Goal: Task Accomplishment & Management: Manage account settings

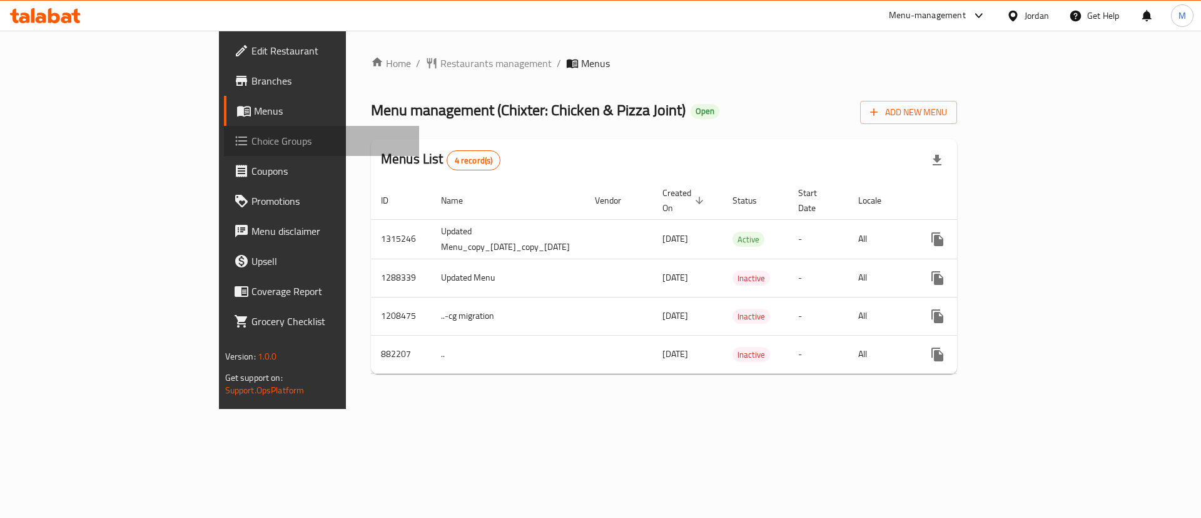
click at [252, 140] on span "Choice Groups" at bounding box center [331, 140] width 158 height 15
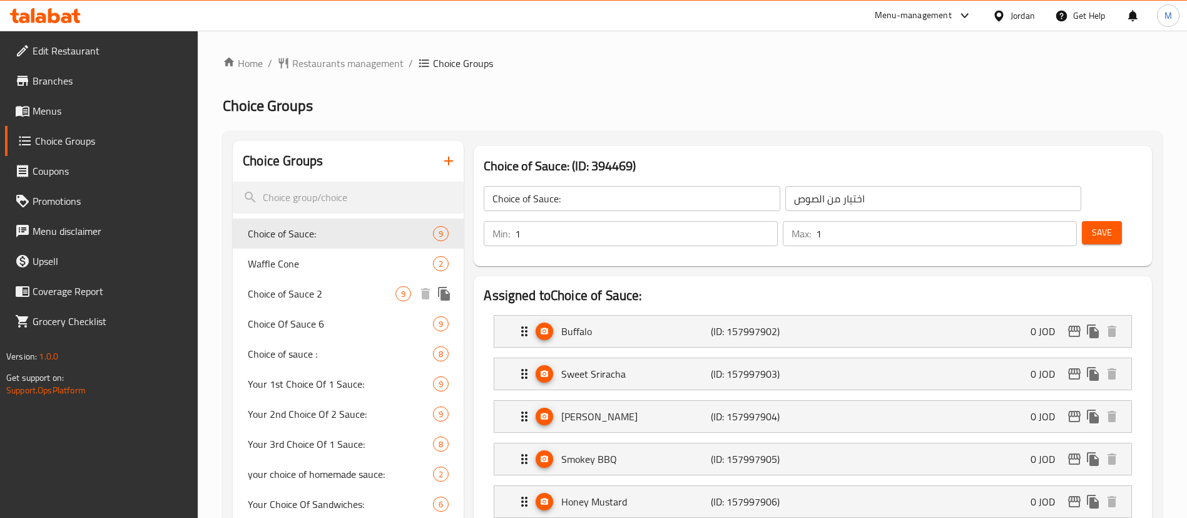
click at [338, 292] on span "Choice of Sauce 2" at bounding box center [322, 293] width 148 height 15
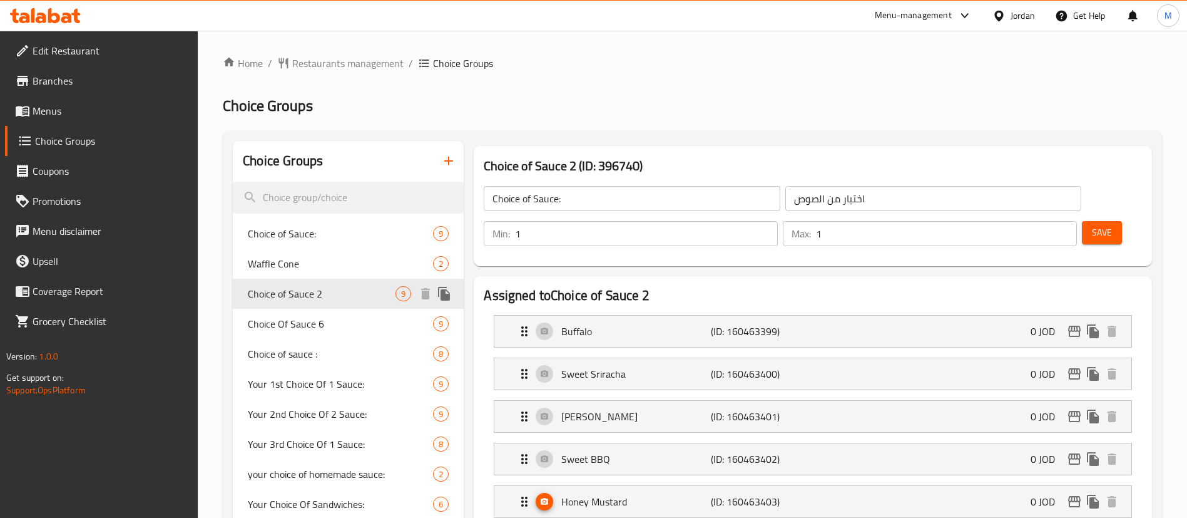
type input "Choice of Sauce 2"
type input "الاختيار من الصوص 2"
type input "2"
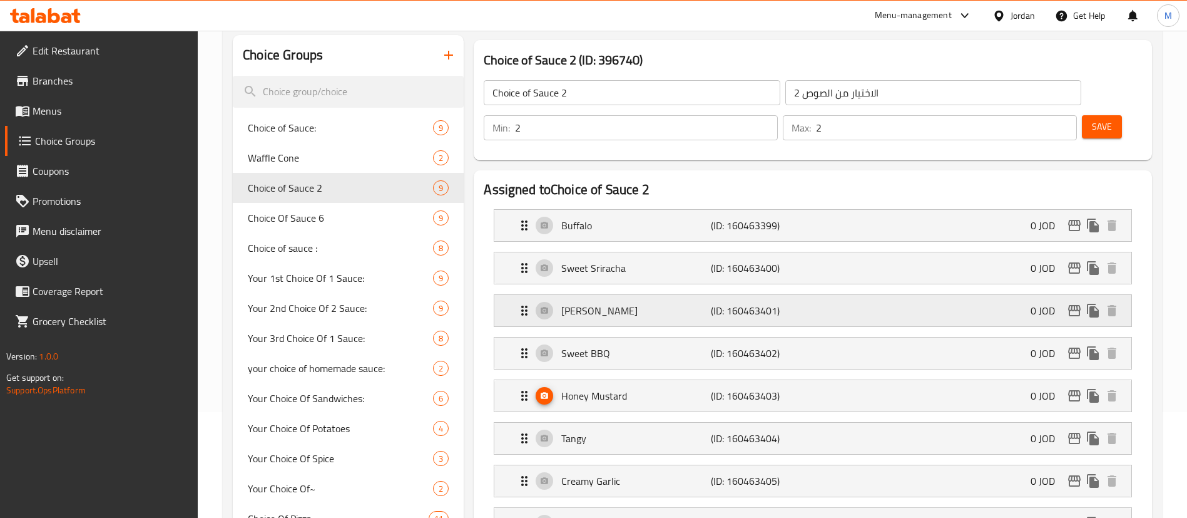
scroll to position [188, 0]
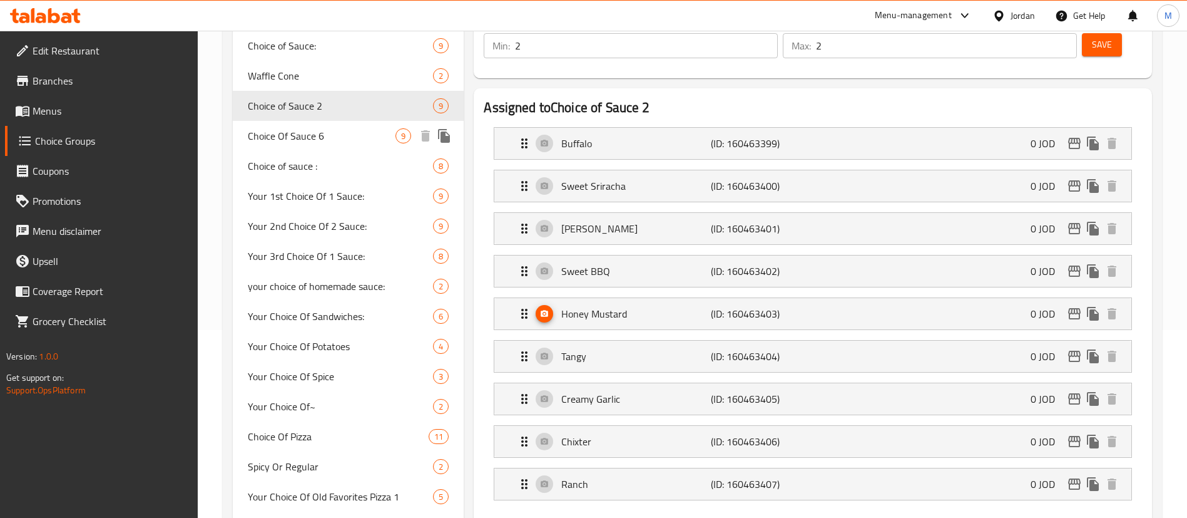
click at [353, 135] on span "Choice Of Sauce 6" at bounding box center [322, 135] width 148 height 15
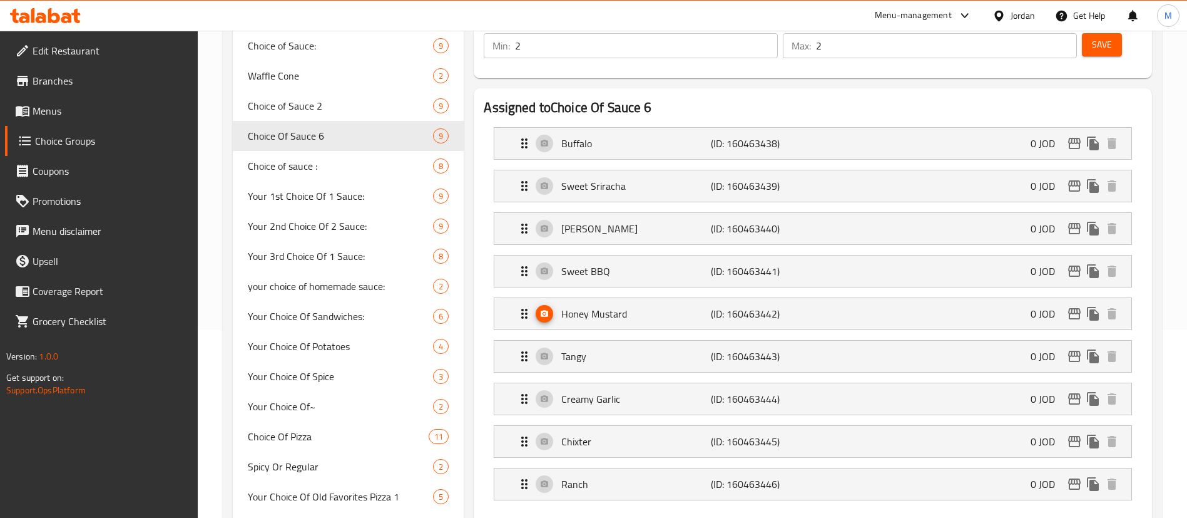
type input "Choice Of Sauce 6"
type input "الاختيار من الصوص 6"
type input "6"
click at [315, 173] on span "Choice of sauce :" at bounding box center [322, 165] width 148 height 15
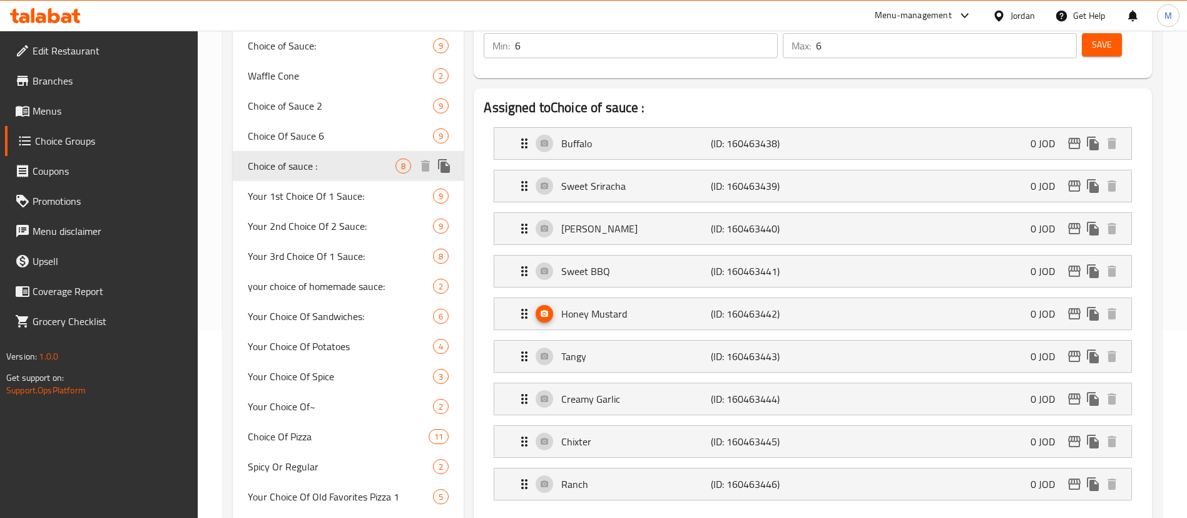
type input "Choice of sauce :"
type input "الاختيار من الصوص"
type input "1"
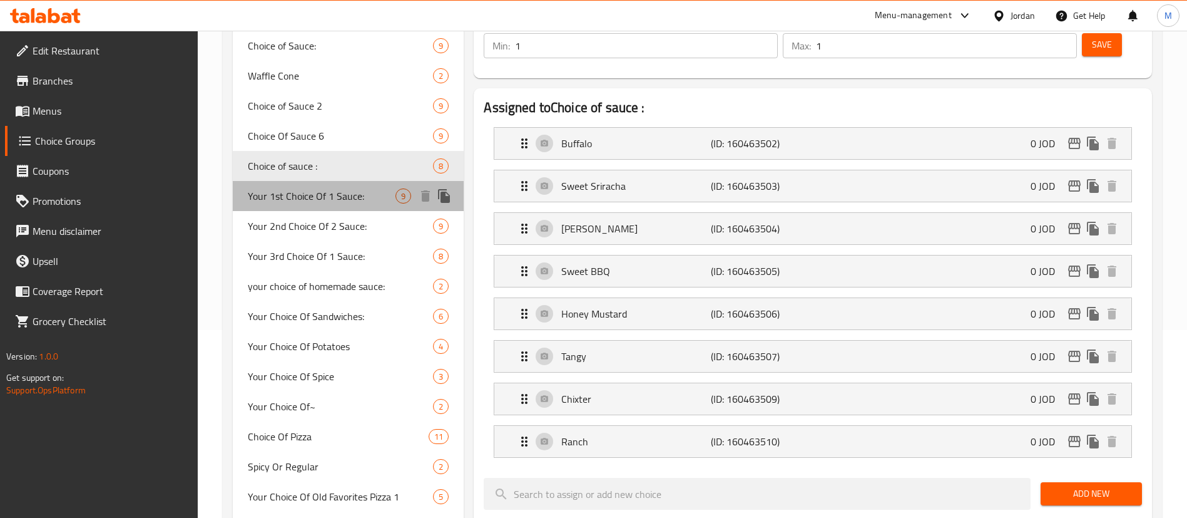
click at [351, 201] on span "Your 1st Choice Of 1 Sauce:" at bounding box center [322, 195] width 148 height 15
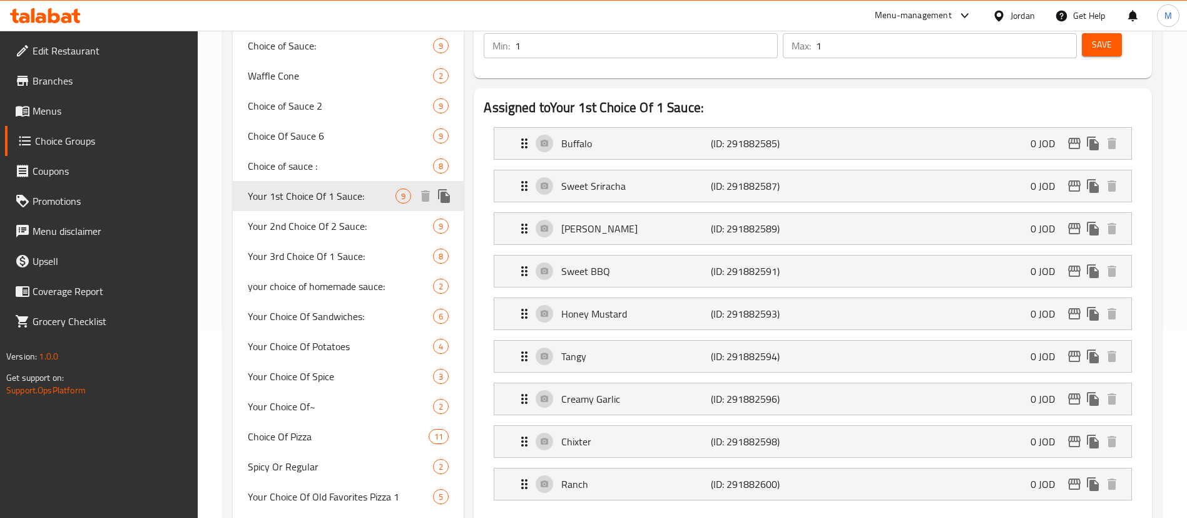
type input "Your 1st Choice Of 1 Sauce:"
type input "إختيارك الأول من 1 صوص:"
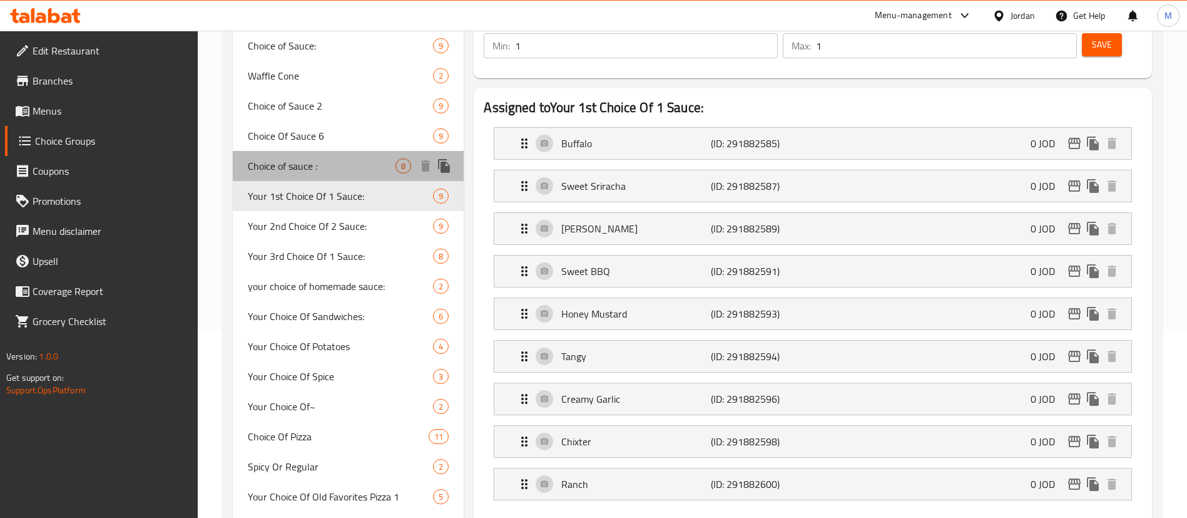
click at [343, 175] on div "Choice of sauce : 8" at bounding box center [348, 166] width 231 height 30
type input "Choice of sauce :"
type input "الاختيار من الصوص"
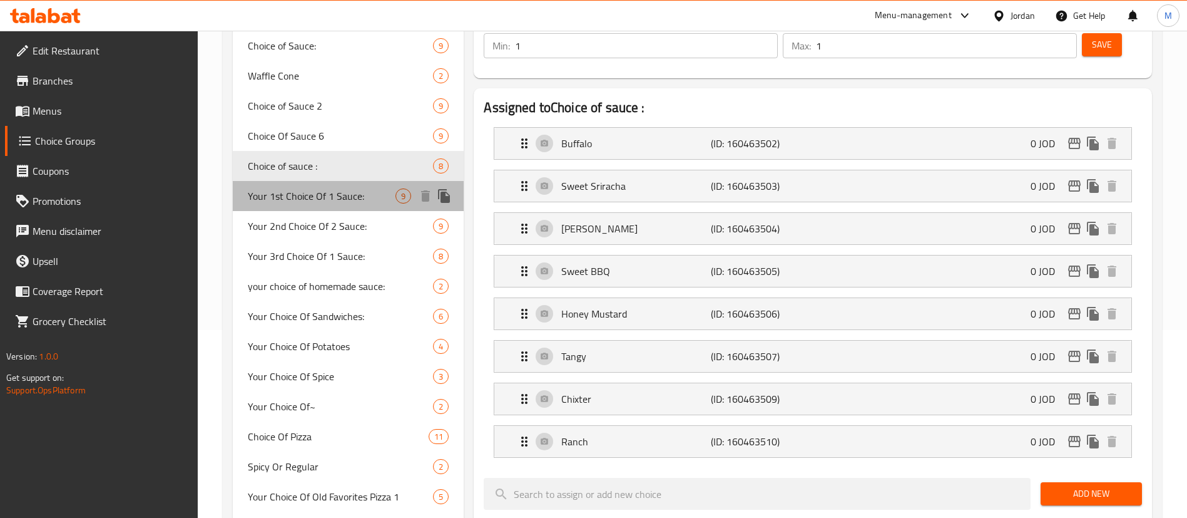
click at [320, 192] on span "Your 1st Choice Of 1 Sauce:" at bounding box center [322, 195] width 148 height 15
type input "Your 1st Choice Of 1 Sauce:"
type input "إختيارك الأول من 1 صوص:"
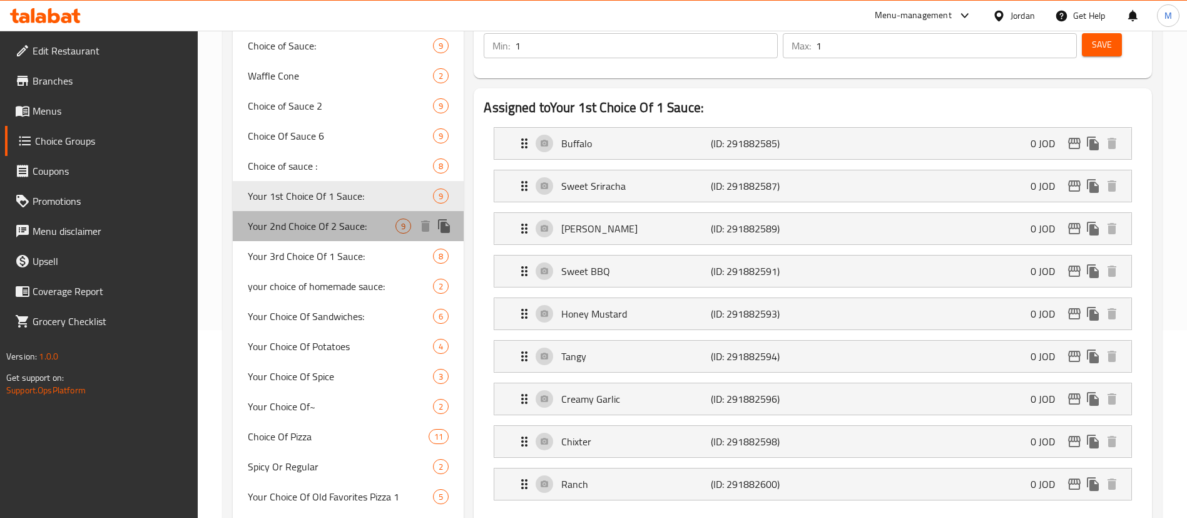
click at [328, 232] on span "Your 2nd Choice Of 2 Sauce:" at bounding box center [322, 225] width 148 height 15
type input "Your 2nd Choice Of 2 Sauce:"
type input "اختيارك الثاني من 2 صوص:"
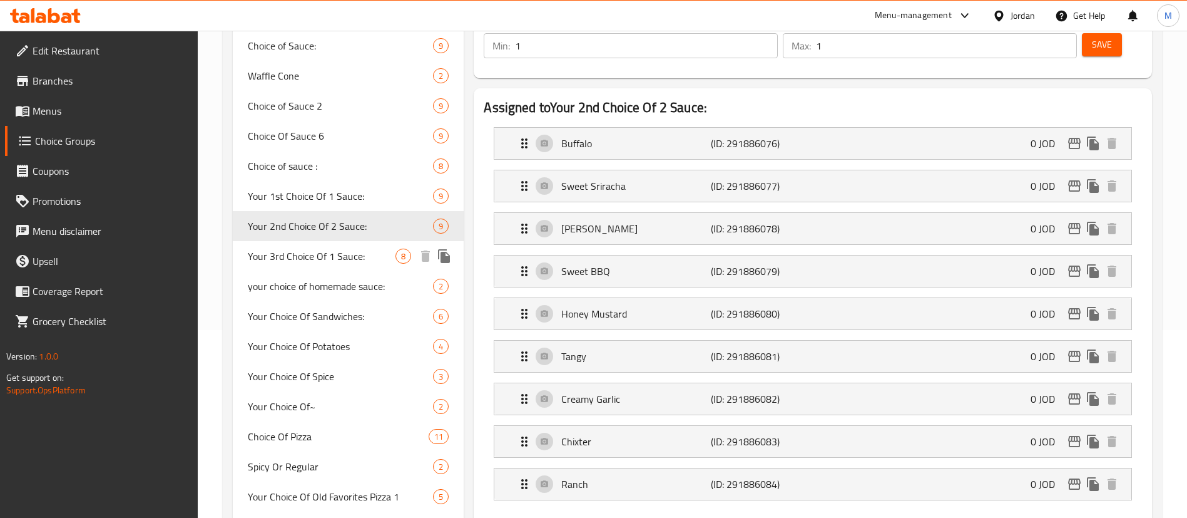
click at [358, 262] on span "Your 3rd Choice Of 1 Sauce:" at bounding box center [322, 255] width 148 height 15
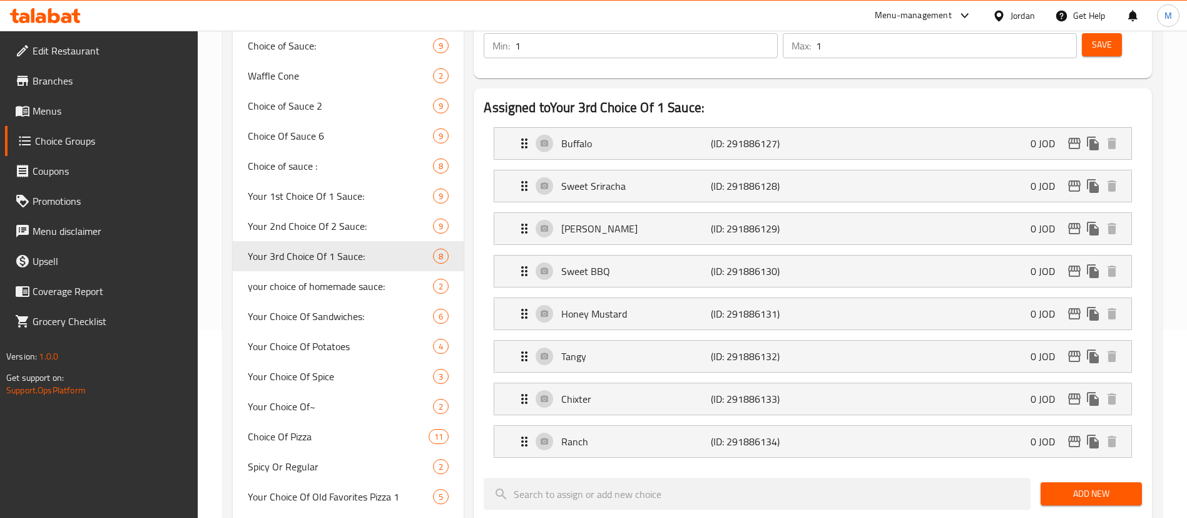
type input "Your 3rd Choice Of 1 Sauce:"
type input "اختيارك الثالث من 1 صوص:"
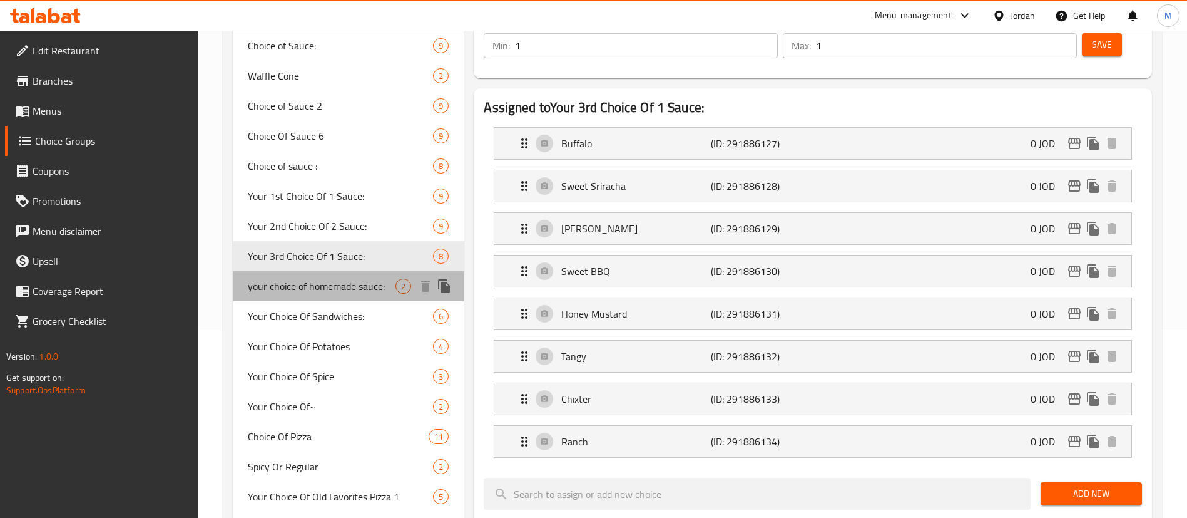
click at [374, 292] on span "your choice of homemade sauce:" at bounding box center [322, 285] width 148 height 15
type input "your choice of homemade sauce:"
type input ":اختيارك من الصوص"
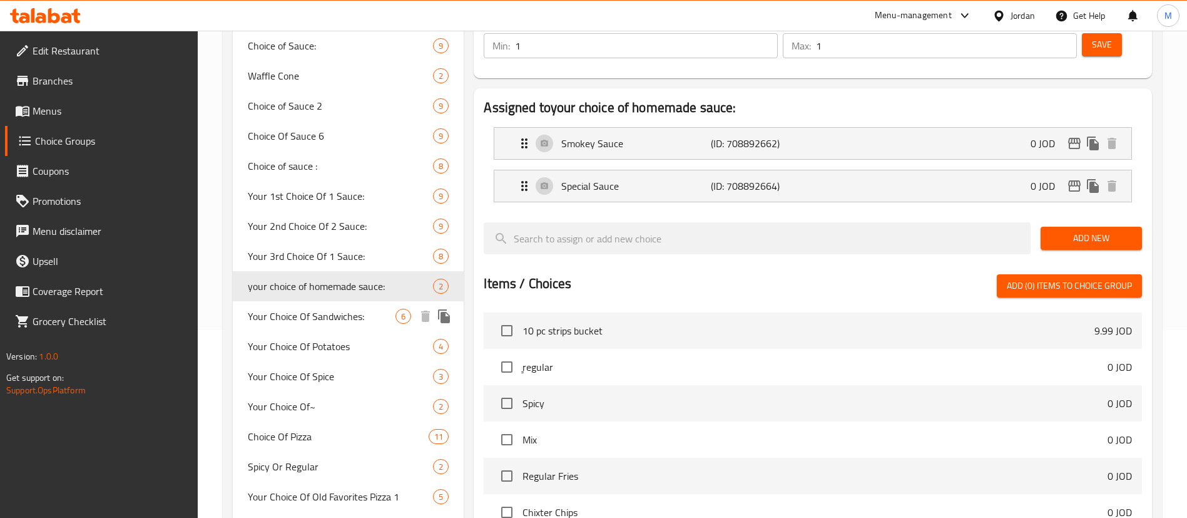
click at [355, 320] on span "Your Choice Of Sandwiches:" at bounding box center [322, 316] width 148 height 15
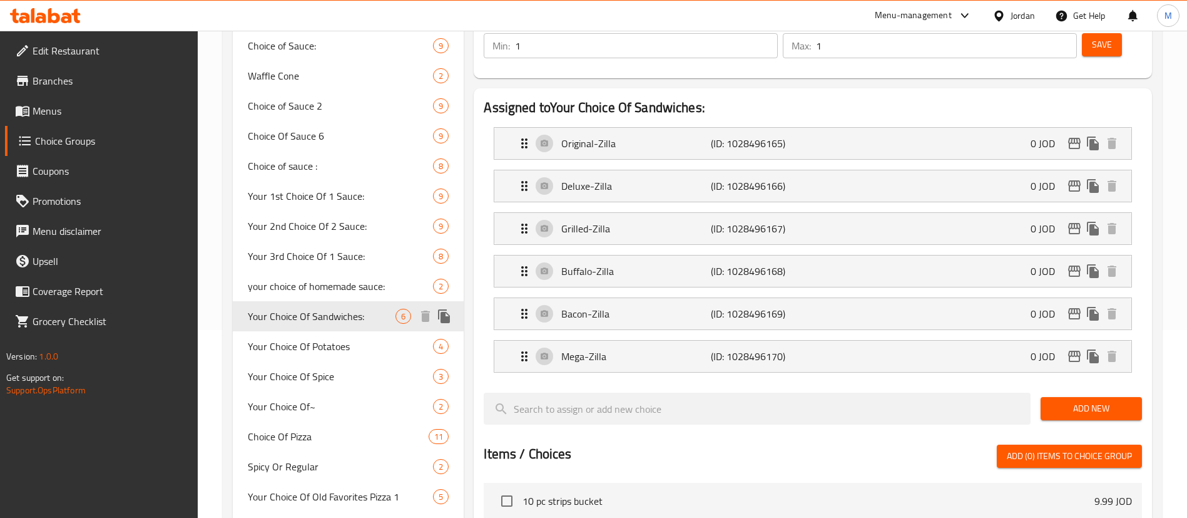
type input "Your Choice Of Sandwiches:"
type input "اختيارك من نوع الساندويشات:"
type input "5"
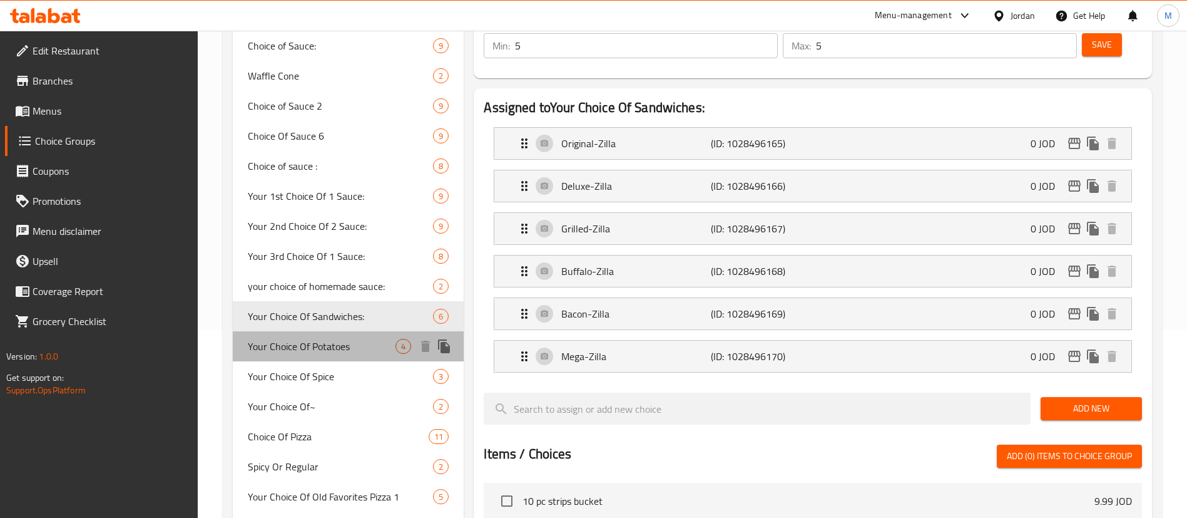
click at [354, 345] on span "Your Choice Of Potatoes" at bounding box center [322, 346] width 148 height 15
type input "Your Choice Of Potatoes"
type input "اختيارك من بطاطس :"
type input "1"
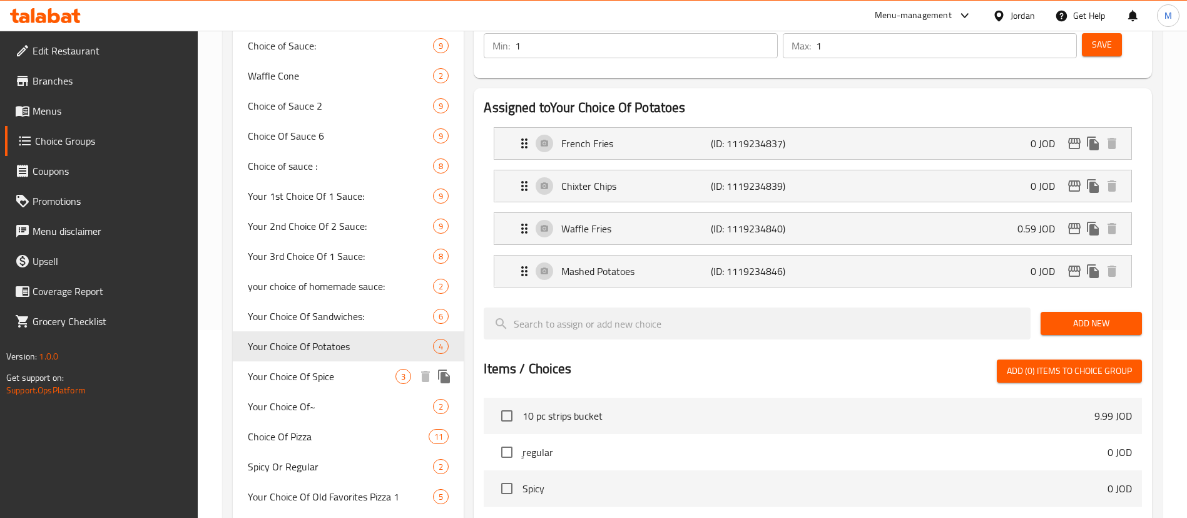
click at [347, 376] on span "Your Choice Of Spice" at bounding box center [322, 376] width 148 height 15
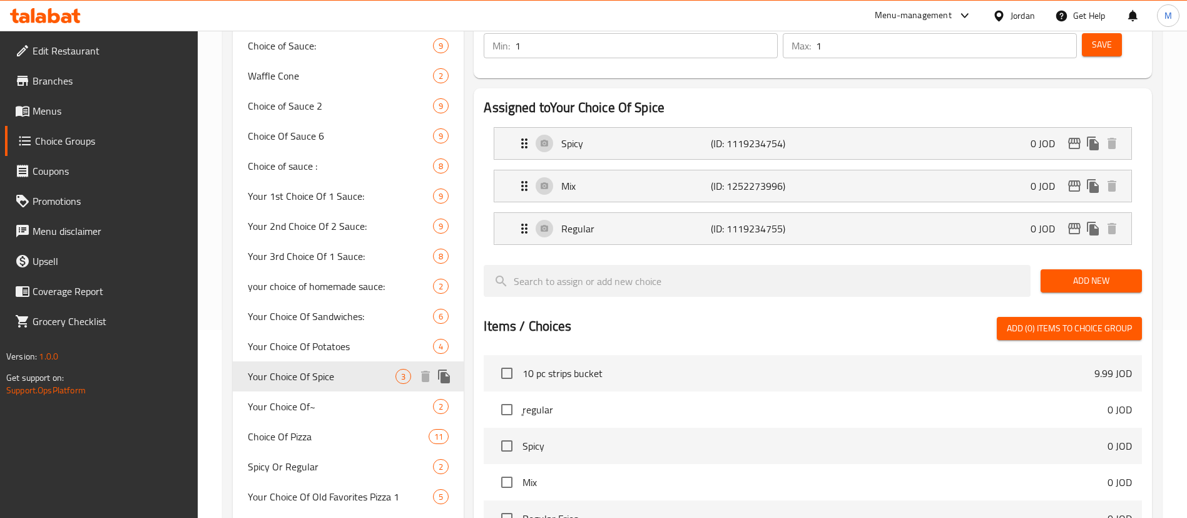
type input "Your Choice Of Spice"
type input "اختيارك من توابل :"
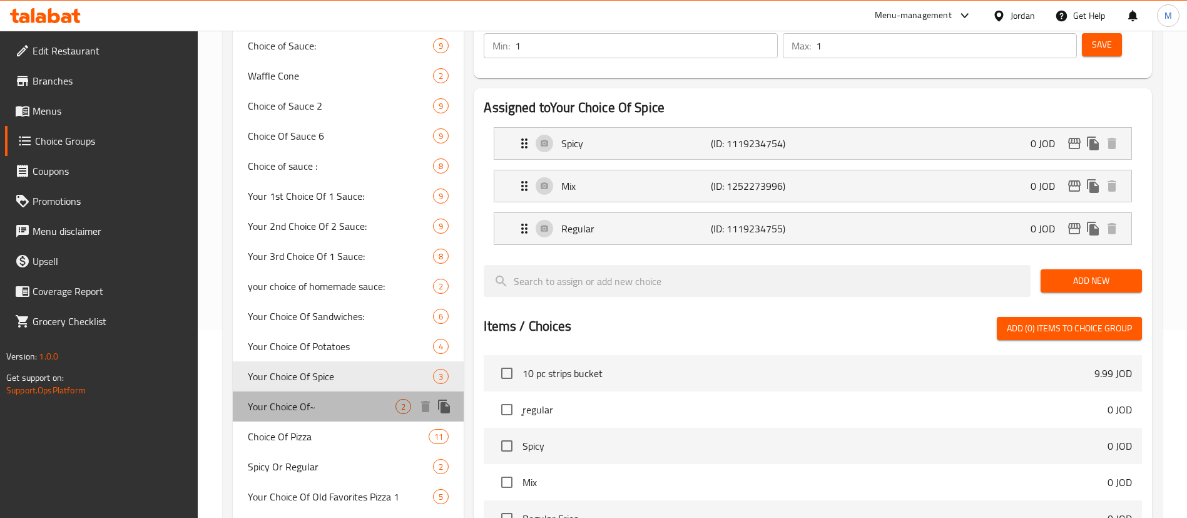
click at [337, 411] on span "Your Choice Of~" at bounding box center [322, 406] width 148 height 15
type input "Your Choice Of~"
type input "اختيارك من :"
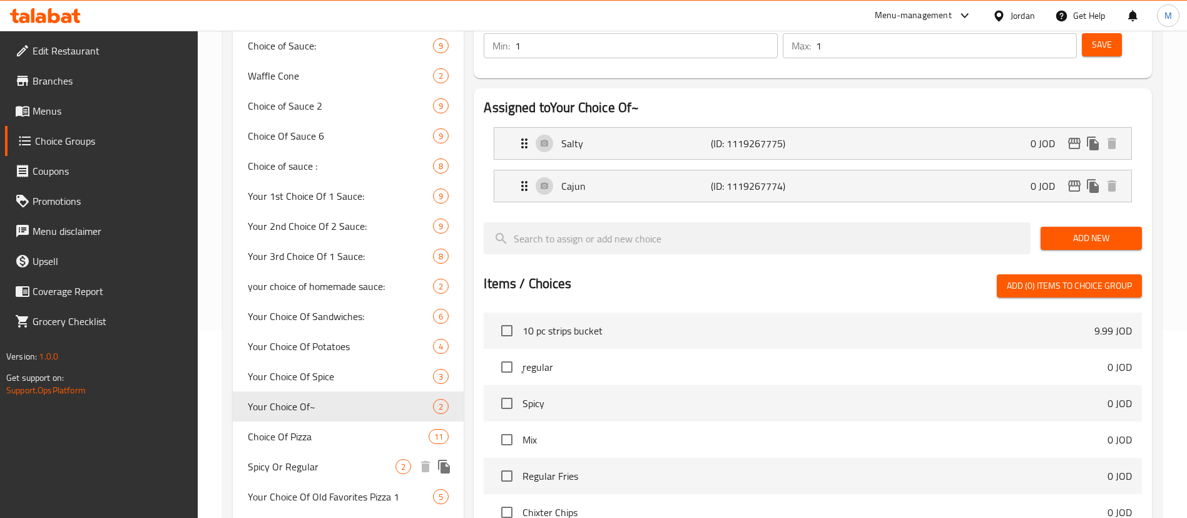
click at [330, 470] on span "Spicy Or Regular" at bounding box center [322, 466] width 148 height 15
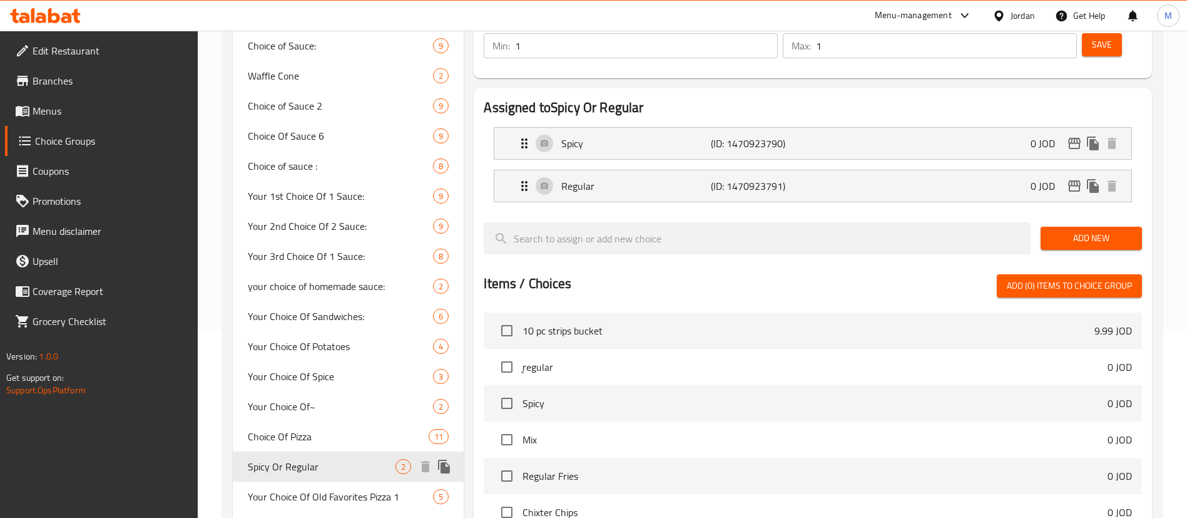
type input "Spicy Or Regular"
type input "عادي أو حار"
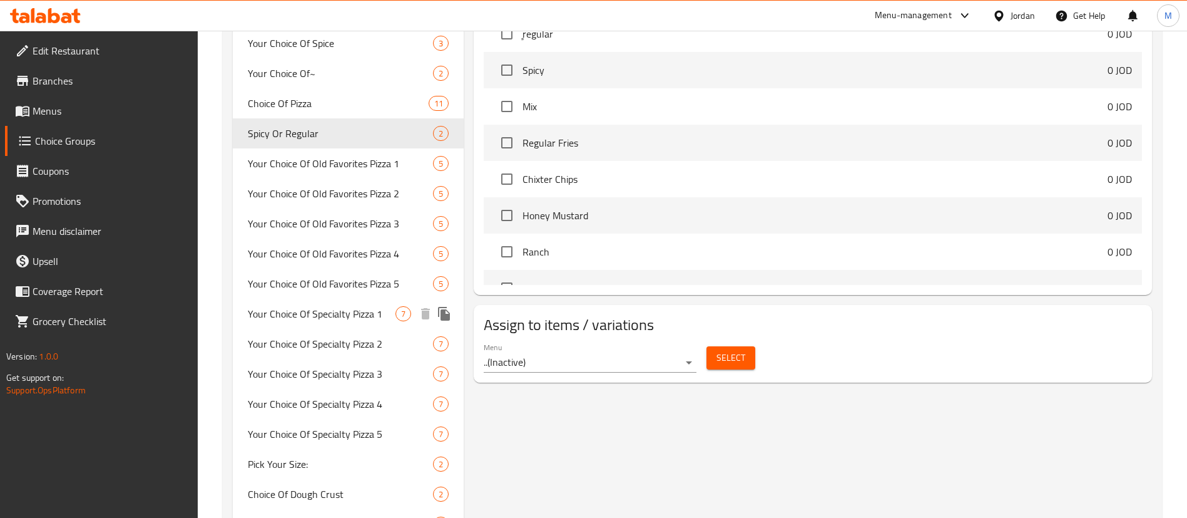
scroll to position [563, 0]
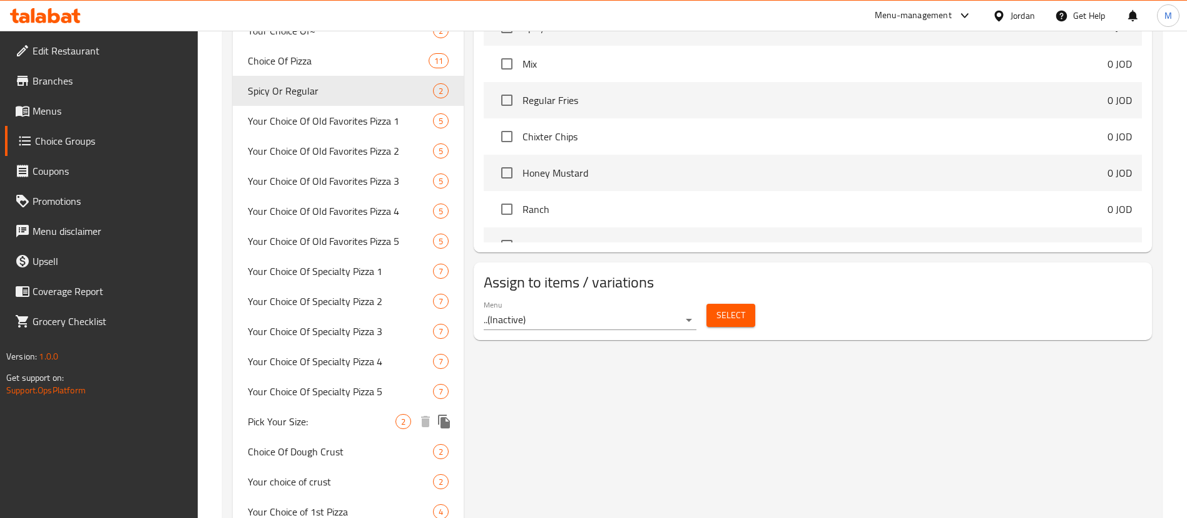
click at [334, 429] on div "Pick Your Size: 2" at bounding box center [348, 421] width 231 height 30
type input "Pick Your Size:"
type input "اختر [PERSON_NAME][GEOGRAPHIC_DATA]:"
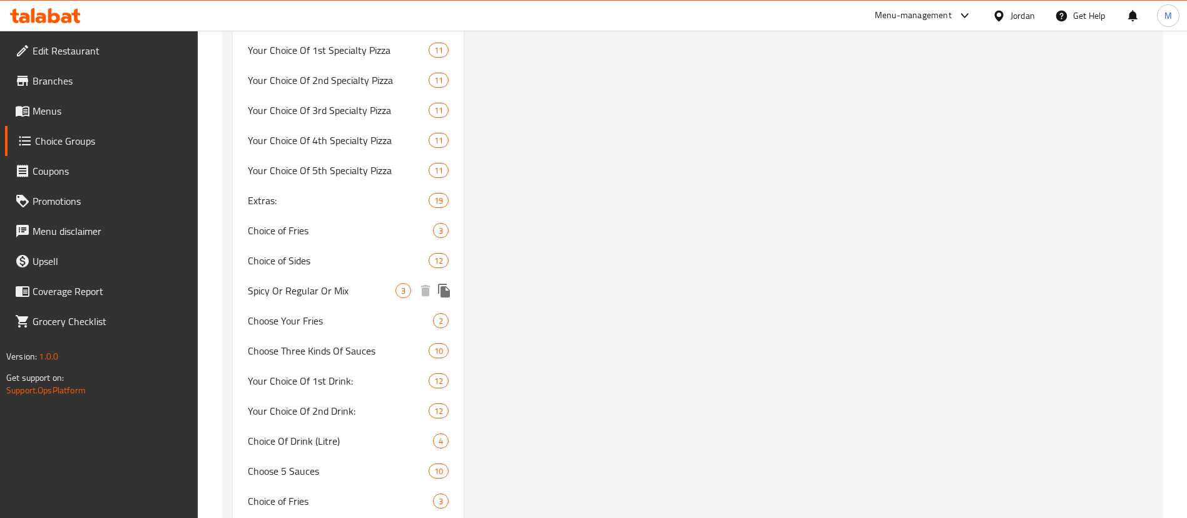
scroll to position [1408, 0]
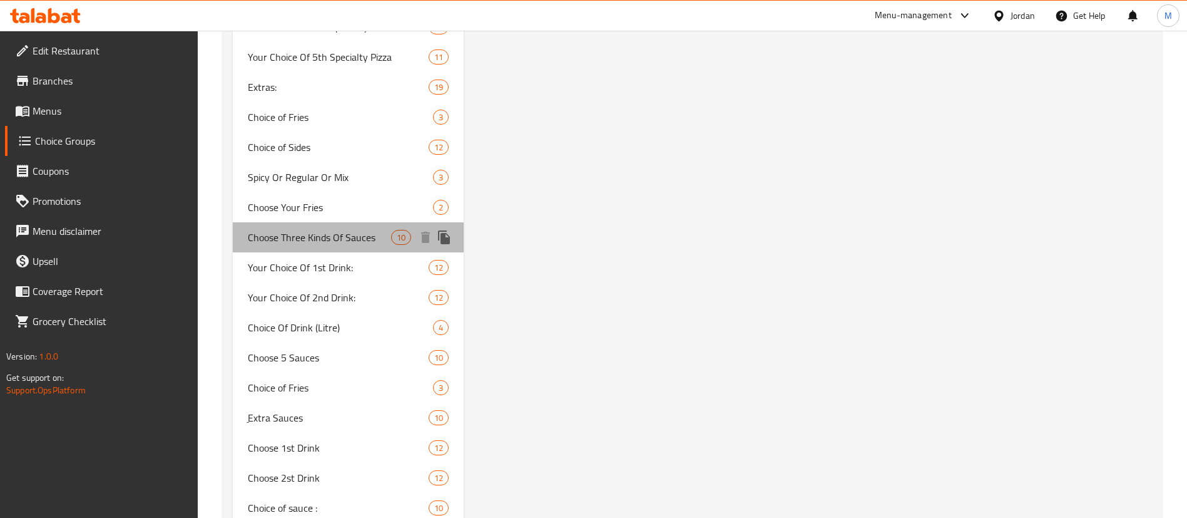
click at [342, 239] on span "Choose Three Kinds Of Sauces" at bounding box center [319, 237] width 143 height 15
type input "Choose Three Kinds Of Sauces"
type input "اختار ٣ انواع من الصوص"
type input "3"
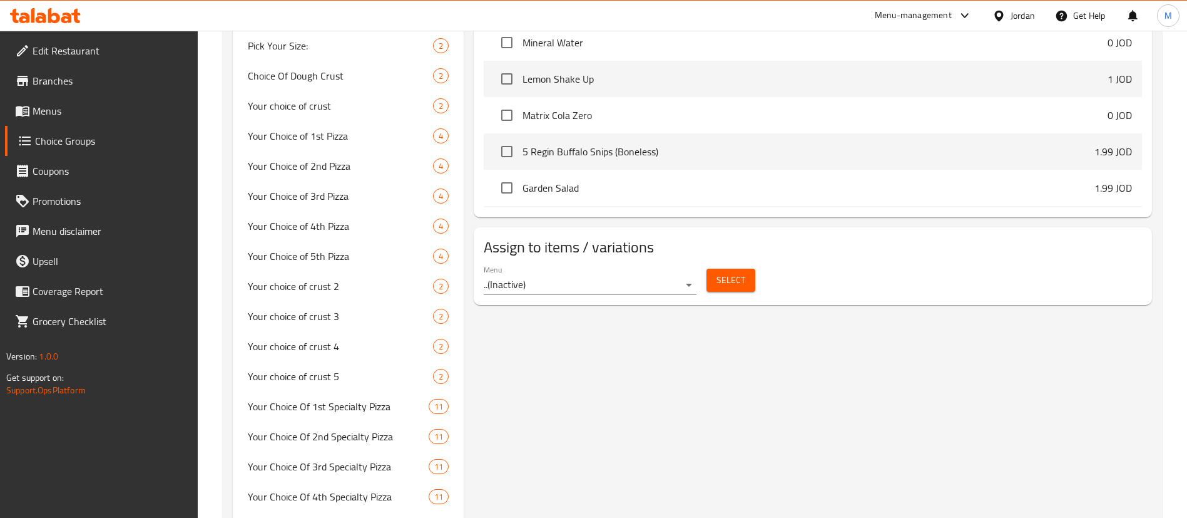
scroll to position [469, 0]
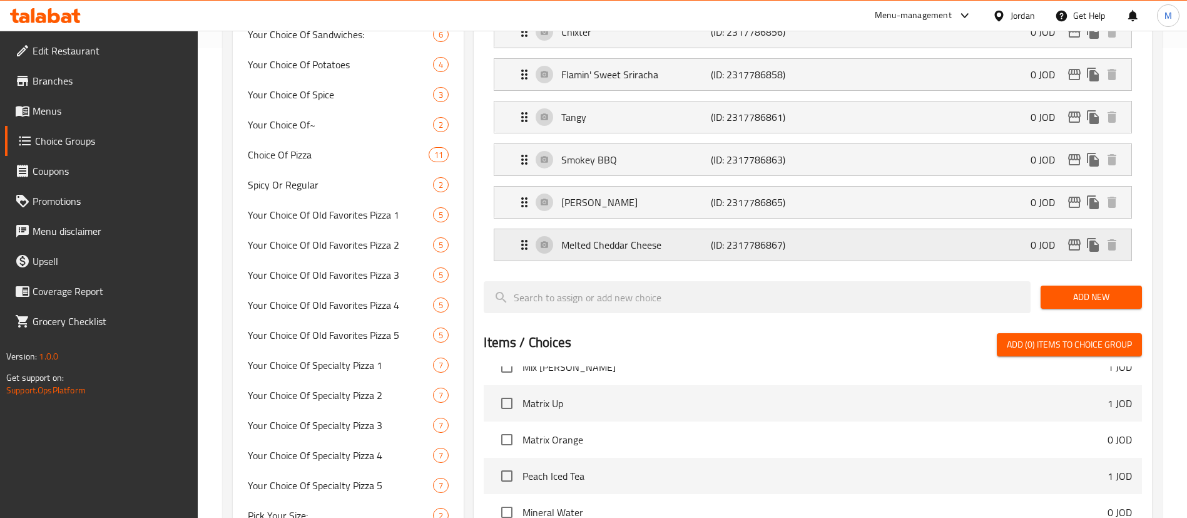
click at [762, 237] on p "(ID: 2317786867)" at bounding box center [760, 244] width 99 height 15
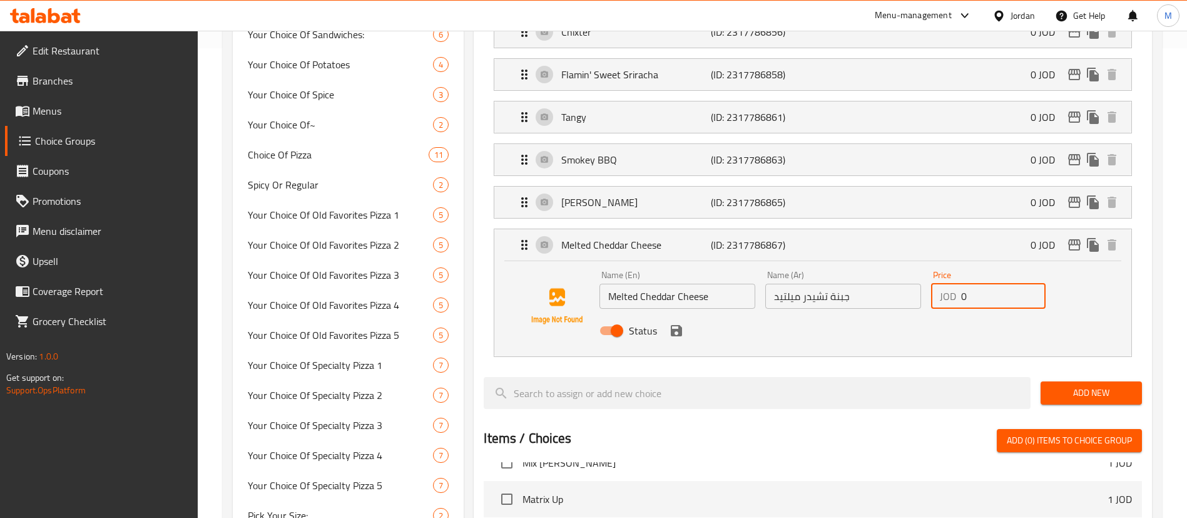
click at [986, 283] on input "0" at bounding box center [1003, 295] width 84 height 25
drag, startPoint x: 677, startPoint y: 300, endPoint x: 827, endPoint y: 261, distance: 154.5
click at [677, 325] on icon "save" at bounding box center [676, 330] width 11 height 11
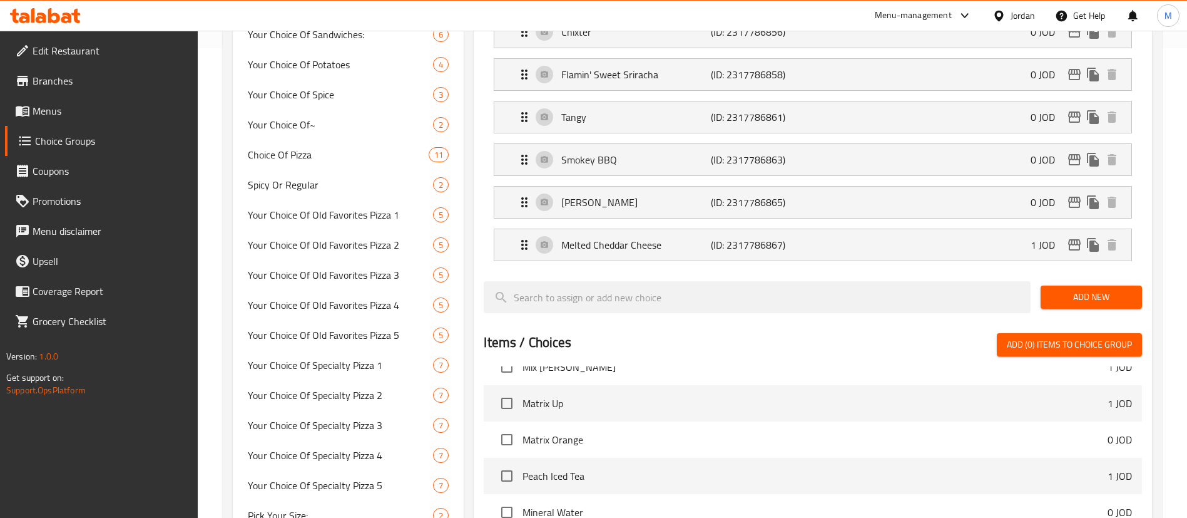
type input "1"
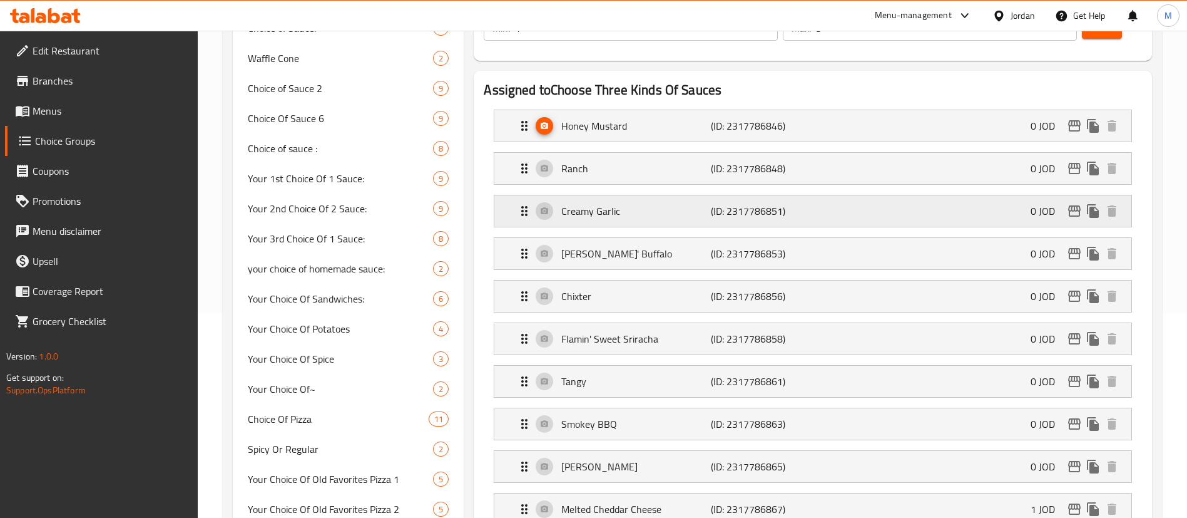
scroll to position [94, 0]
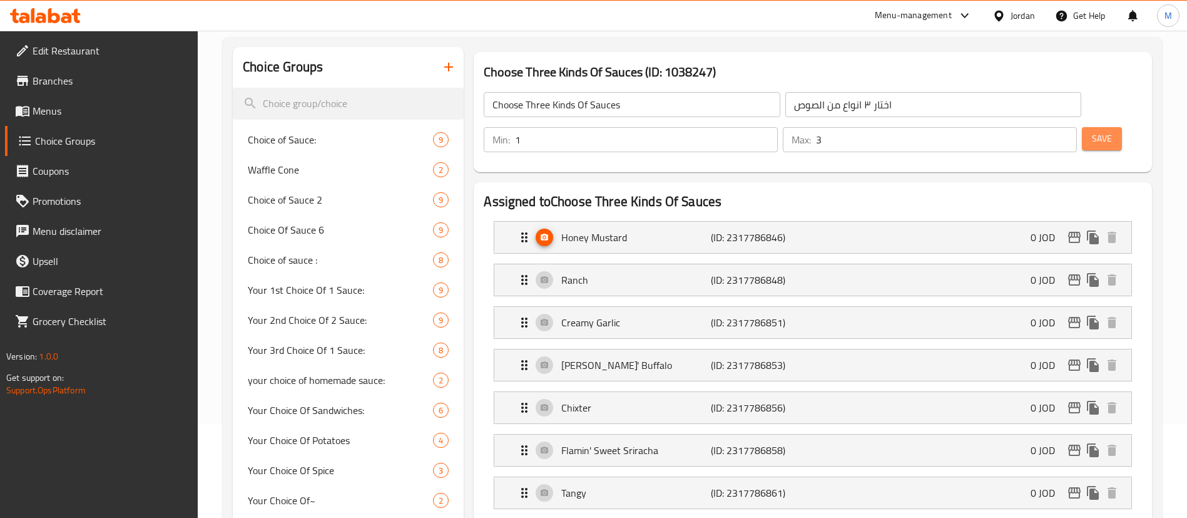
click at [1092, 131] on span "Save" at bounding box center [1102, 139] width 20 height 16
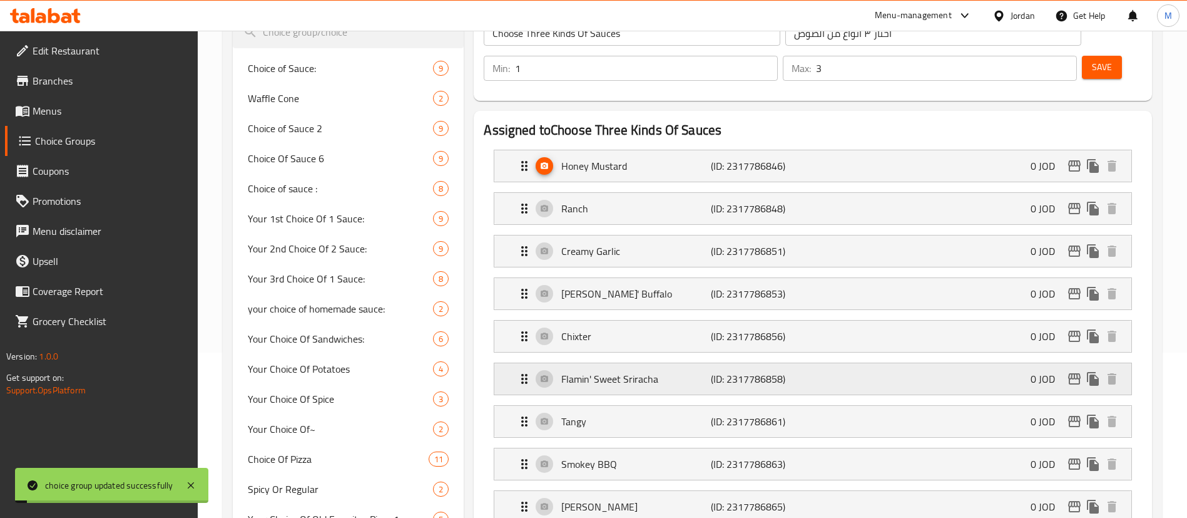
scroll to position [282, 0]
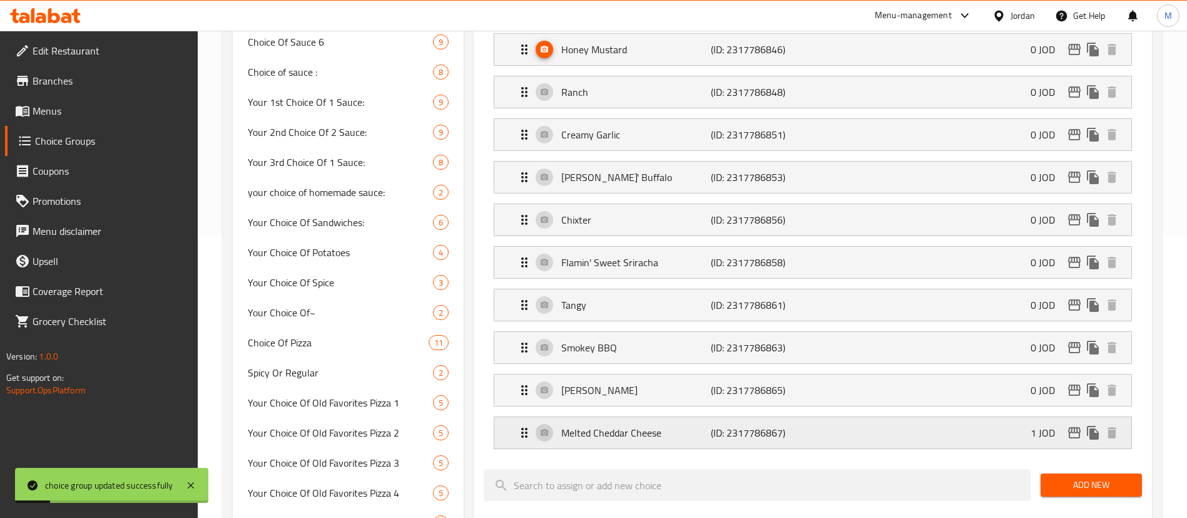
drag, startPoint x: 734, startPoint y: 365, endPoint x: 742, endPoint y: 404, distance: 38.9
click at [742, 425] on p "(ID: 2317786867)" at bounding box center [760, 432] width 99 height 15
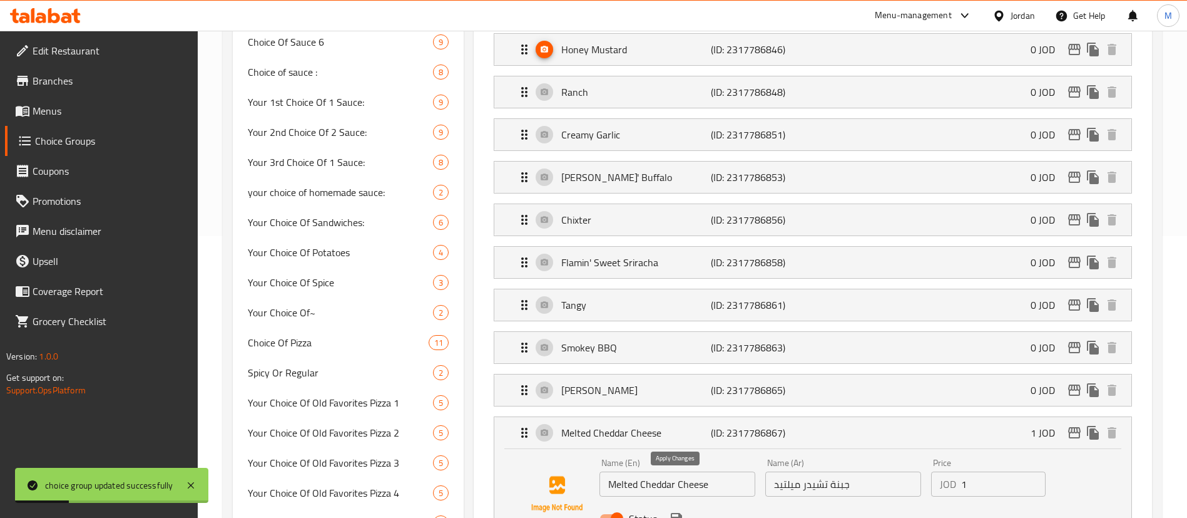
click at [674, 513] on icon "save" at bounding box center [676, 518] width 11 height 11
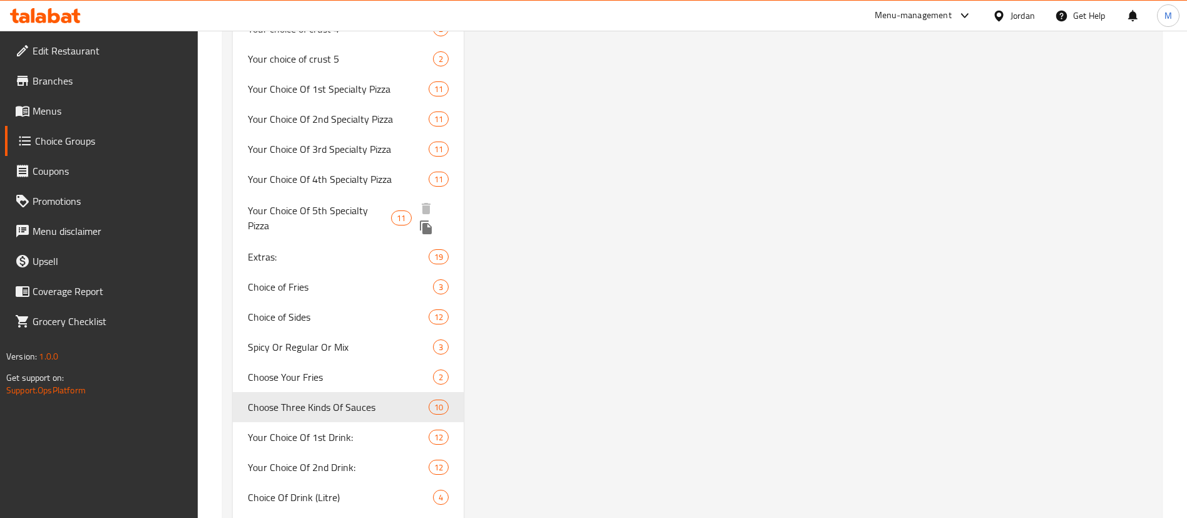
scroll to position [1314, 0]
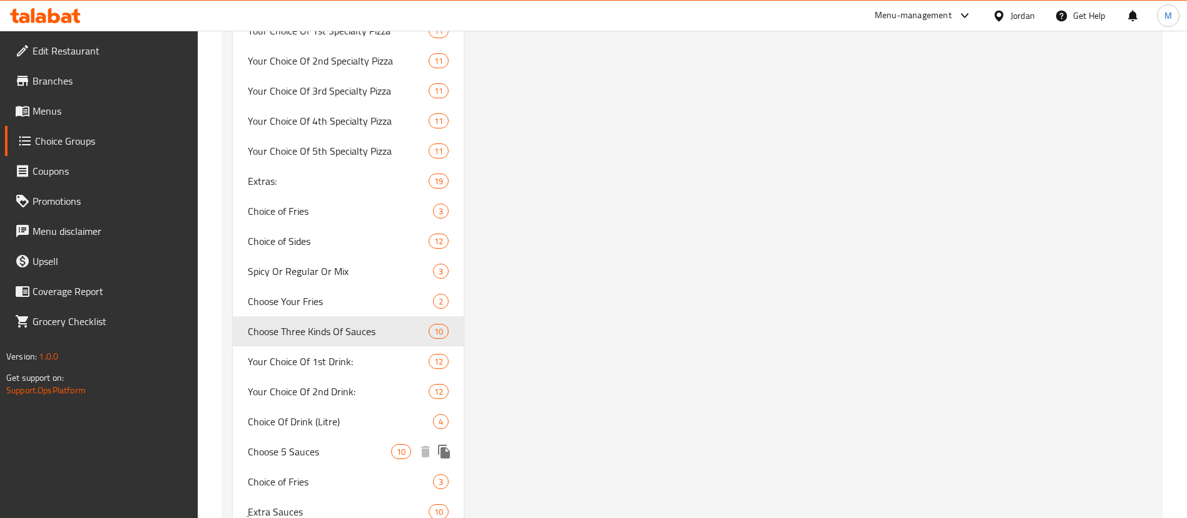
click at [335, 449] on span "Choose 5 Sauces" at bounding box center [319, 451] width 143 height 15
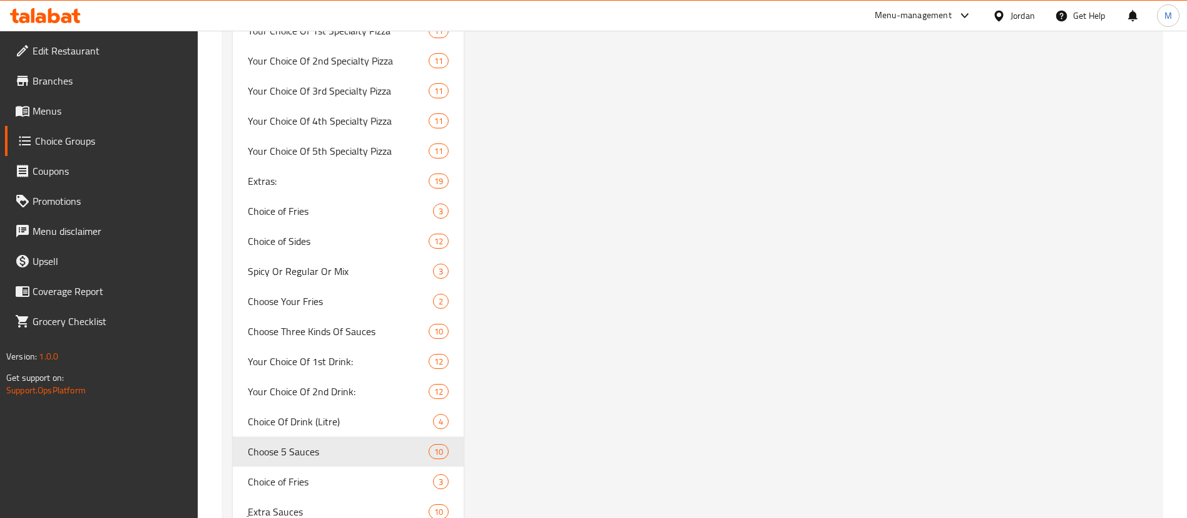
type input "Choose 5 Sauces"
type input "اختار ٥ صوصات"
type input "5"
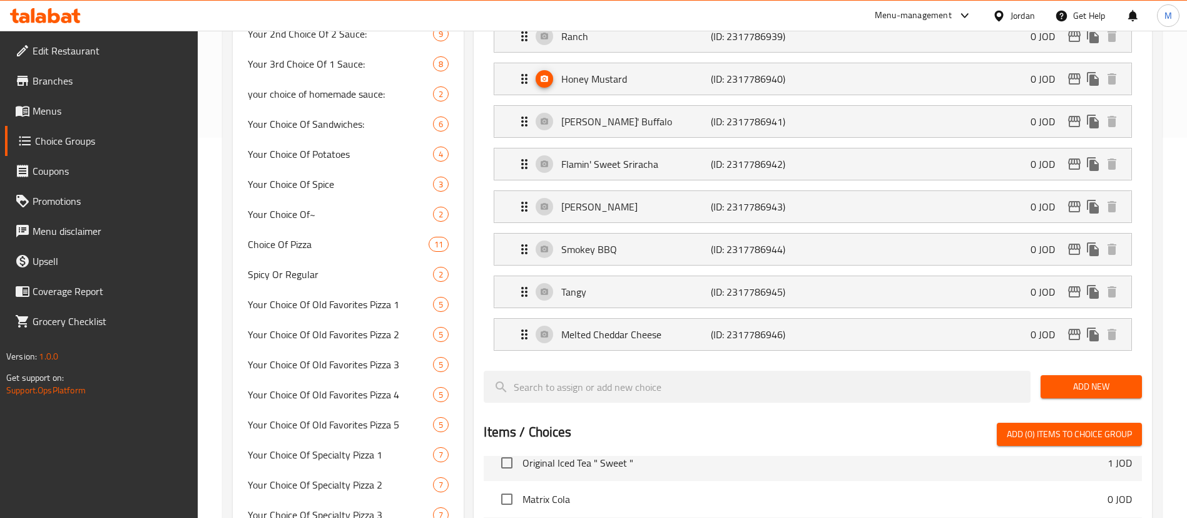
scroll to position [375, 0]
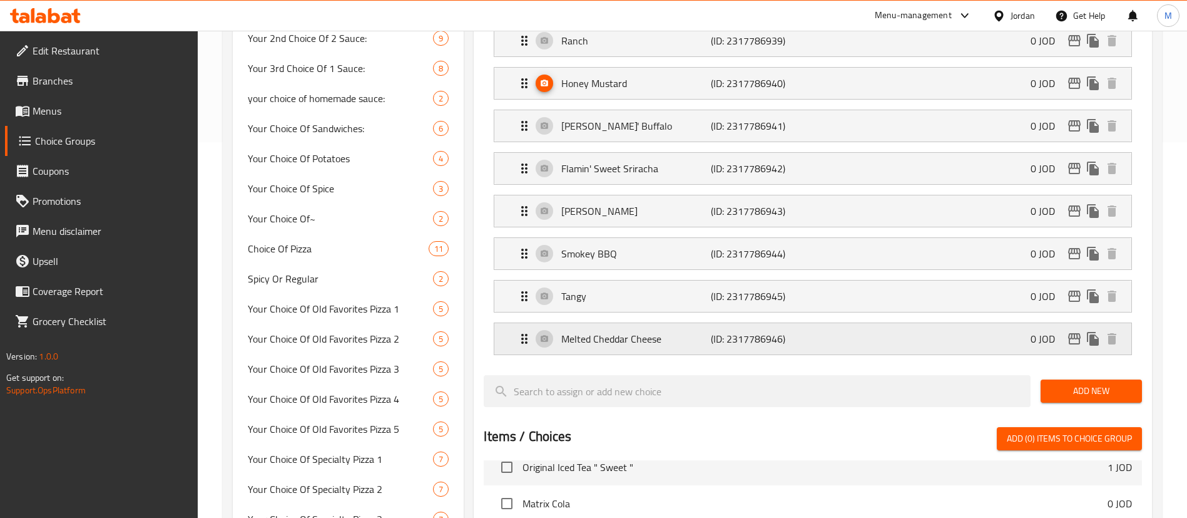
click at [865, 323] on div "Melted Cheddar Cheese (ID: 2317786946) 0 JOD" at bounding box center [816, 338] width 599 height 31
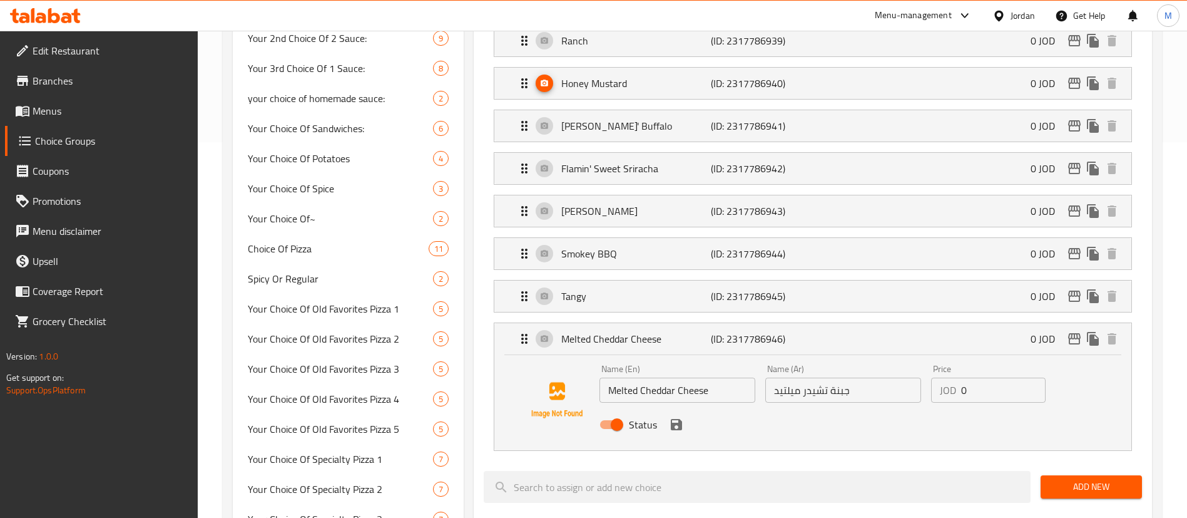
click at [976, 377] on input "0" at bounding box center [1003, 389] width 84 height 25
drag, startPoint x: 679, startPoint y: 385, endPoint x: 766, endPoint y: 366, distance: 89.0
click at [679, 419] on icon "save" at bounding box center [676, 424] width 11 height 11
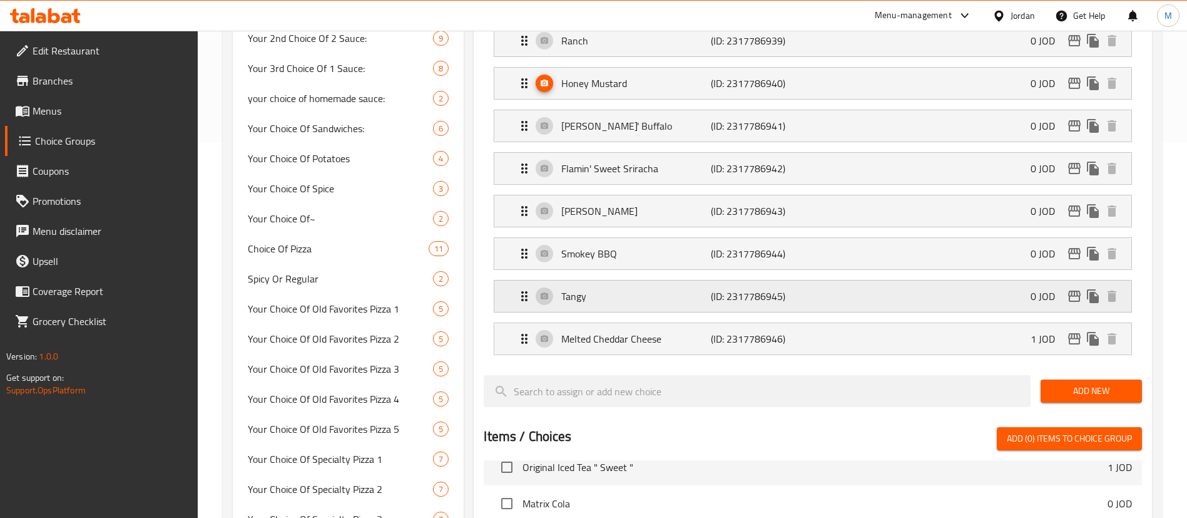
type input "1"
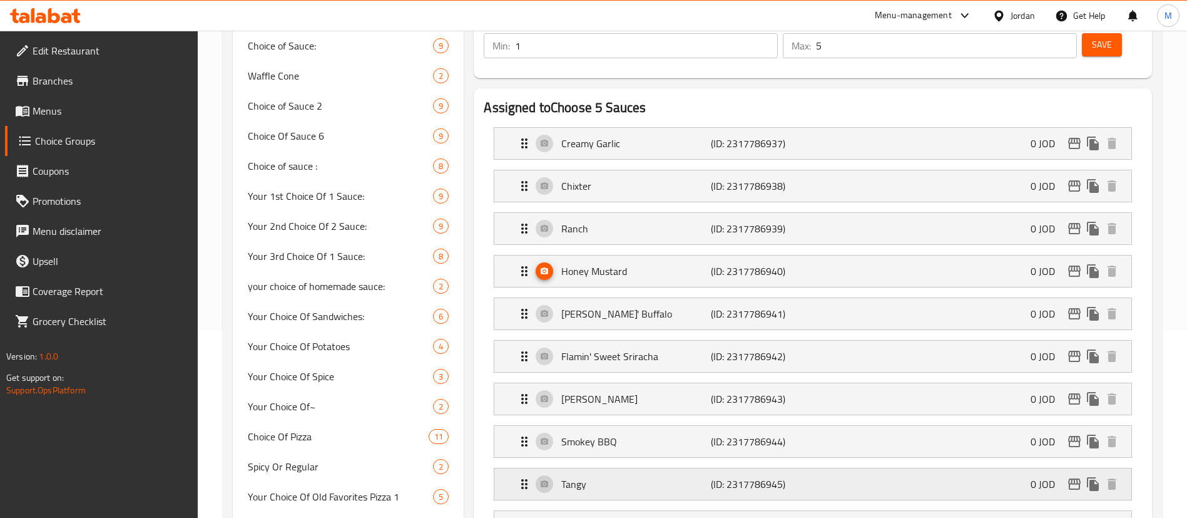
scroll to position [94, 0]
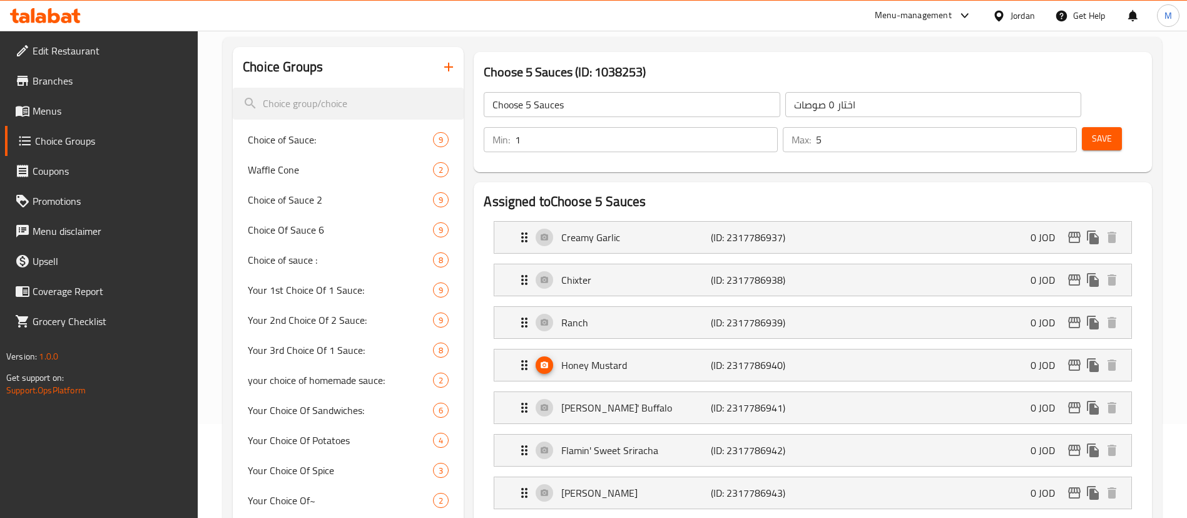
click at [1092, 131] on span "Save" at bounding box center [1102, 139] width 20 height 16
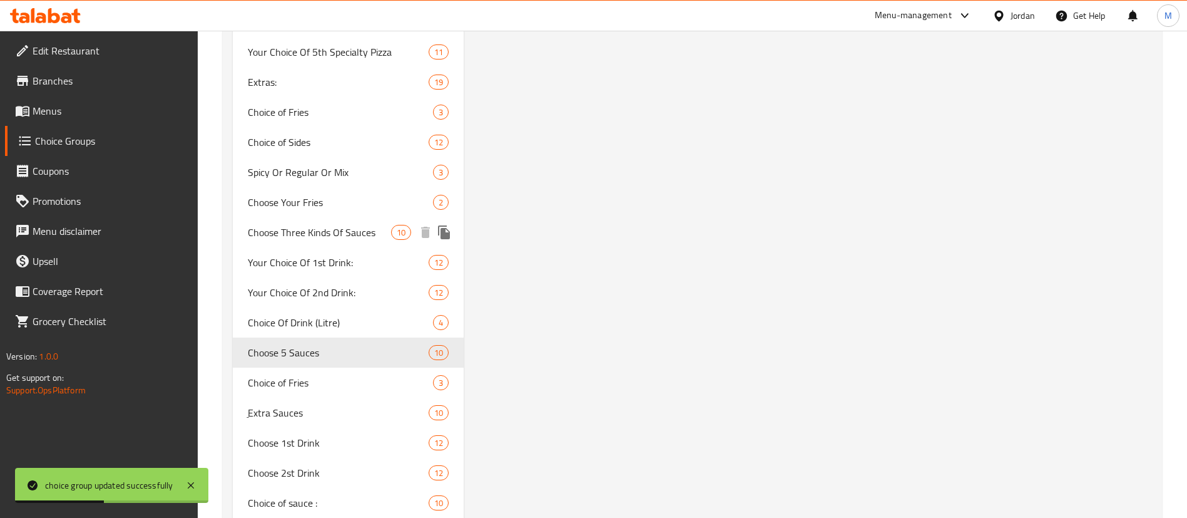
scroll to position [1502, 0]
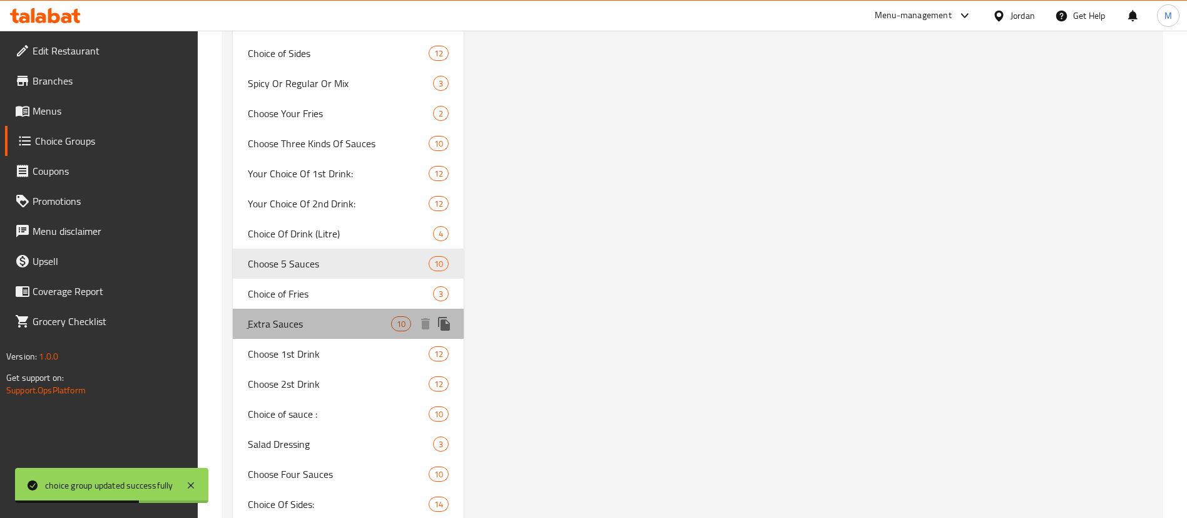
click at [364, 325] on span "ِExtra Sauces" at bounding box center [319, 323] width 143 height 15
type input "ِExtra Sauces"
type input "اضافة صوصات اضافية للطلب"
type input "0"
type input "10"
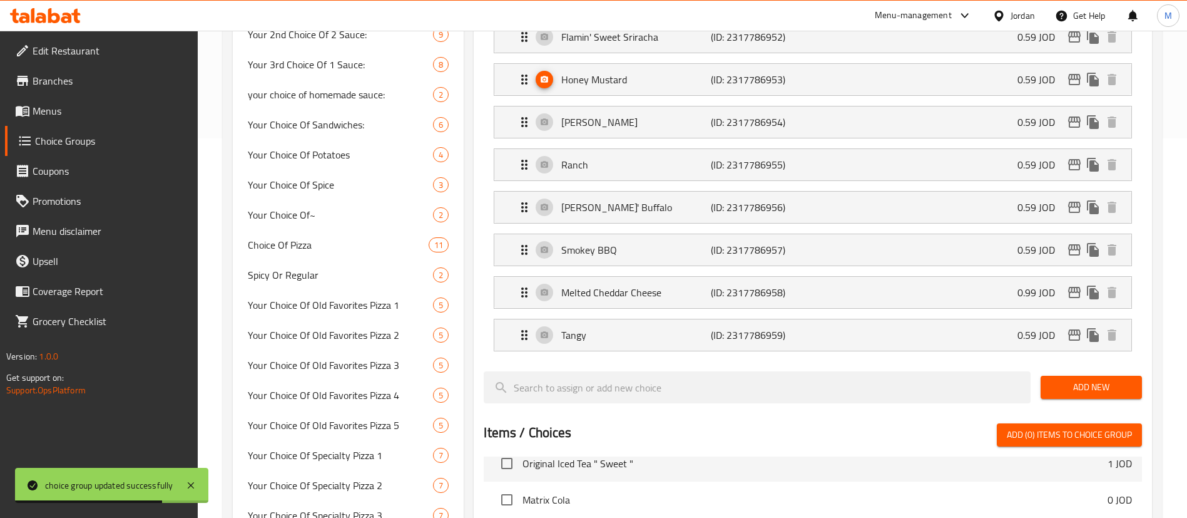
scroll to position [375, 0]
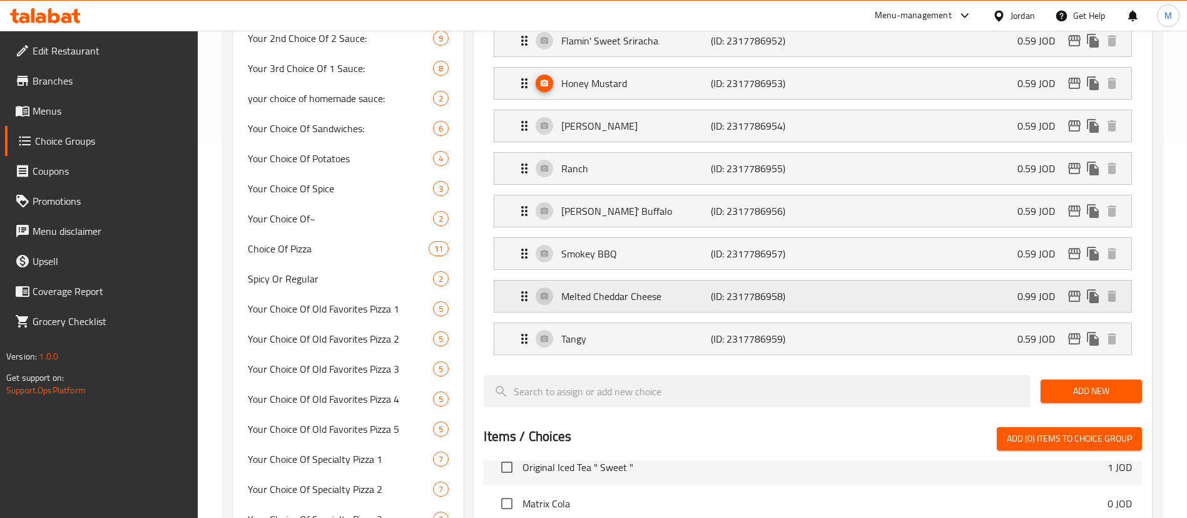
click at [796, 280] on div "Melted Cheddar Cheese (ID: 2317786958) 0.99 JOD" at bounding box center [816, 295] width 599 height 31
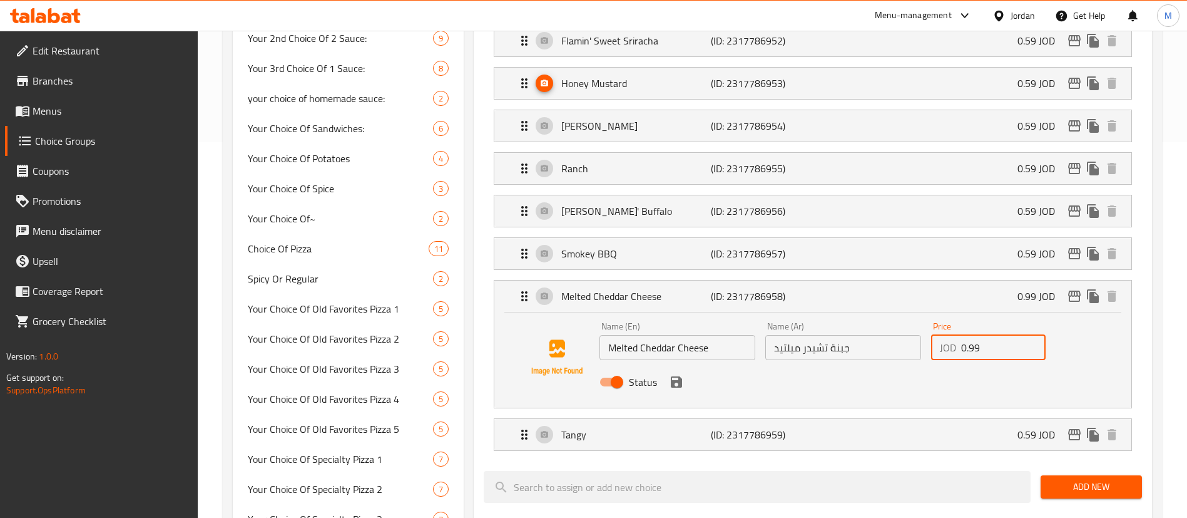
click at [981, 335] on input "0.99" at bounding box center [1003, 347] width 84 height 25
drag, startPoint x: 674, startPoint y: 349, endPoint x: 822, endPoint y: 324, distance: 150.3
click at [674, 376] on icon "save" at bounding box center [676, 381] width 11 height 11
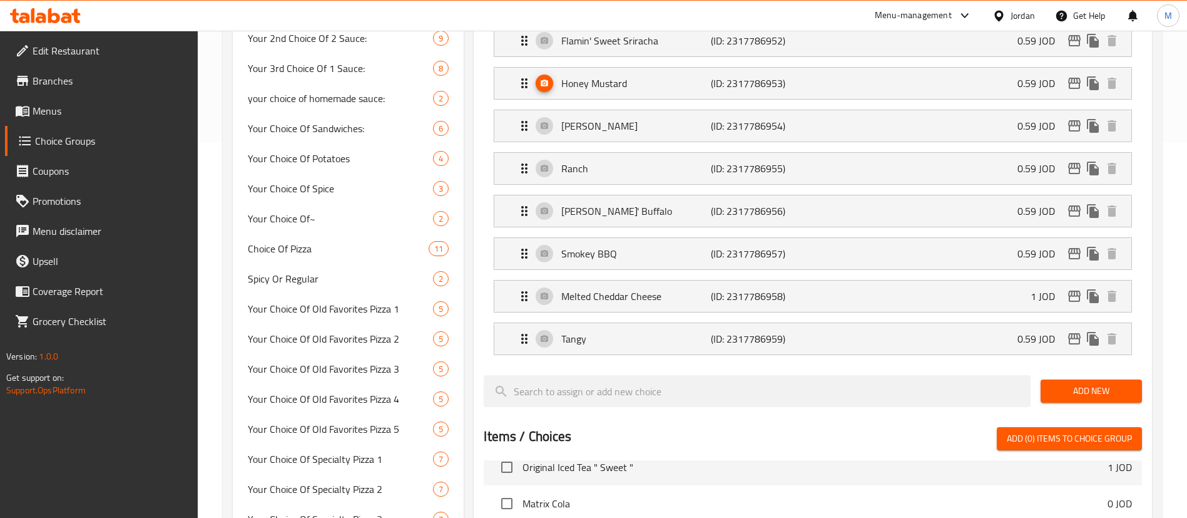
type input "1"
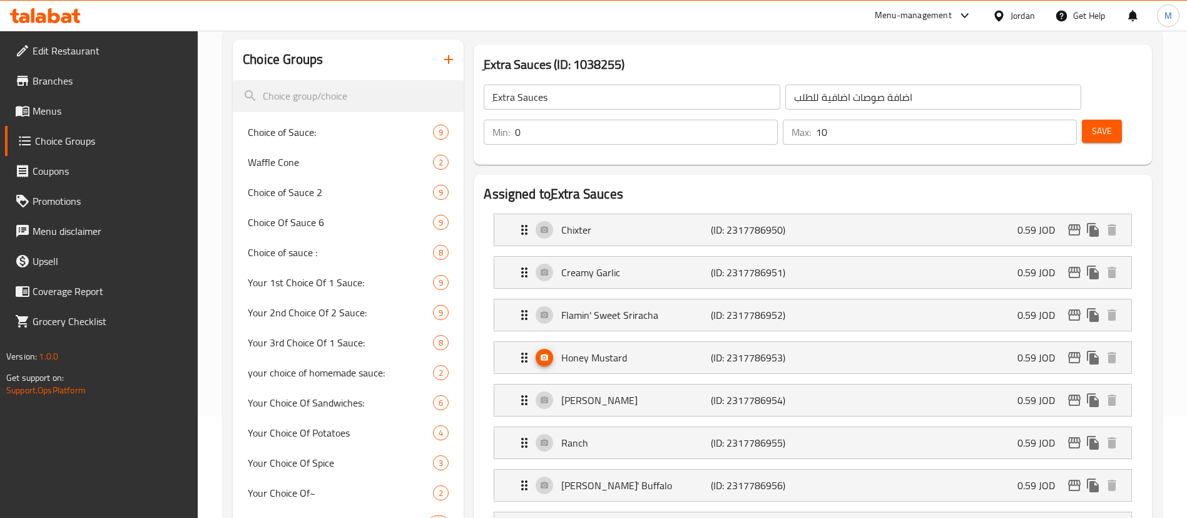
scroll to position [94, 0]
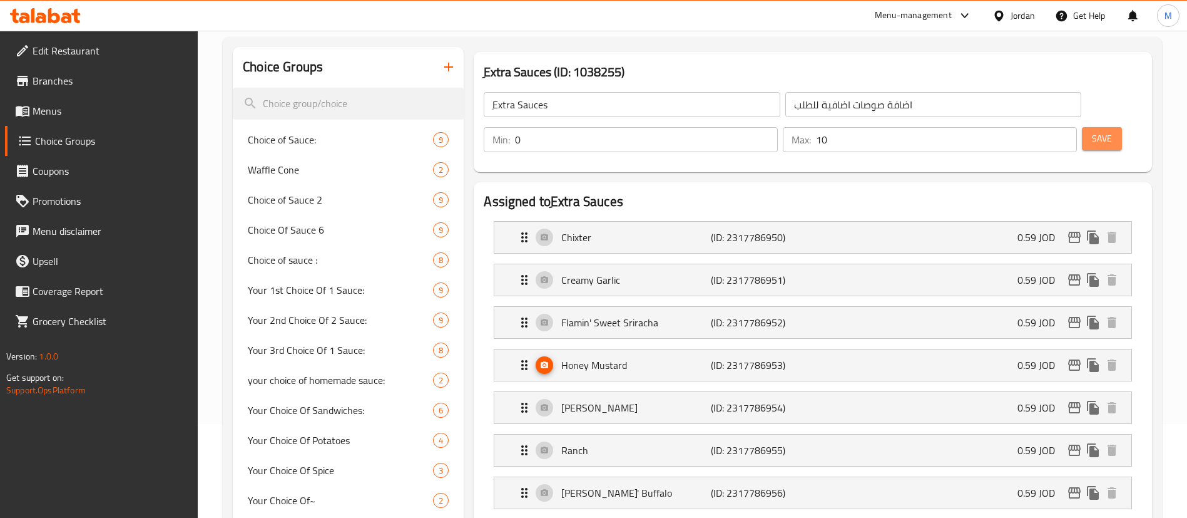
click at [1092, 131] on span "Save" at bounding box center [1102, 139] width 20 height 16
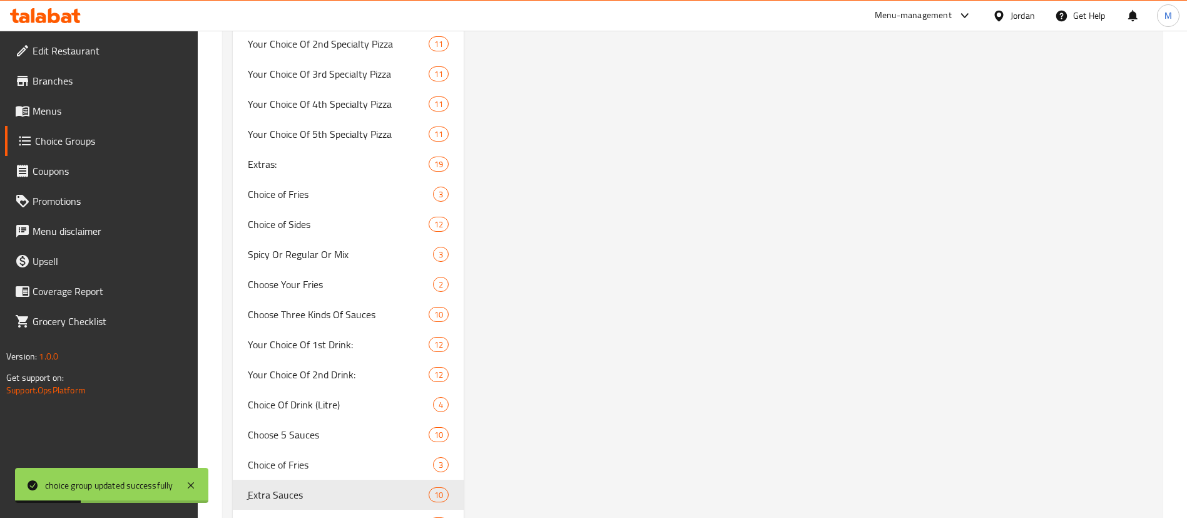
scroll to position [1502, 0]
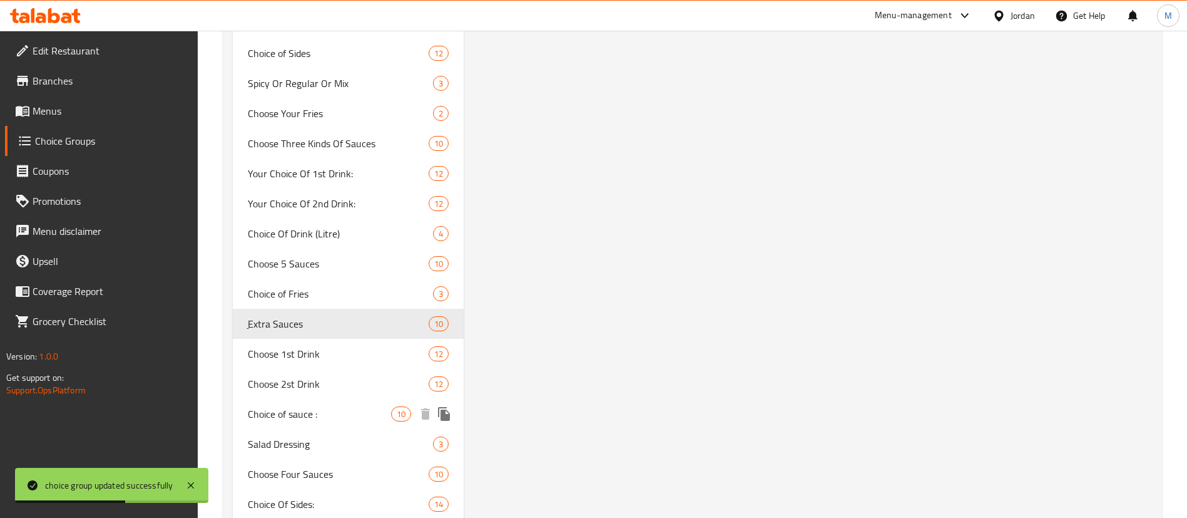
click at [354, 417] on span "Choice of sauce :" at bounding box center [319, 413] width 143 height 15
type input "Choice of sauce :"
type input "الاختيار من الصوص"
type input "1"
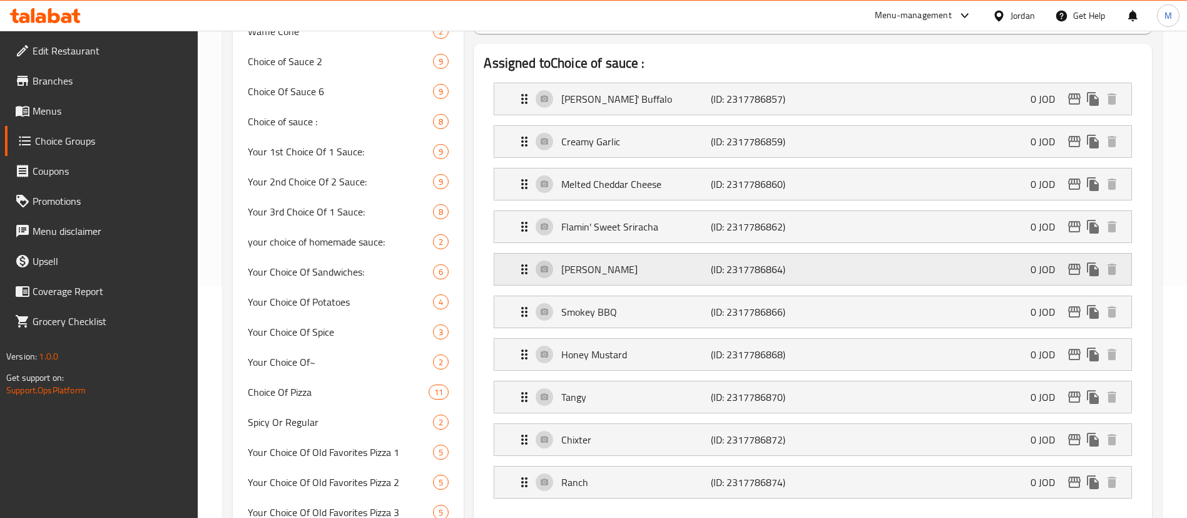
scroll to position [188, 0]
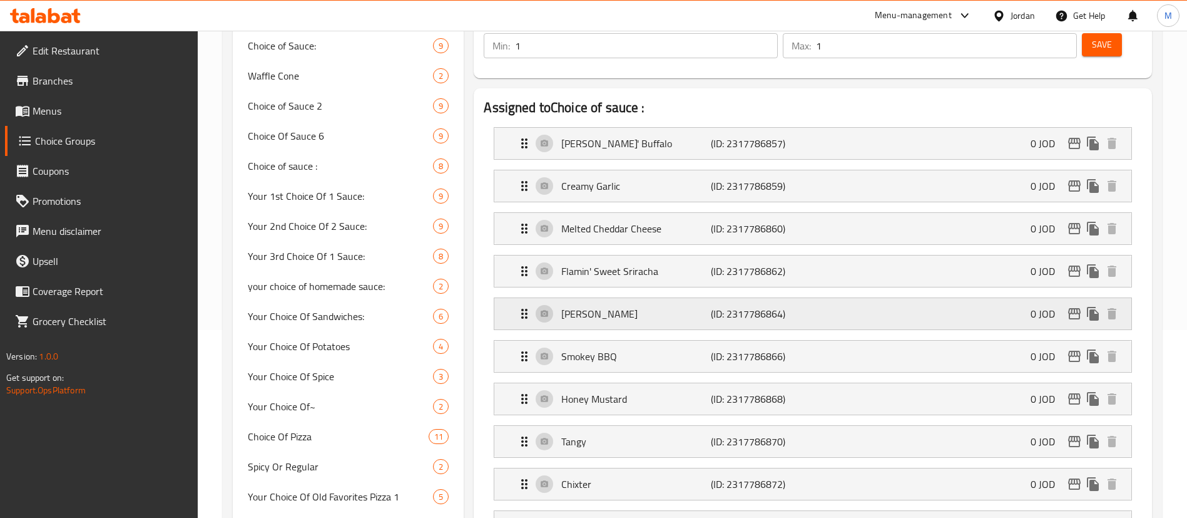
click at [693, 221] on p "Melted Cheddar Cheese" at bounding box center [635, 228] width 149 height 15
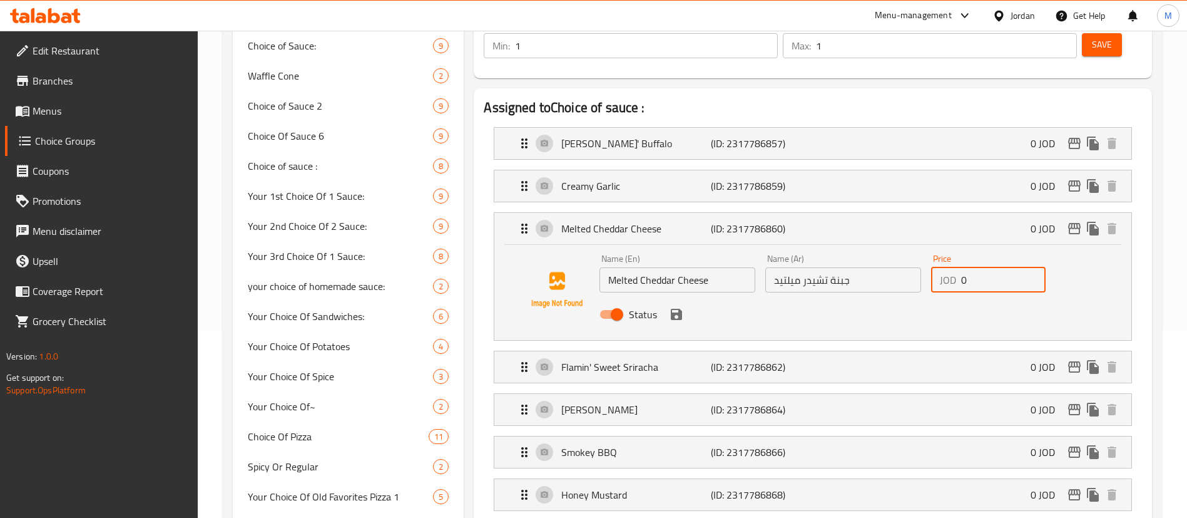
click at [975, 267] on input "0" at bounding box center [1003, 279] width 84 height 25
click at [676, 309] on icon "save" at bounding box center [676, 314] width 11 height 11
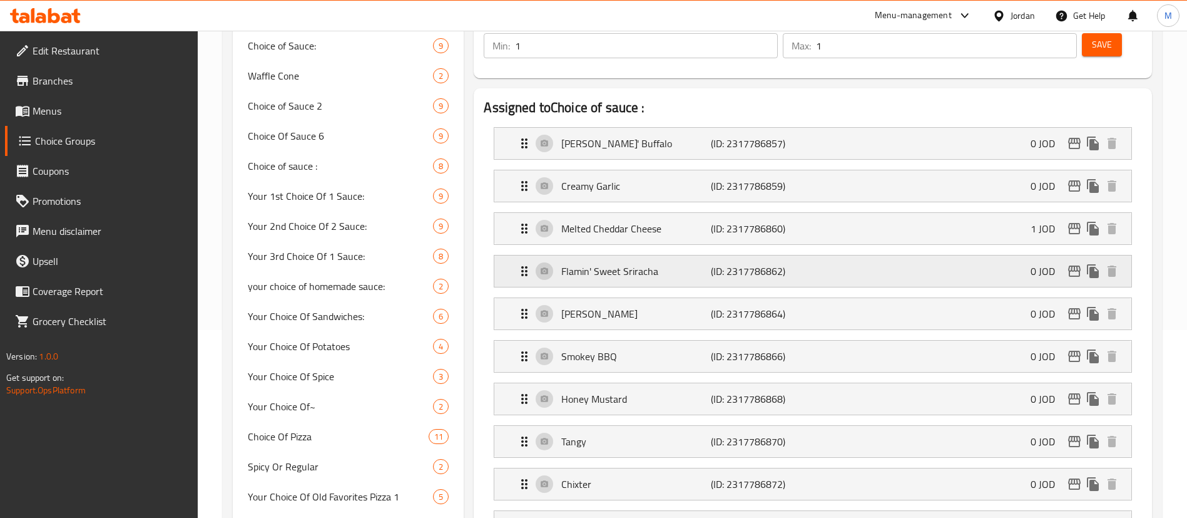
type input "1"
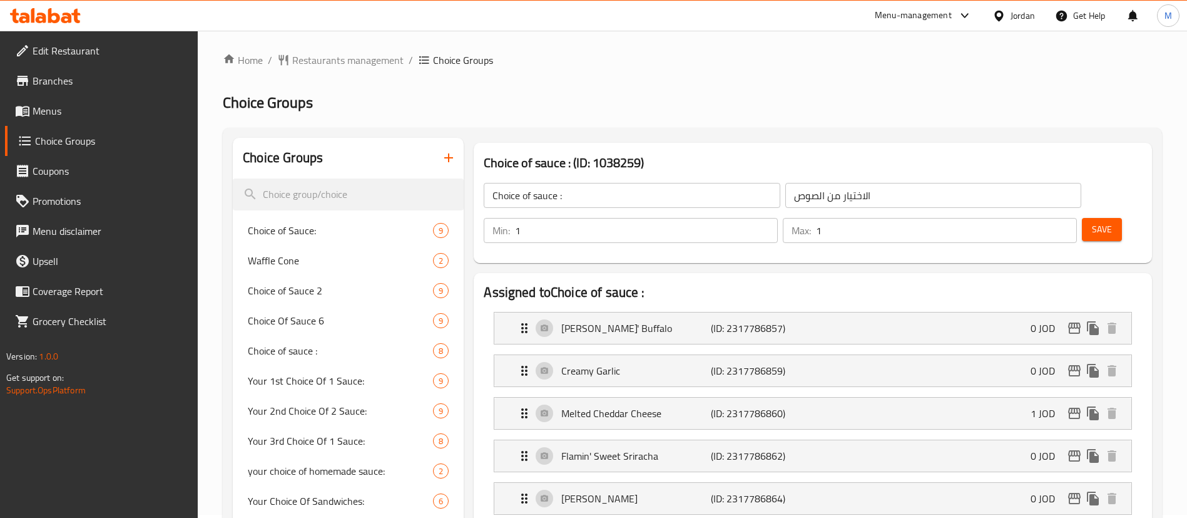
scroll to position [0, 0]
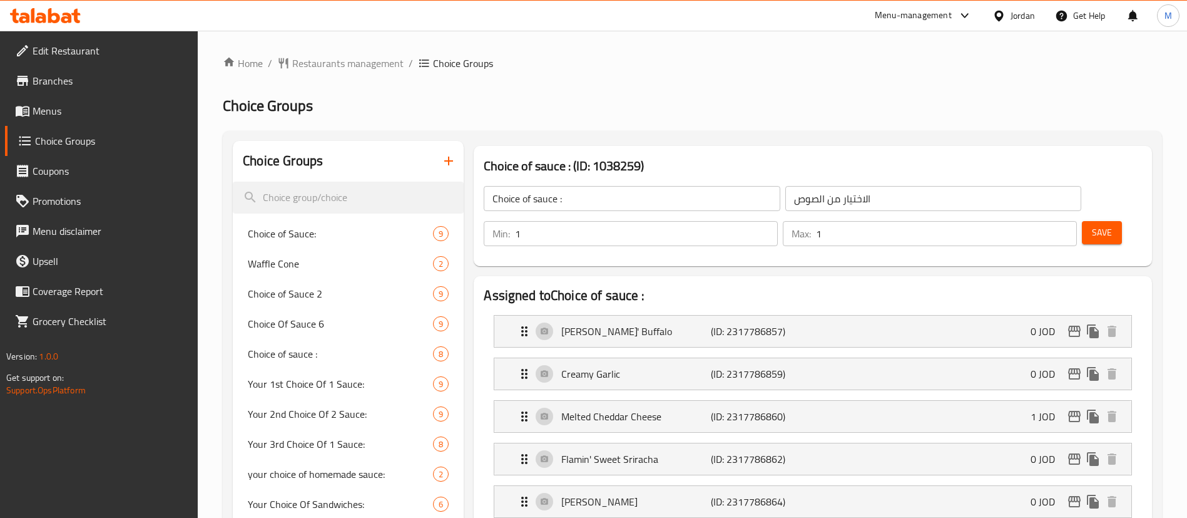
click at [1092, 225] on span "Save" at bounding box center [1102, 233] width 20 height 16
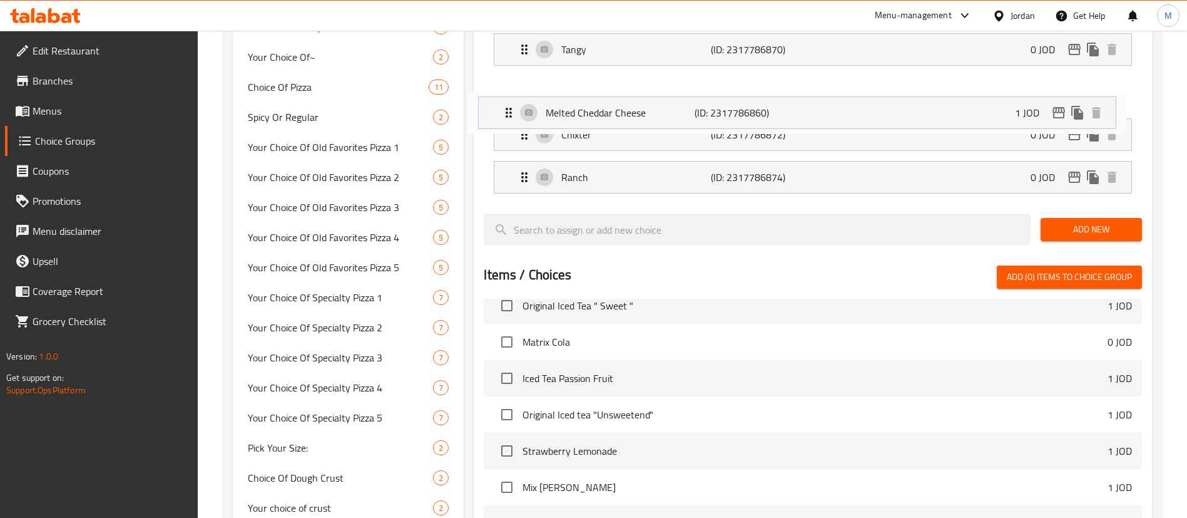
scroll to position [501, 0]
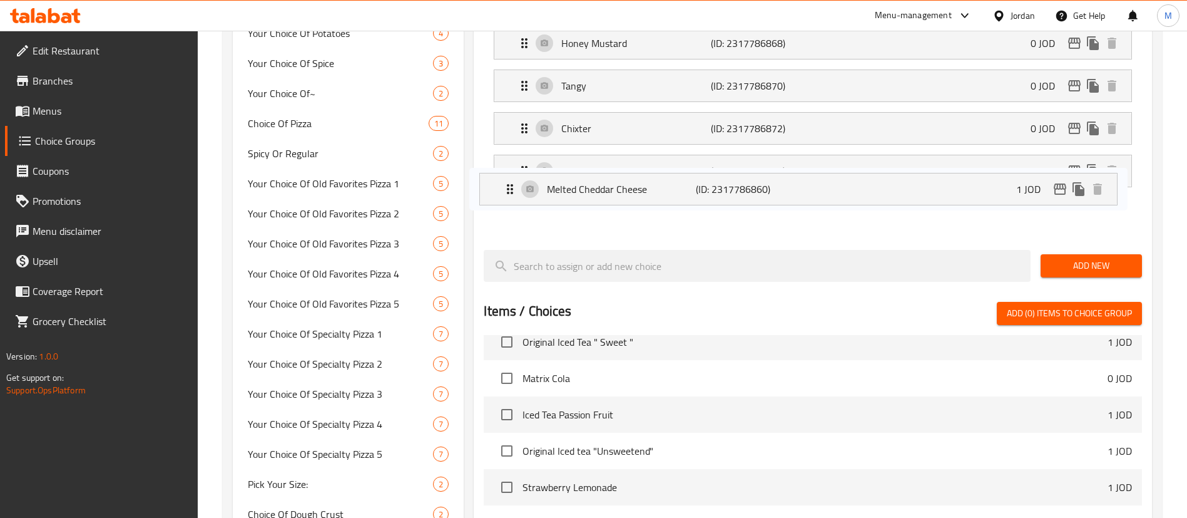
drag, startPoint x: 526, startPoint y: 384, endPoint x: 510, endPoint y: 187, distance: 197.8
click at [510, 192] on nav "[PERSON_NAME]' Buffalo (ID: 2317786857) 0 JOD Name (En) [PERSON_NAME]' Buffalo …" at bounding box center [813, 22] width 658 height 436
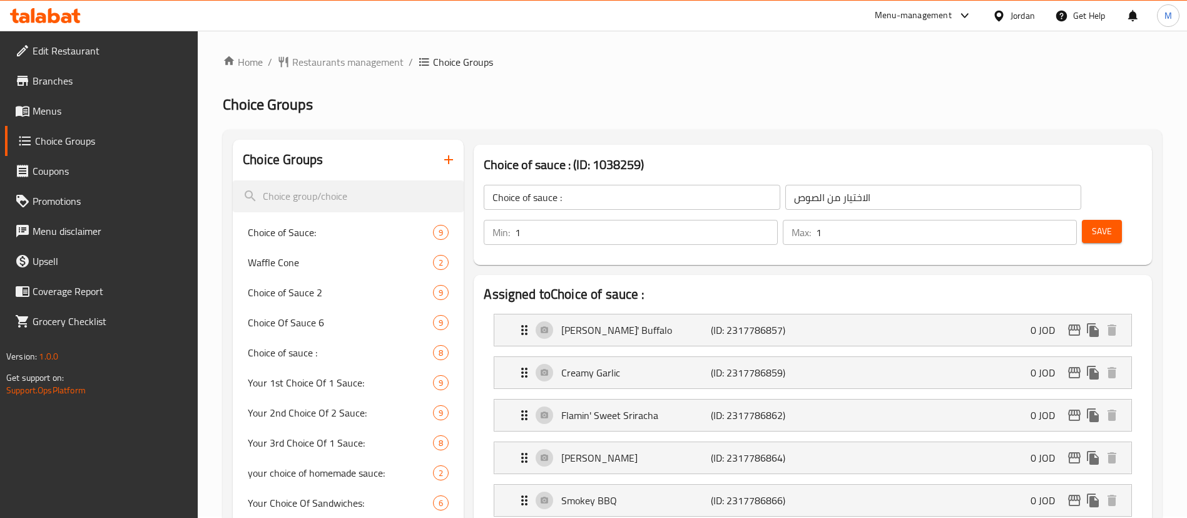
scroll to position [0, 0]
click at [1104, 218] on div "Save" at bounding box center [1106, 233] width 55 height 30
click at [1092, 225] on span "Save" at bounding box center [1102, 233] width 20 height 16
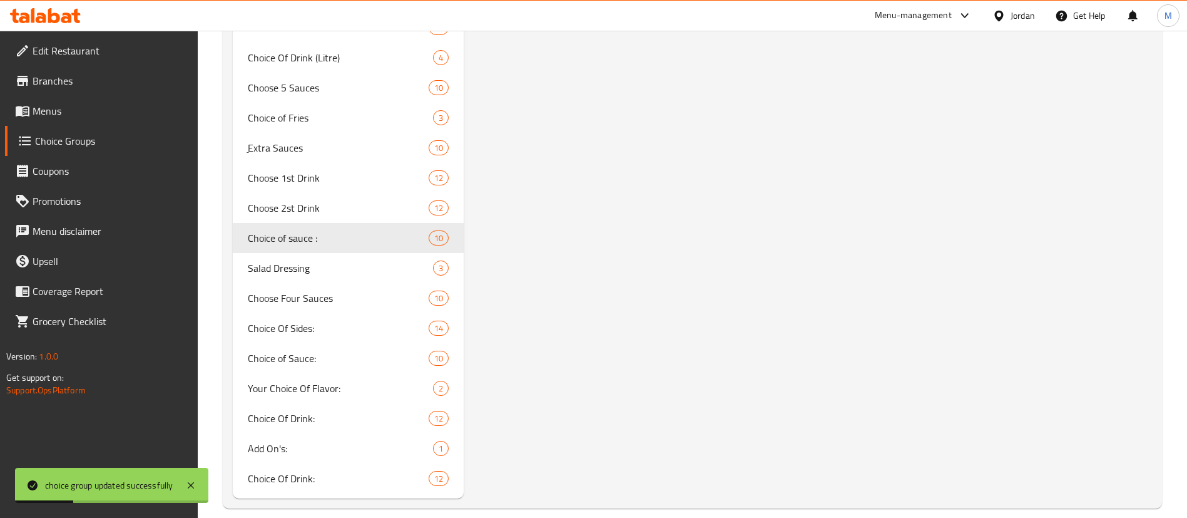
scroll to position [1690, 0]
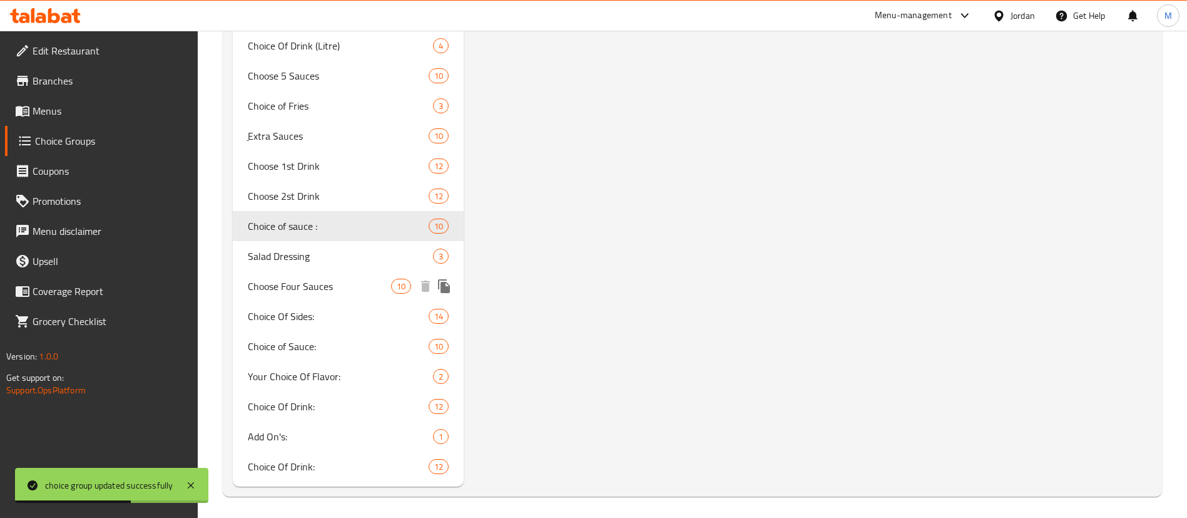
drag, startPoint x: 330, startPoint y: 291, endPoint x: 1043, endPoint y: 292, distance: 712.7
click at [330, 292] on span "Choose Four Sauces" at bounding box center [319, 285] width 143 height 15
type input "Choose Four Sauces"
type input "اختار ٤ صوصات"
type input "4"
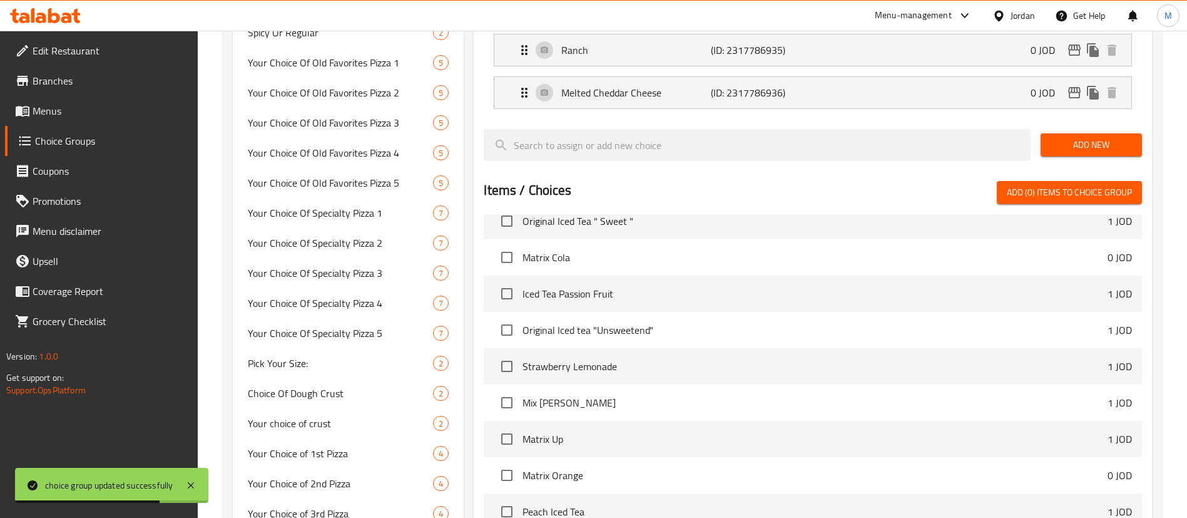
scroll to position [282, 0]
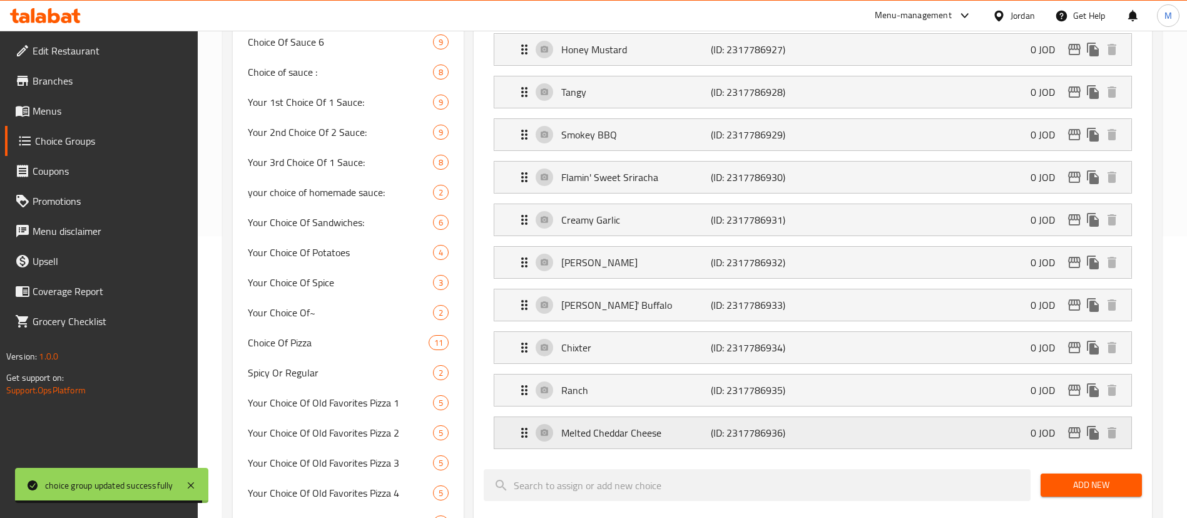
click at [793, 425] on p "(ID: 2317786936)" at bounding box center [760, 432] width 99 height 15
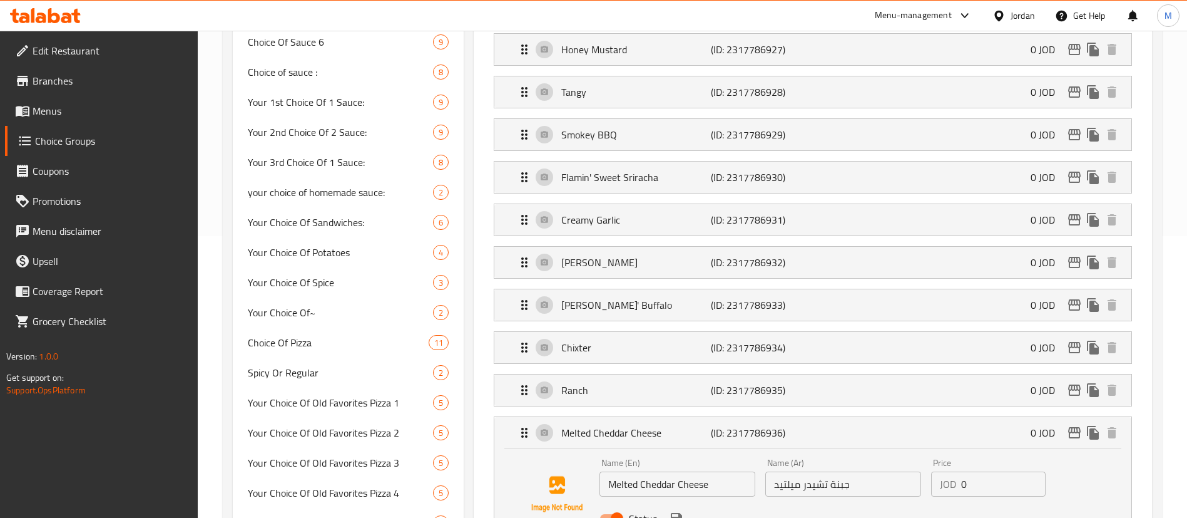
click at [985, 471] on input "0" at bounding box center [1003, 483] width 84 height 25
click at [984, 471] on input "0" at bounding box center [1003, 483] width 84 height 25
click at [680, 513] on icon "save" at bounding box center [676, 518] width 11 height 11
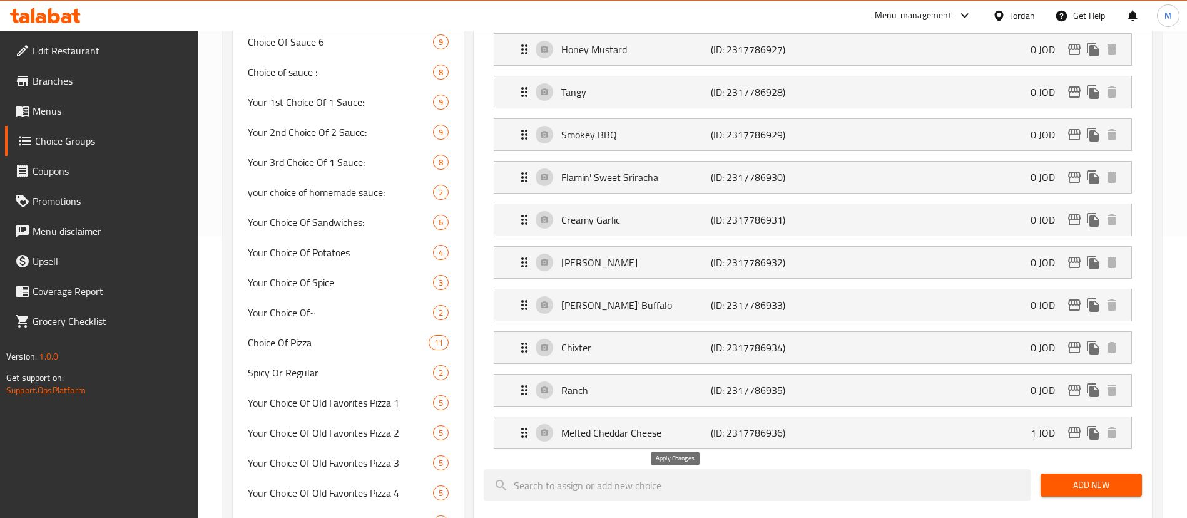
type input "1"
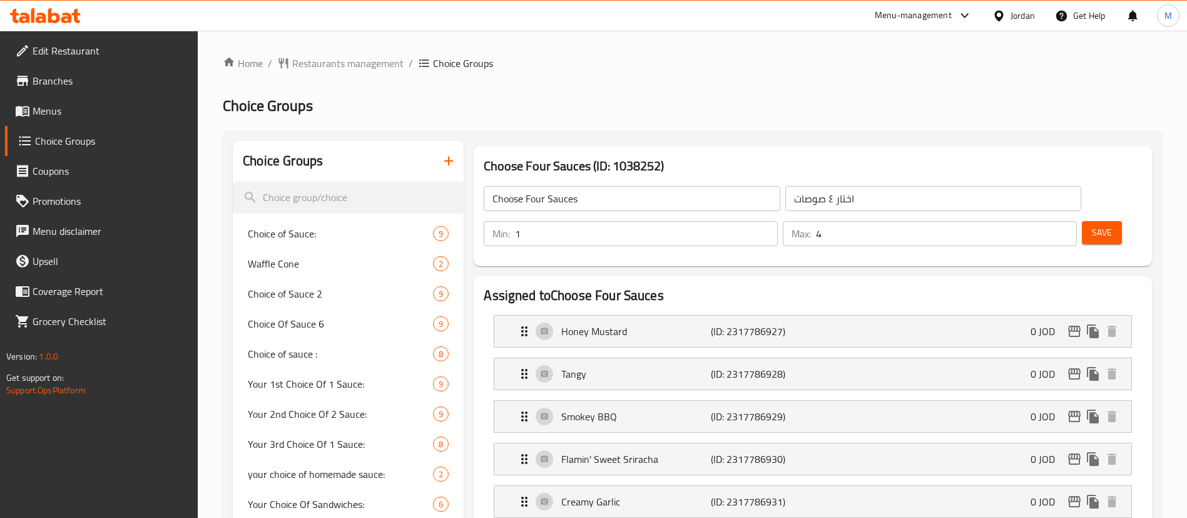
click at [1089, 218] on div "Save" at bounding box center [1106, 233] width 55 height 30
click at [1092, 225] on span "Save" at bounding box center [1102, 233] width 20 height 16
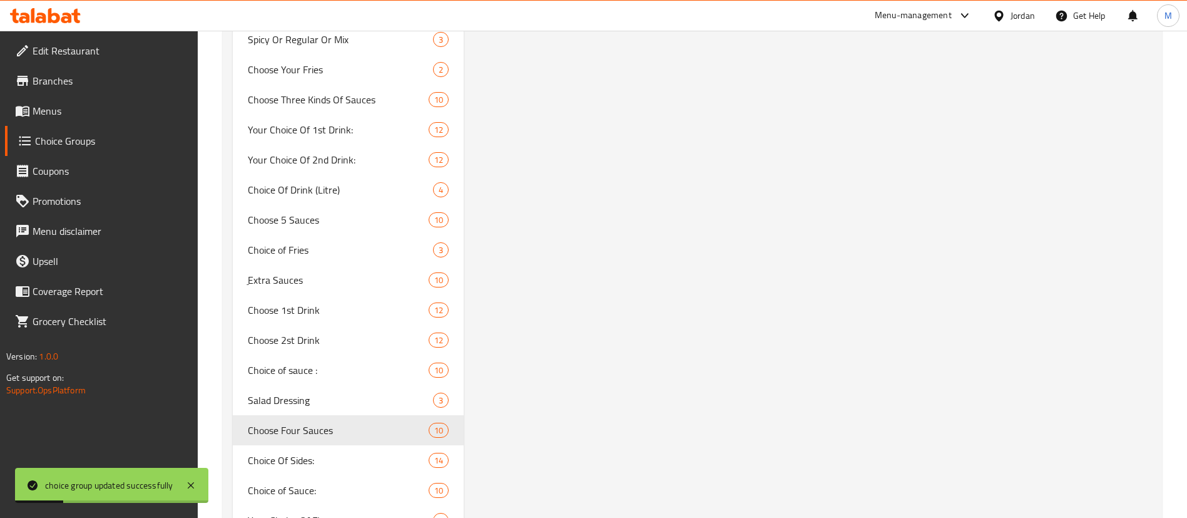
scroll to position [1596, 0]
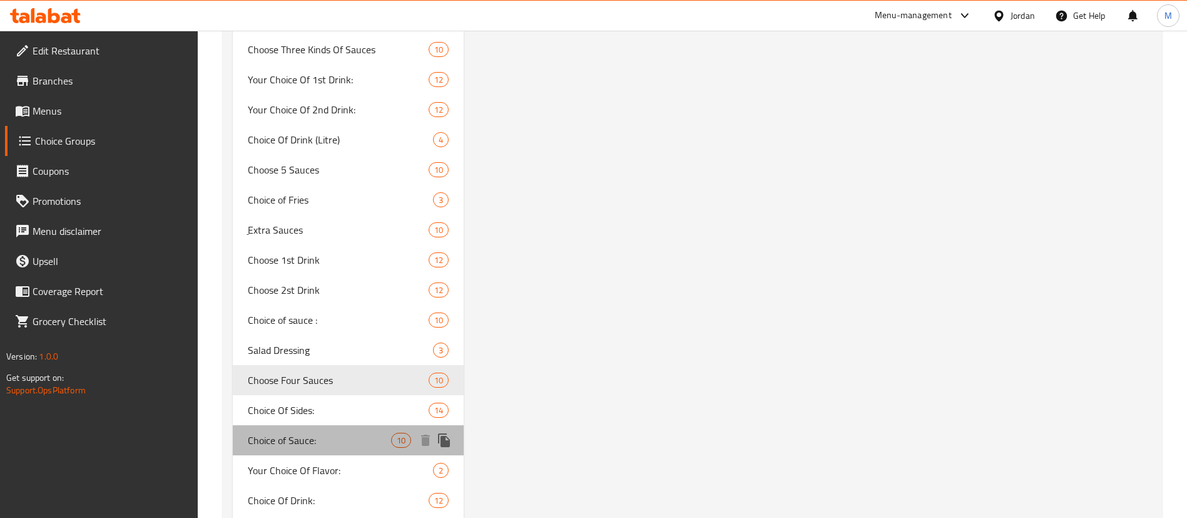
click at [367, 446] on span "Choice of Sauce:" at bounding box center [319, 439] width 143 height 15
type input "Choice of Sauce:"
type input "اختيار من الصوص"
type input "1"
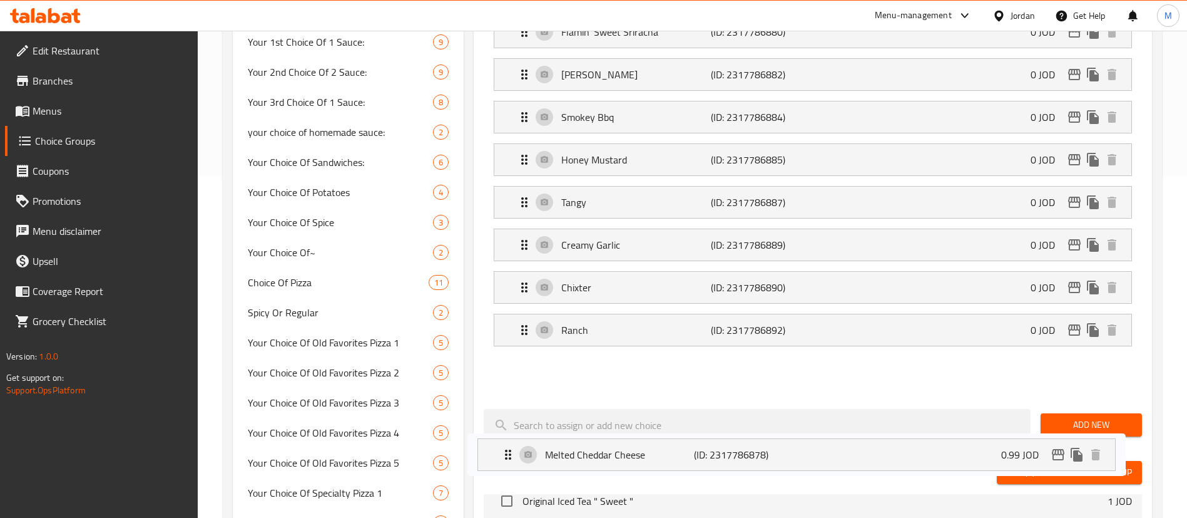
scroll to position [352, 0]
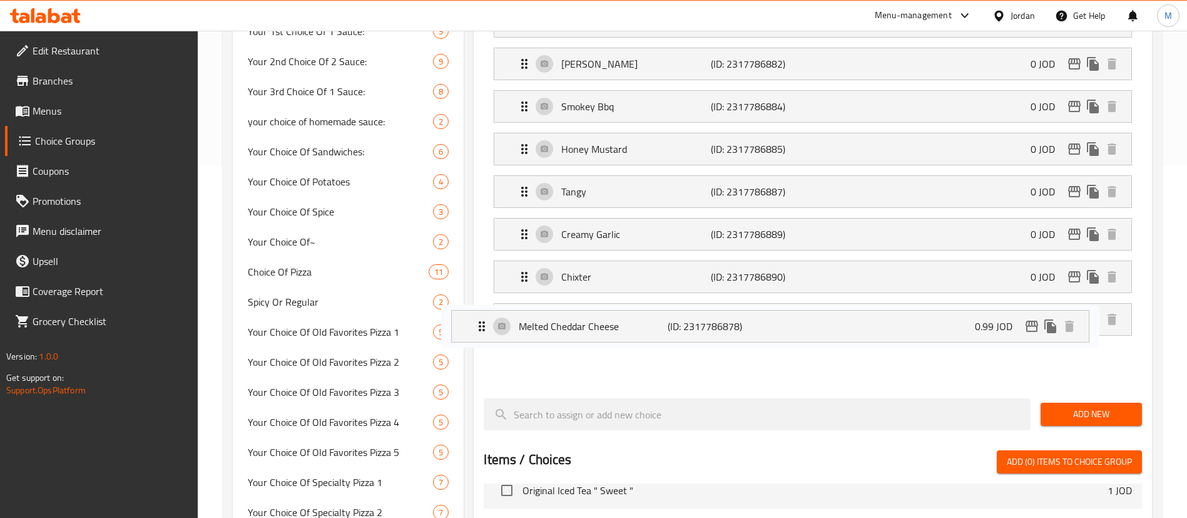
drag, startPoint x: 517, startPoint y: 158, endPoint x: 474, endPoint y: 336, distance: 183.3
click at [474, 336] on div "Assigned to Choice of Sauce: [PERSON_NAME]' Buffalo (ID: 2317786876) 0 JOD Name…" at bounding box center [813, 364] width 678 height 880
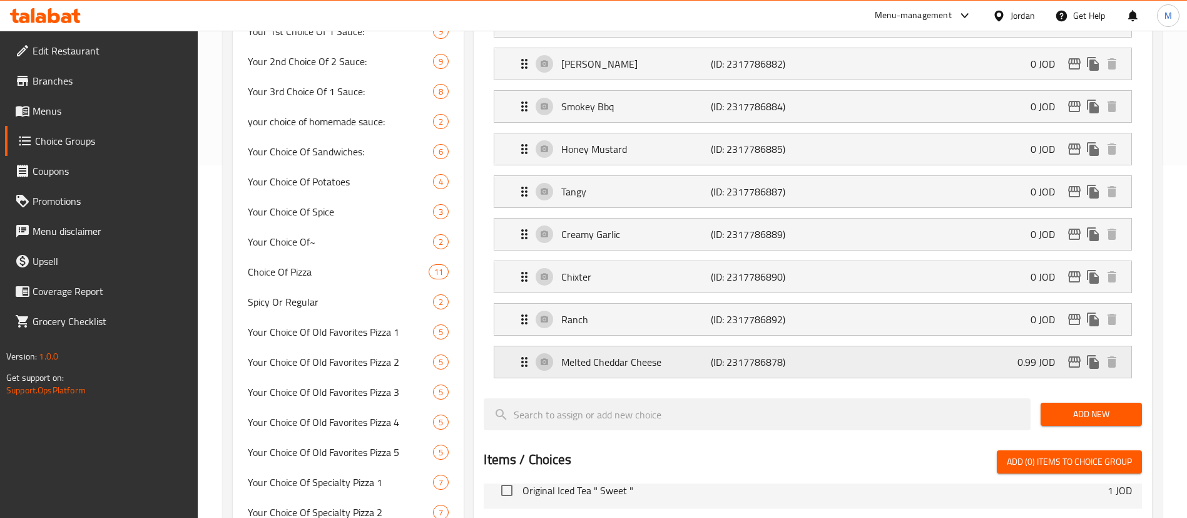
click at [1005, 346] on div "Melted Cheddar Cheese (ID: 2317786878) 0.99 JOD" at bounding box center [816, 361] width 599 height 31
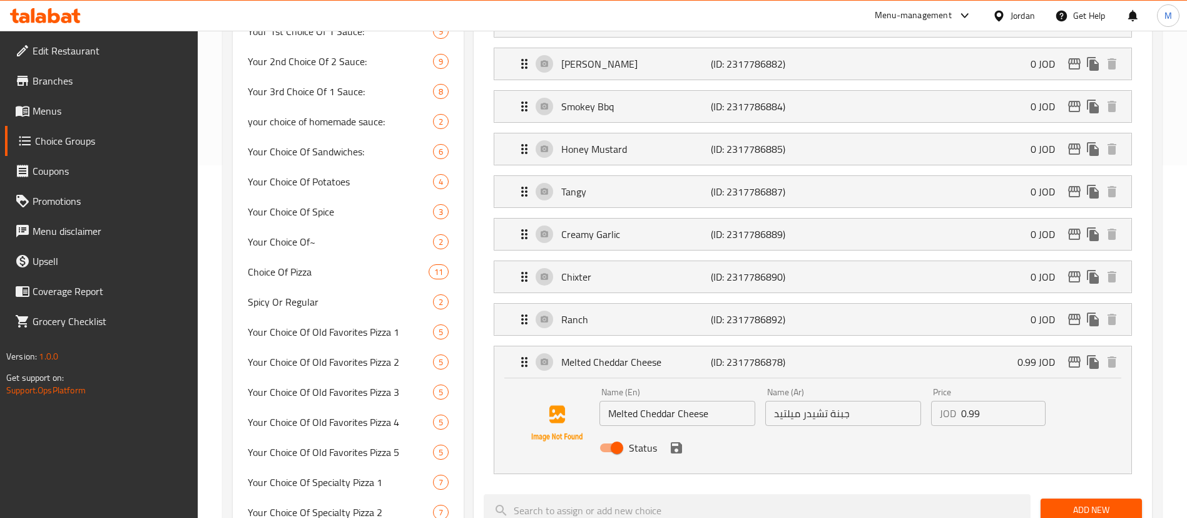
click at [969, 400] on input "0.99" at bounding box center [1003, 412] width 84 height 25
drag, startPoint x: 672, startPoint y: 412, endPoint x: 785, endPoint y: 387, distance: 116.1
click at [673, 442] on icon "save" at bounding box center [676, 447] width 11 height 11
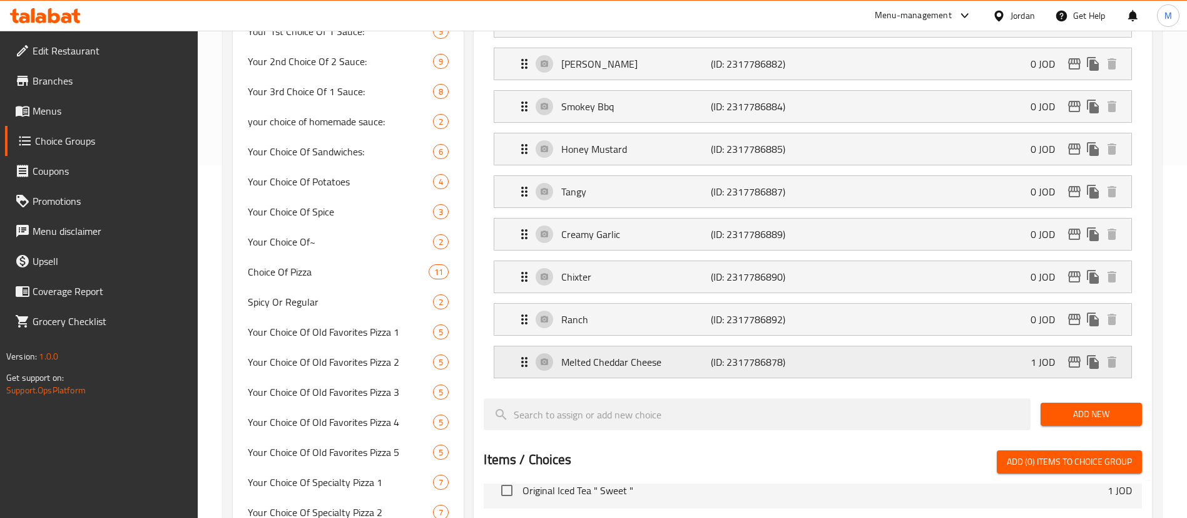
type input "1"
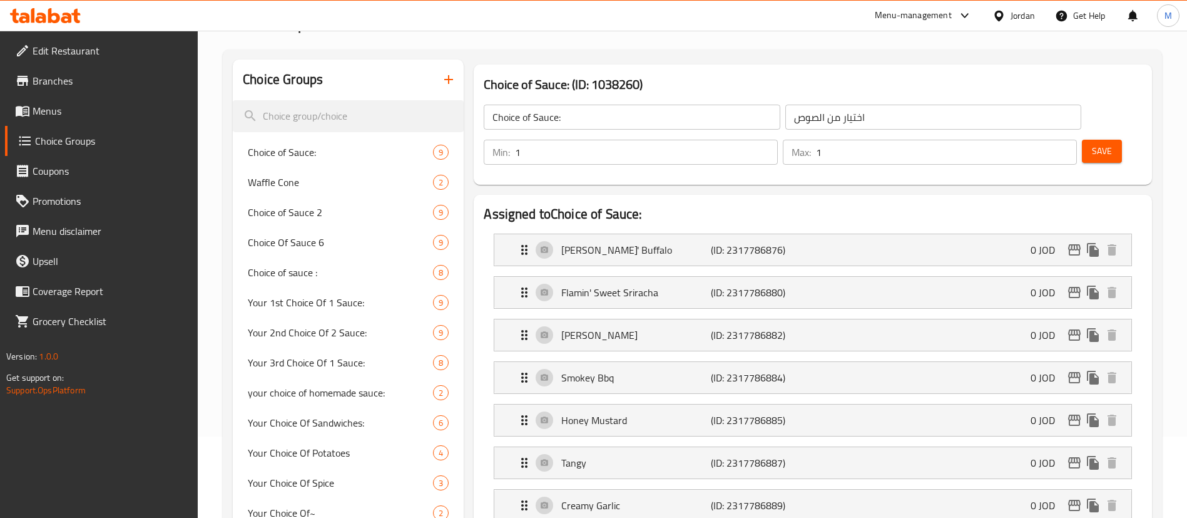
scroll to position [71, 0]
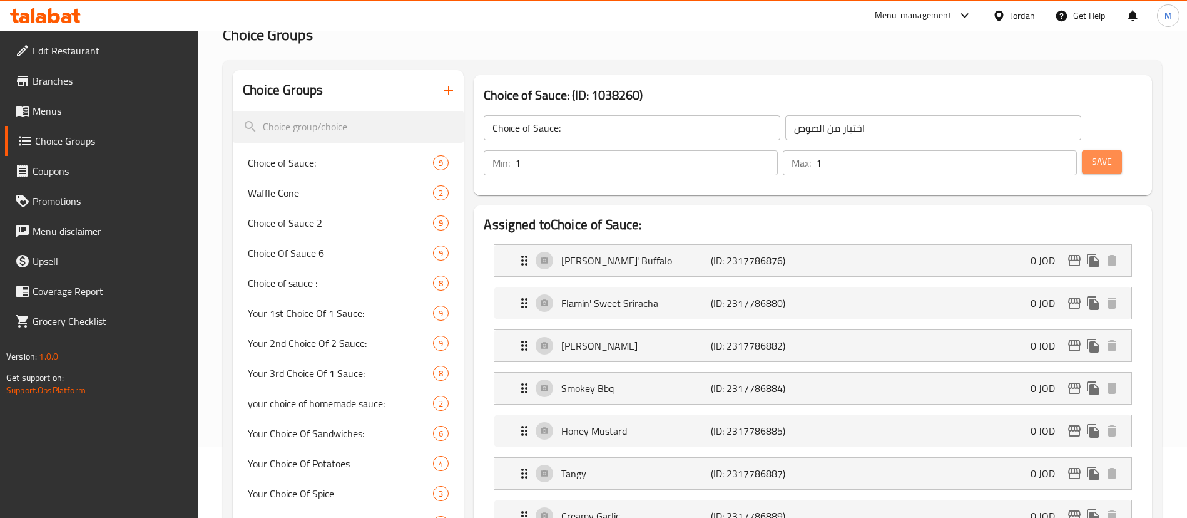
click at [1092, 154] on span "Save" at bounding box center [1102, 162] width 20 height 16
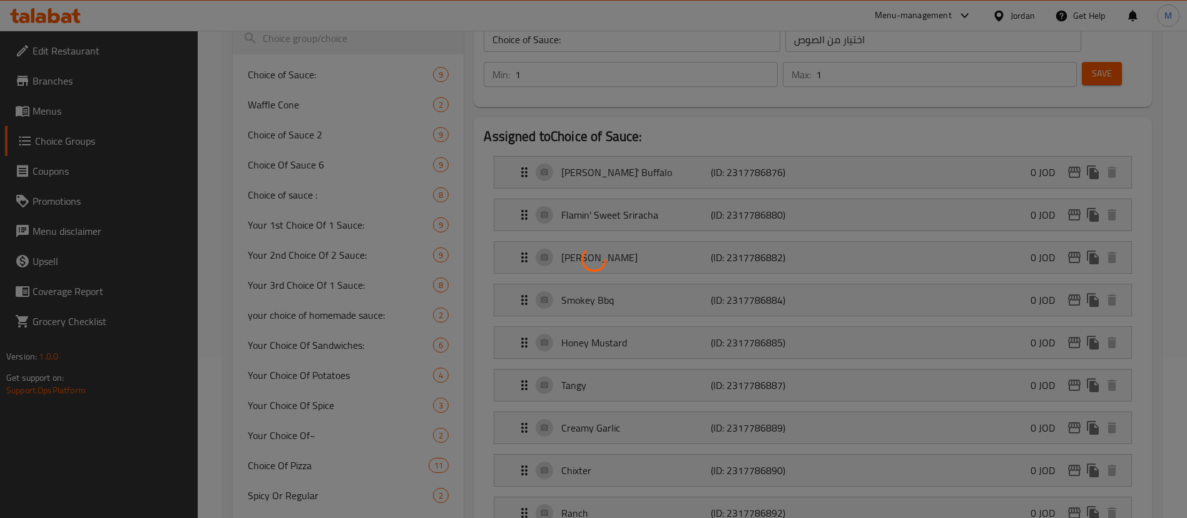
scroll to position [258, 0]
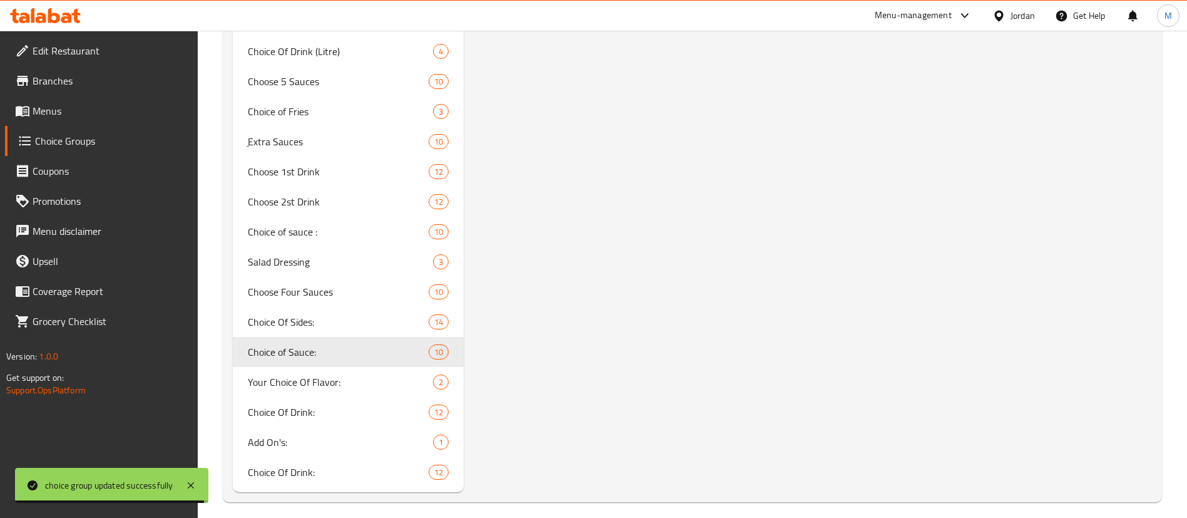
scroll to position [1693, 0]
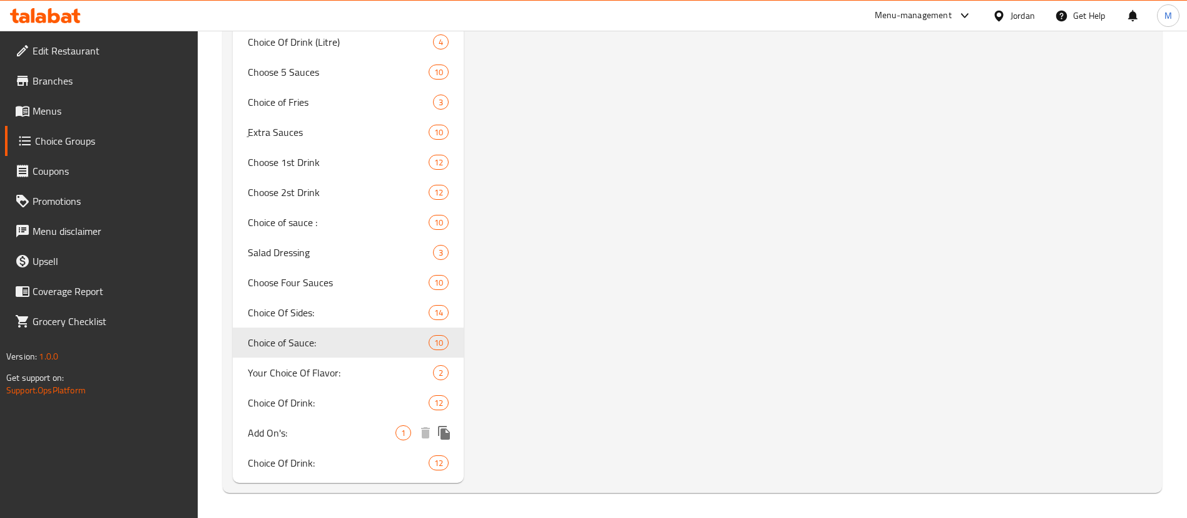
click at [327, 429] on span "Add On's:" at bounding box center [322, 432] width 148 height 15
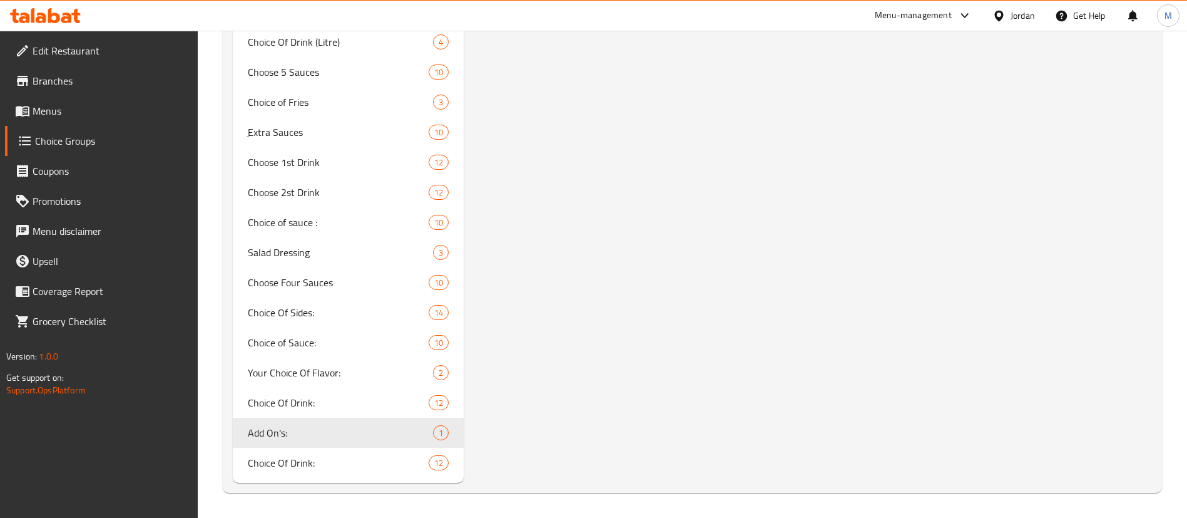
type input "Add On's:"
type input "الإضافات:"
type input "0"
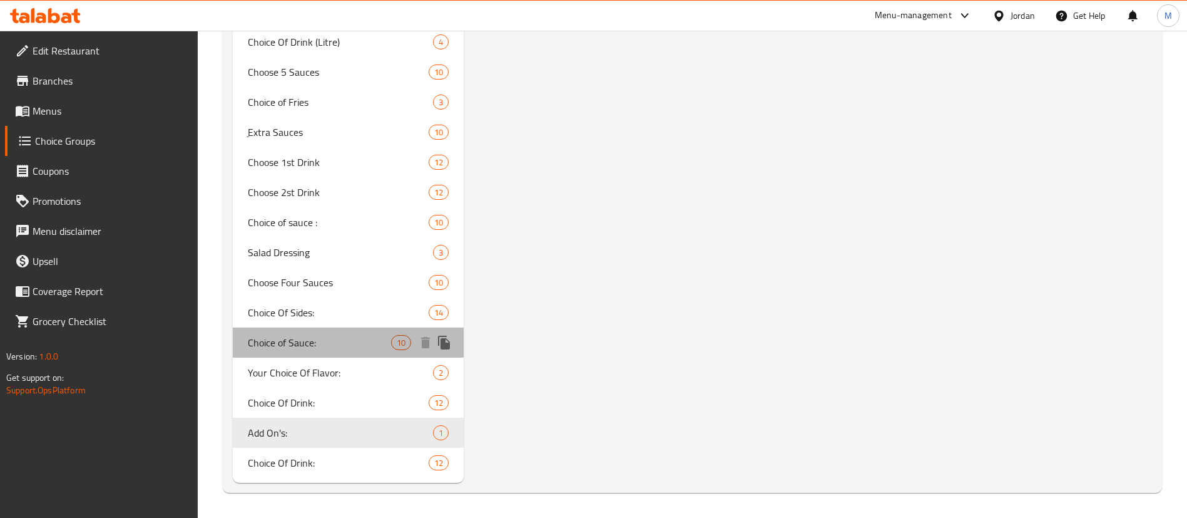
click at [324, 354] on div "Choice of Sauce: 10" at bounding box center [348, 342] width 231 height 30
type input "Choice of Sauce:"
type input "اختيار من الصوص"
type input "1"
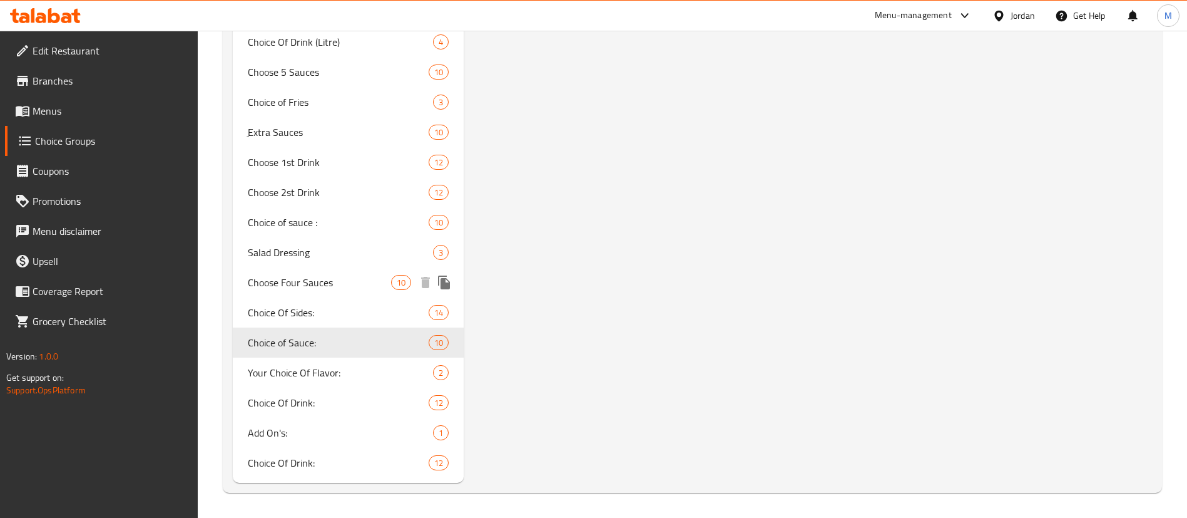
click at [339, 292] on div "Choose Four Sauces 10" at bounding box center [348, 282] width 231 height 30
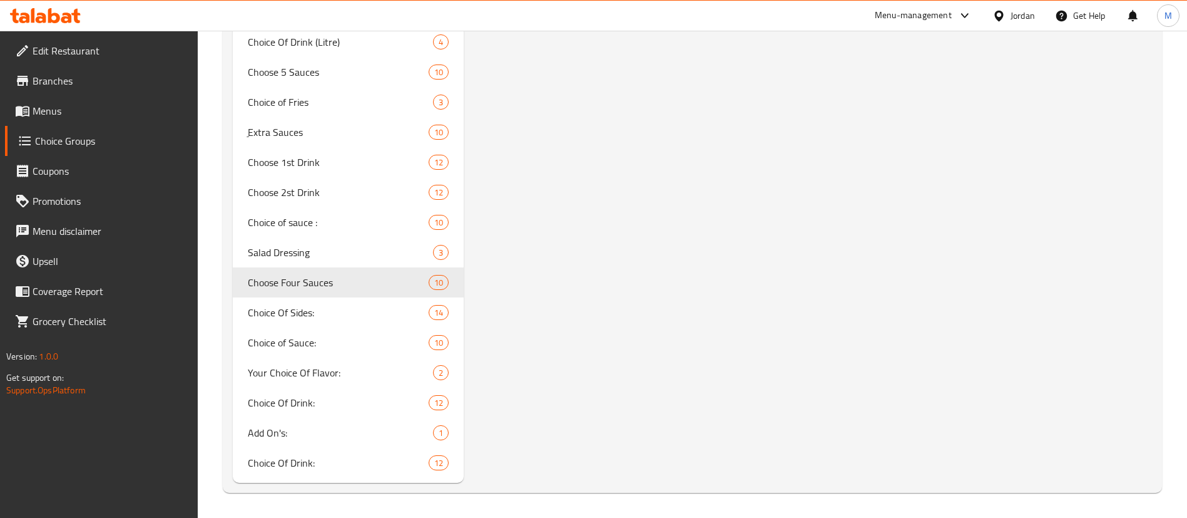
type input "Choose Four Sauces"
type input "اختار ٤ صوصات"
type input "4"
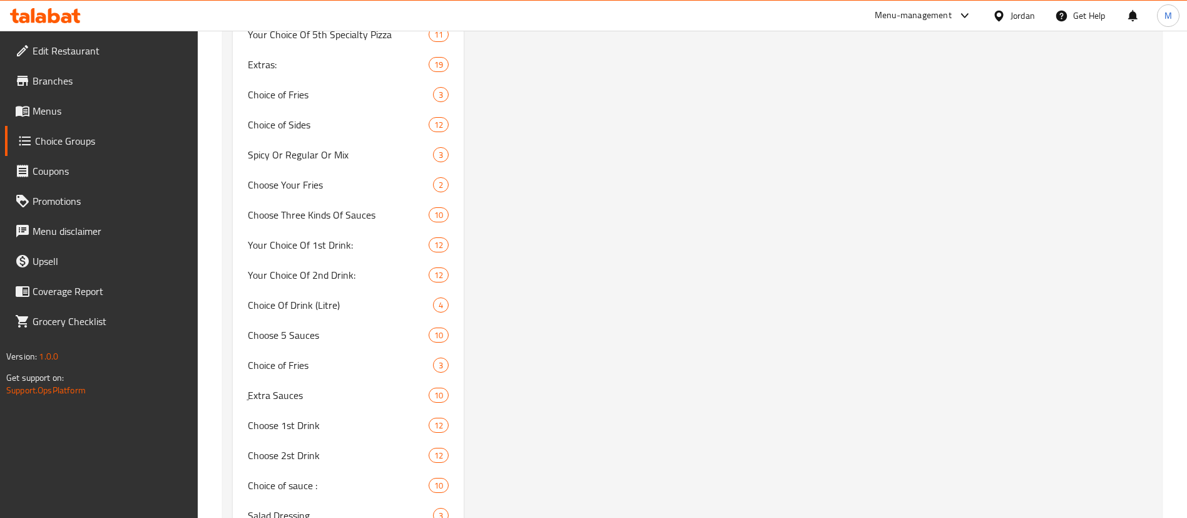
scroll to position [1506, 0]
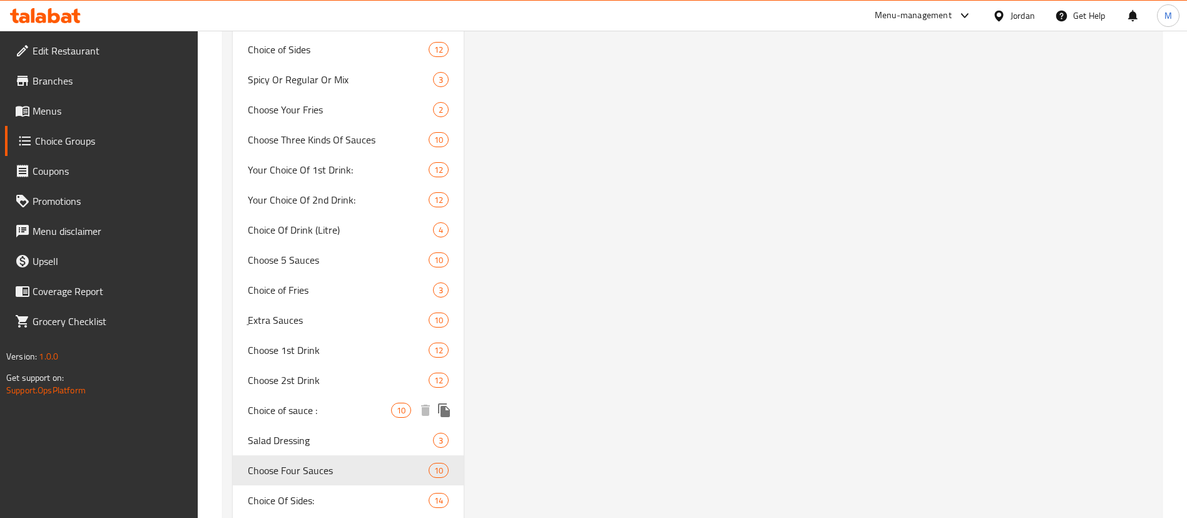
drag, startPoint x: 325, startPoint y: 407, endPoint x: 1041, endPoint y: 319, distance: 722.0
click at [325, 408] on span "Choice of sauce :" at bounding box center [319, 409] width 143 height 15
type input "Choice of sauce :"
type input "الاختيار من الصوص"
type input "1"
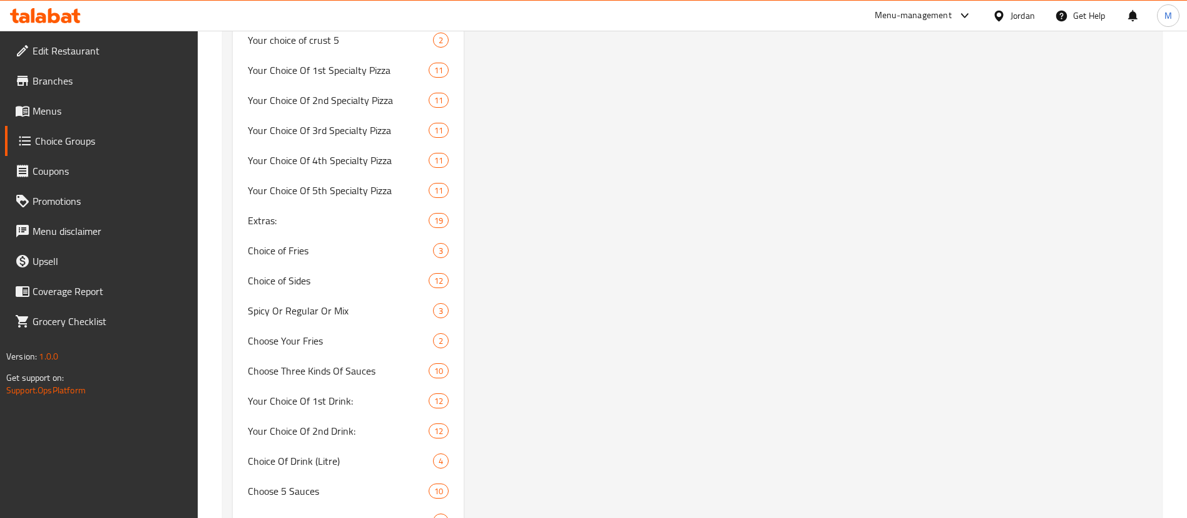
scroll to position [1599, 0]
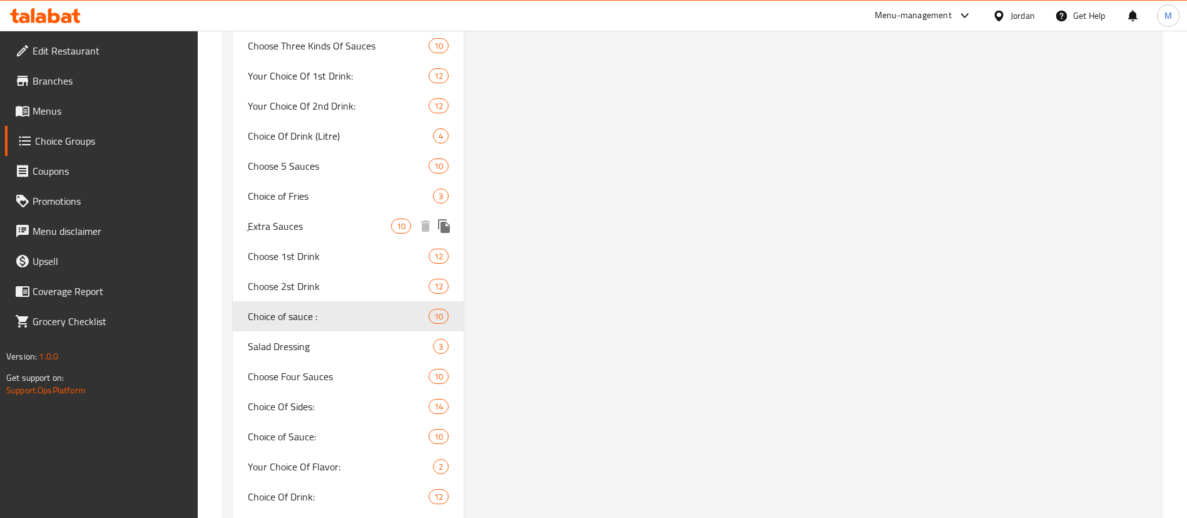
click at [314, 233] on div "ِExtra Sauces 10" at bounding box center [348, 226] width 231 height 30
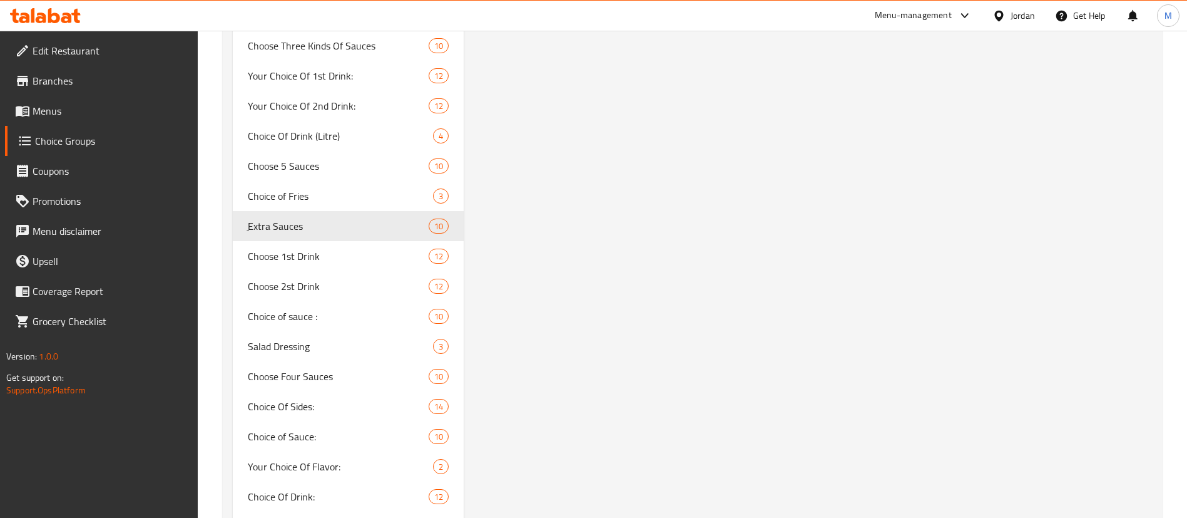
type input "ِExtra Sauces"
type input "اضافة صوصات اضافية للطلب"
type input "0"
type input "10"
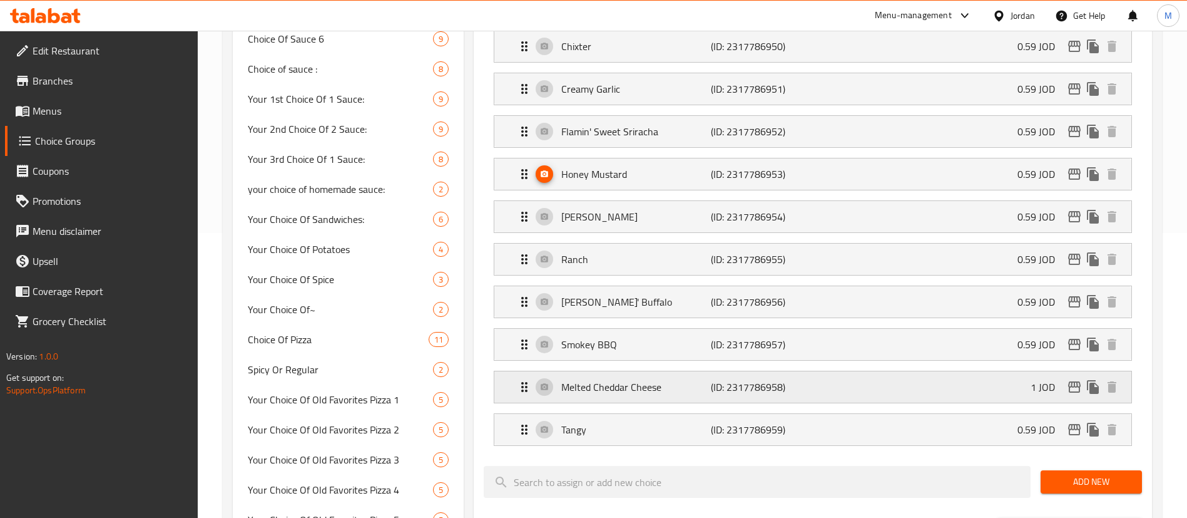
scroll to position [285, 0]
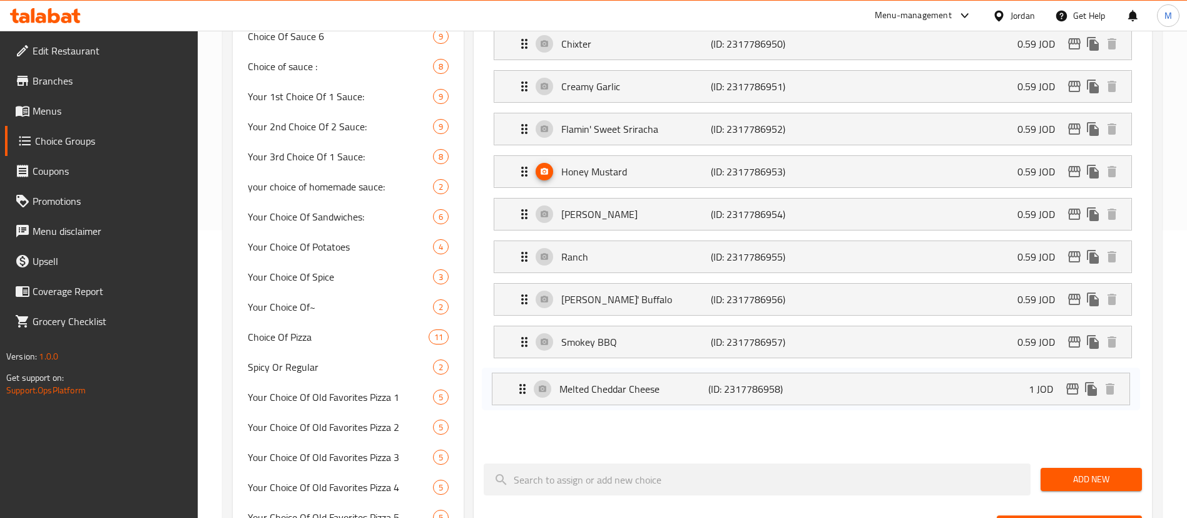
click at [522, 395] on nav "Chixter (ID: 2317786950) 0.59 JOD Name (En) Chixter Name (En) Name (Ar) تشيكستر…" at bounding box center [813, 236] width 658 height 436
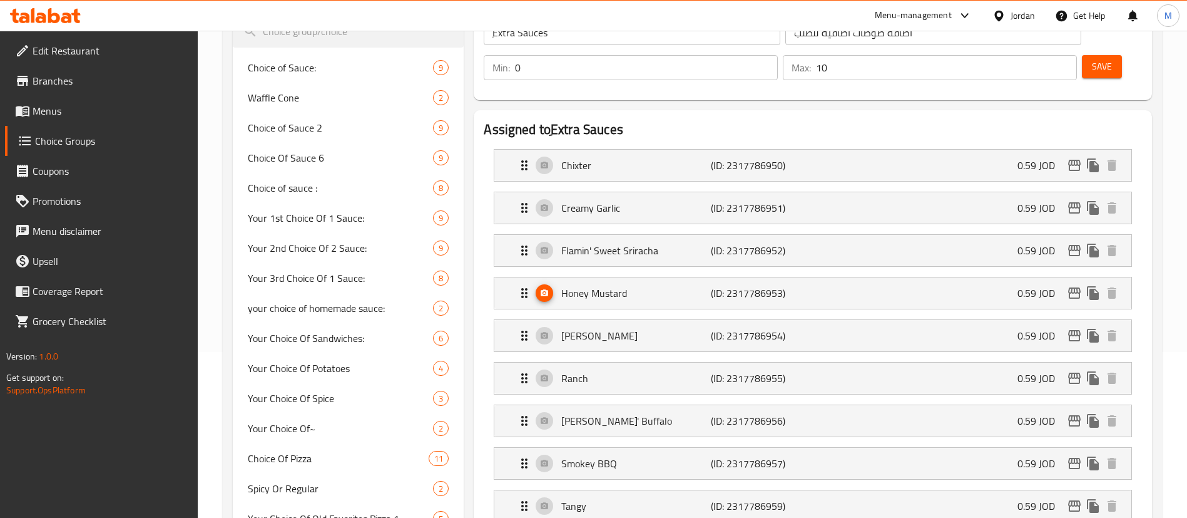
scroll to position [8, 0]
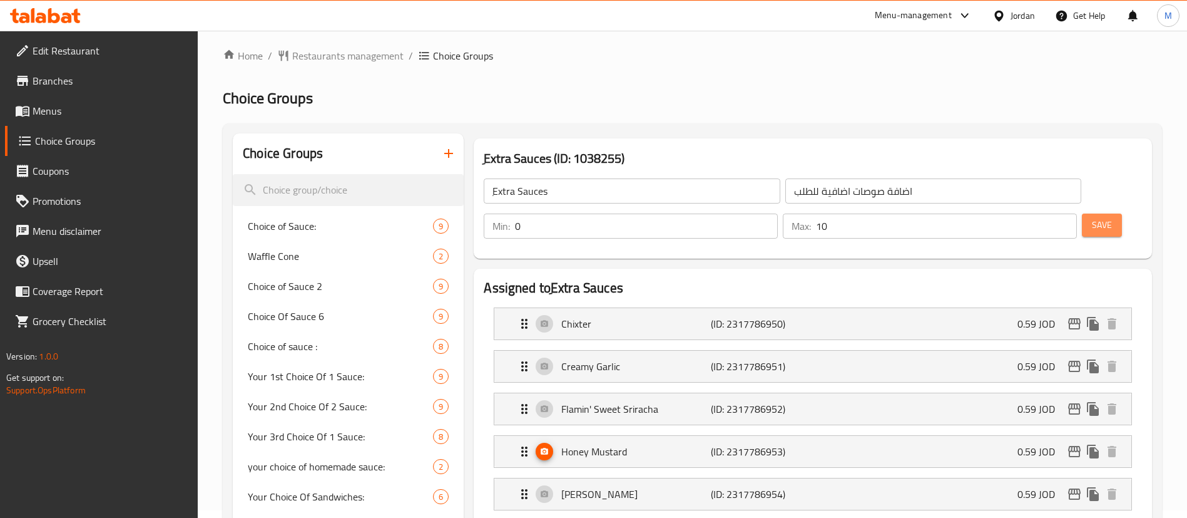
click at [1098, 213] on button "Save" at bounding box center [1102, 224] width 40 height 23
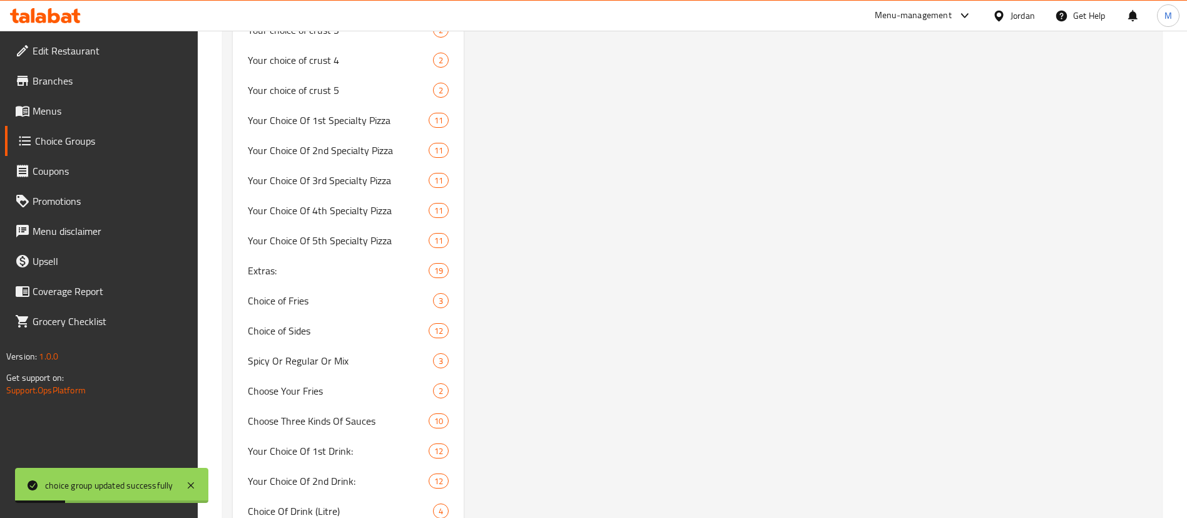
scroll to position [1415, 0]
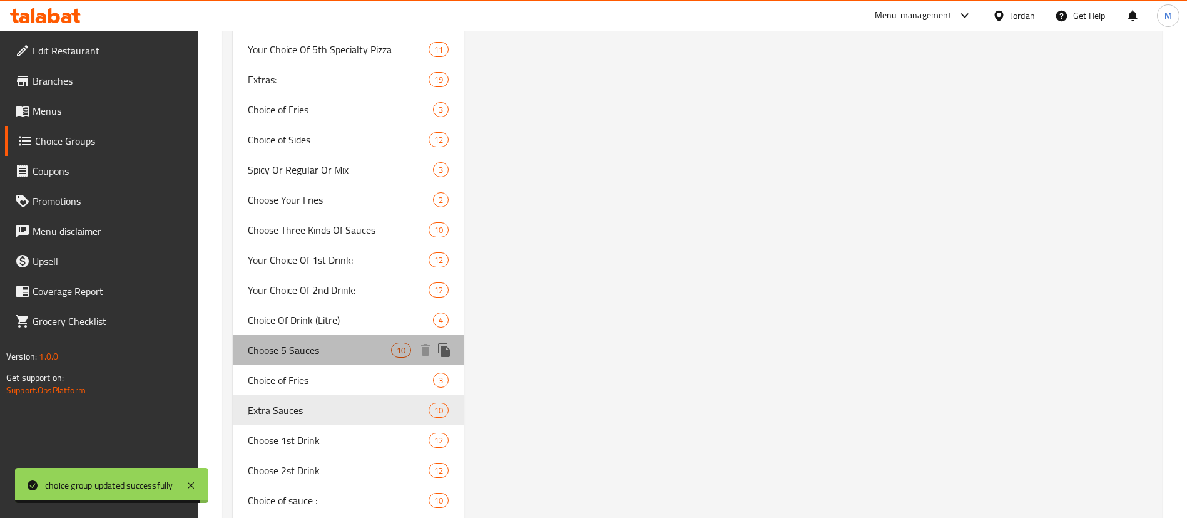
drag, startPoint x: 327, startPoint y: 351, endPoint x: 826, endPoint y: 304, distance: 500.9
click at [326, 350] on span "Choose 5 Sauces" at bounding box center [319, 349] width 143 height 15
type input "Choose 5 Sauces"
type input "اختار ٥ صوصات"
type input "1"
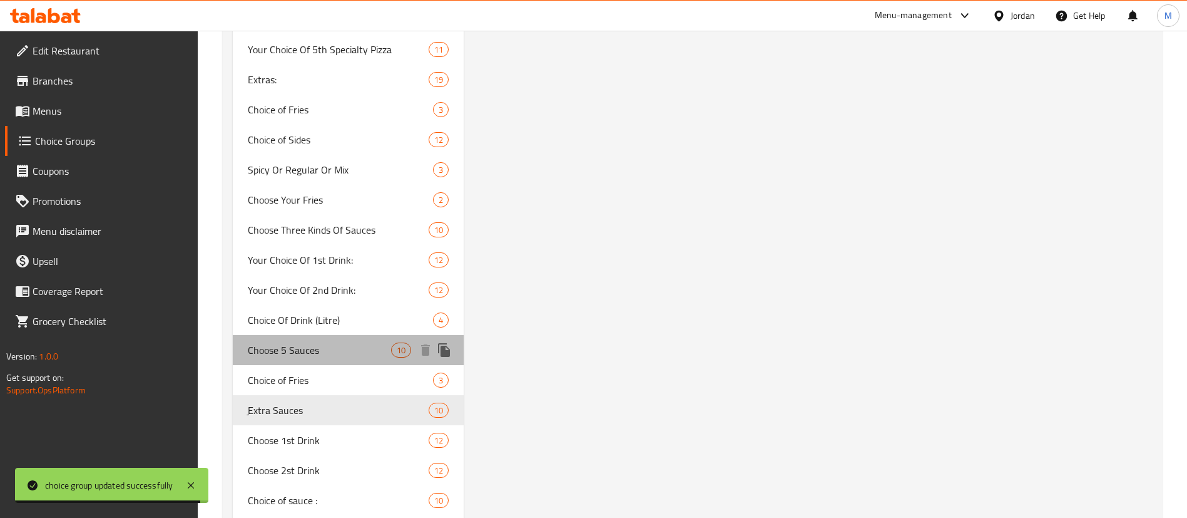
type input "5"
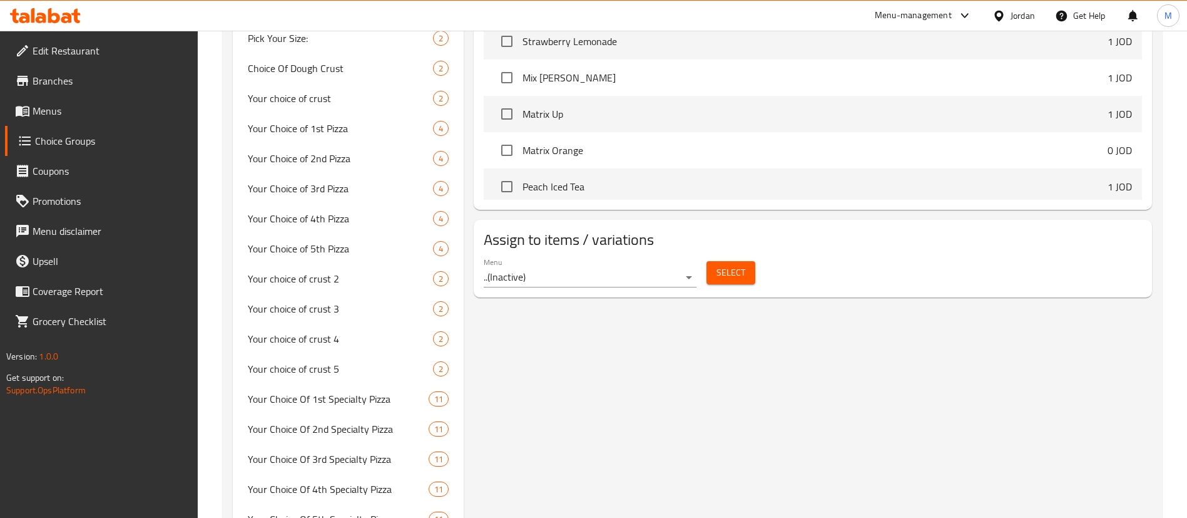
scroll to position [1322, 0]
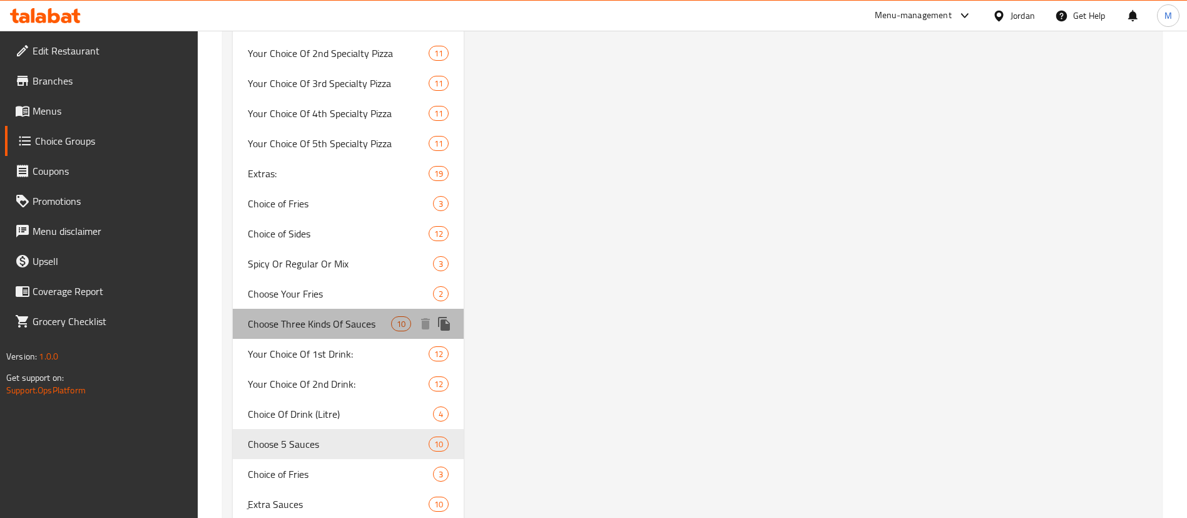
click at [341, 330] on span "Choose Three Kinds Of Sauces" at bounding box center [319, 323] width 143 height 15
type input "Choose Three Kinds Of Sauces"
type input "اختار ٣ انواع من الصوص"
type input "3"
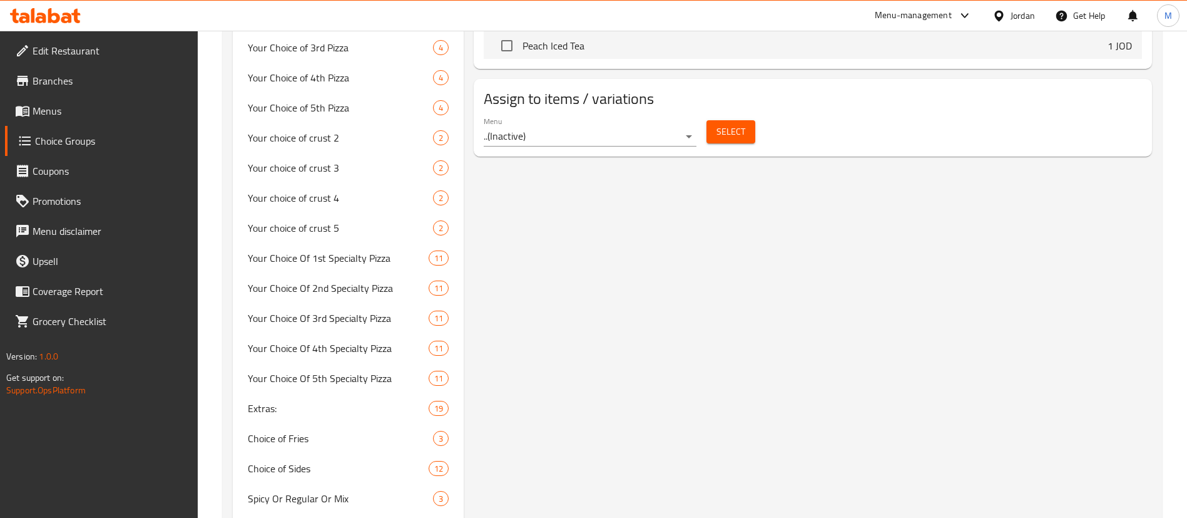
scroll to position [1228, 0]
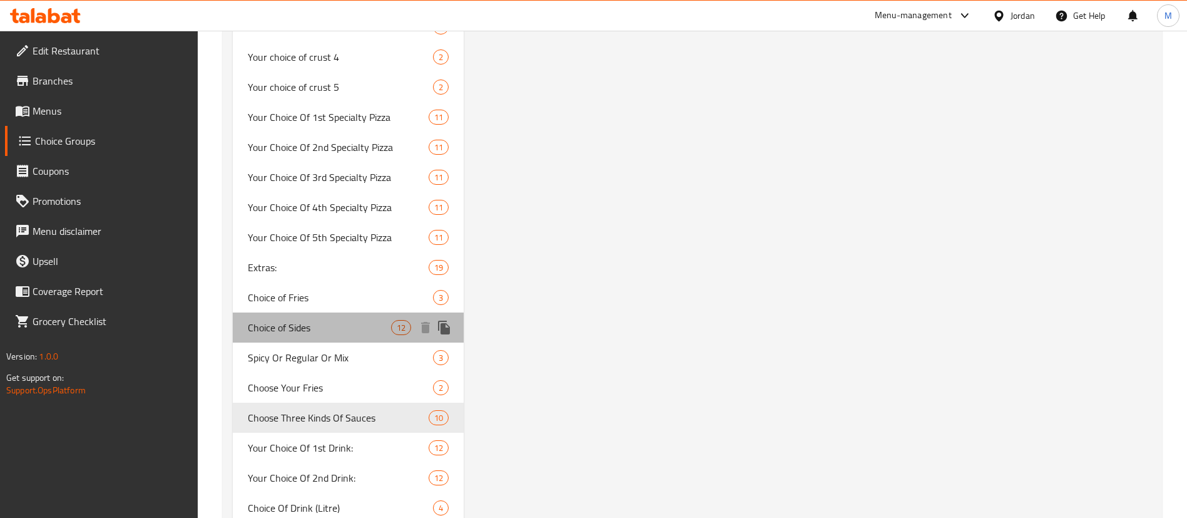
click at [303, 325] on span "Choice of Sides" at bounding box center [319, 327] width 143 height 15
type input "Choice of Sides"
type input "اختيارك من الطبق الجانبي"
type input "0"
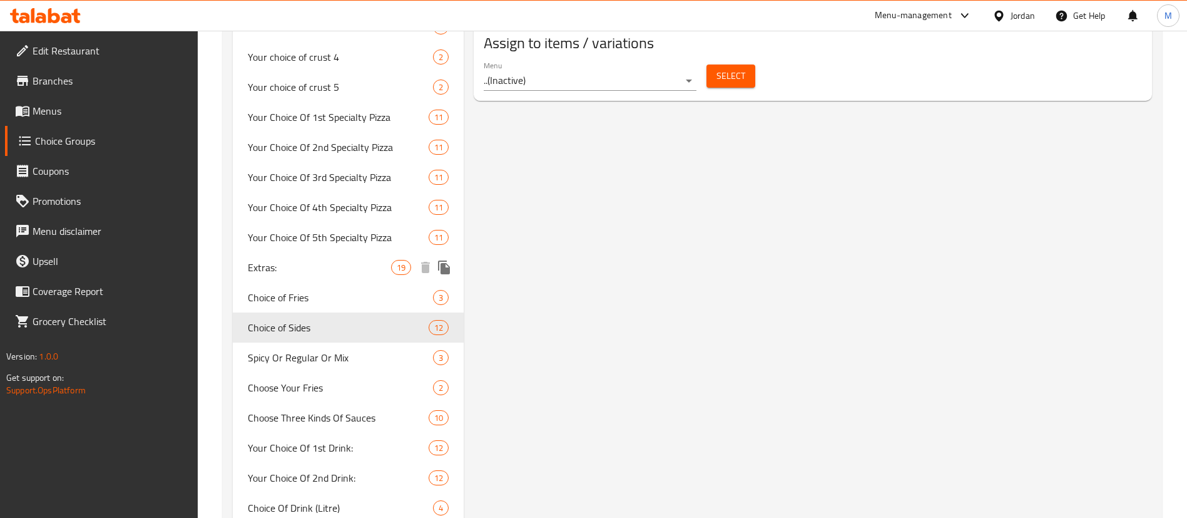
click at [340, 262] on span "Extras:" at bounding box center [319, 267] width 143 height 15
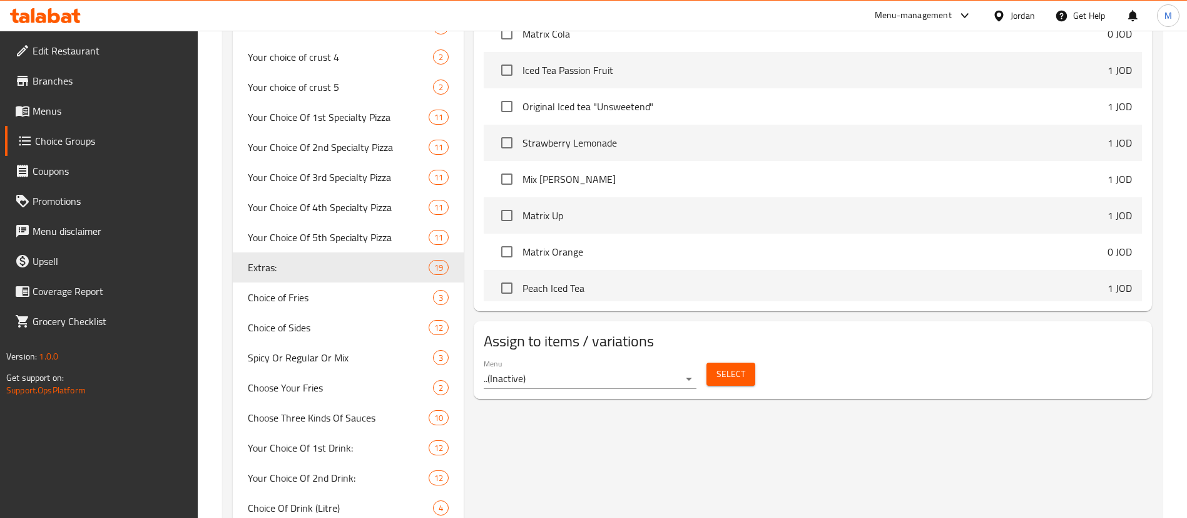
type input "Extras:"
type input "الاضافات"
type input "19"
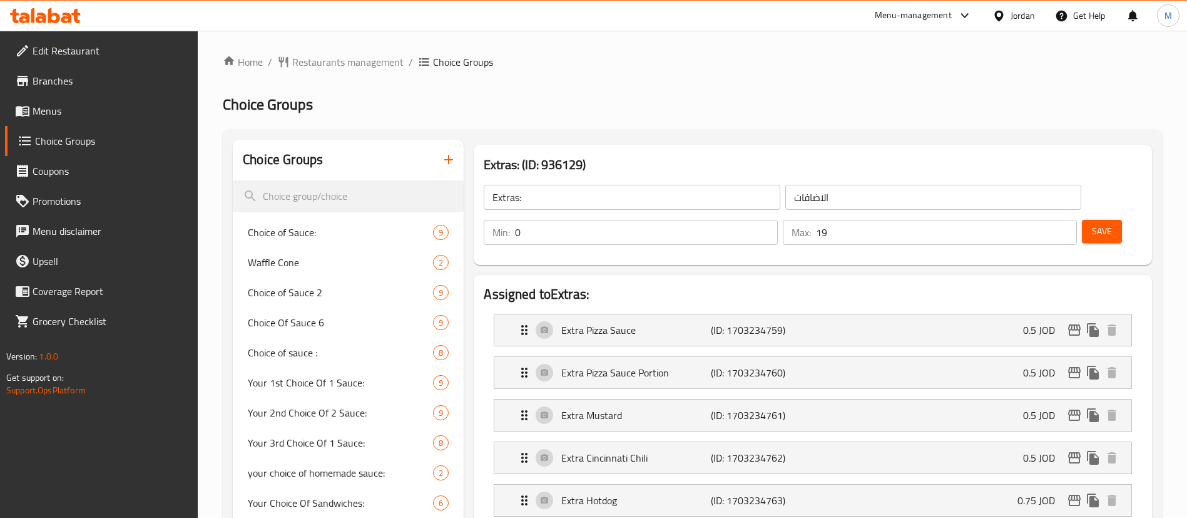
scroll to position [0, 0]
click at [373, 59] on span "Restaurants management" at bounding box center [347, 63] width 111 height 15
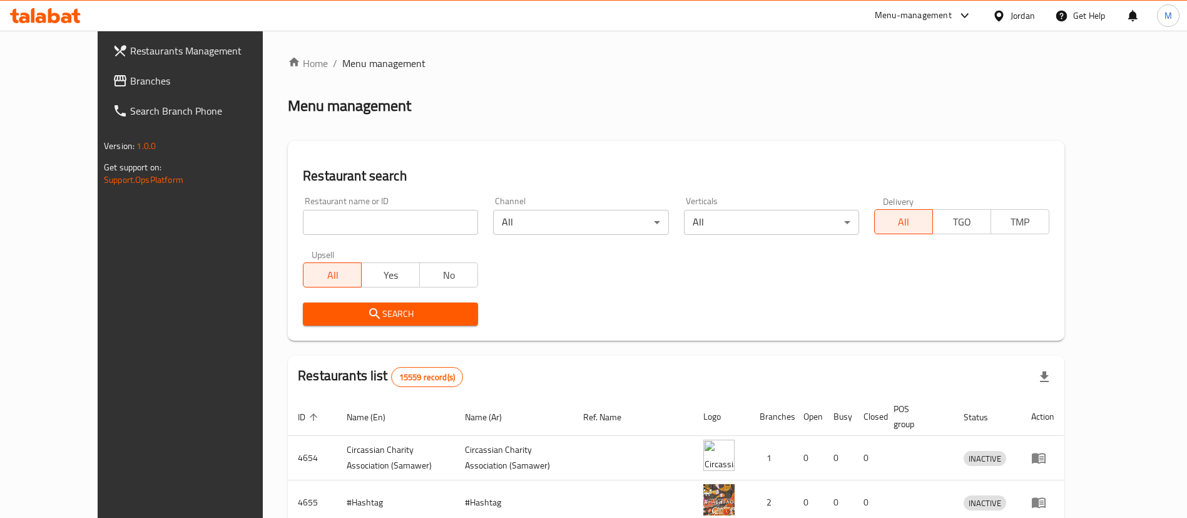
click at [344, 228] on input "search" at bounding box center [390, 222] width 175 height 25
paste input "ka3kawi"
type input "ka3kawi"
click button "Search" at bounding box center [390, 313] width 175 height 23
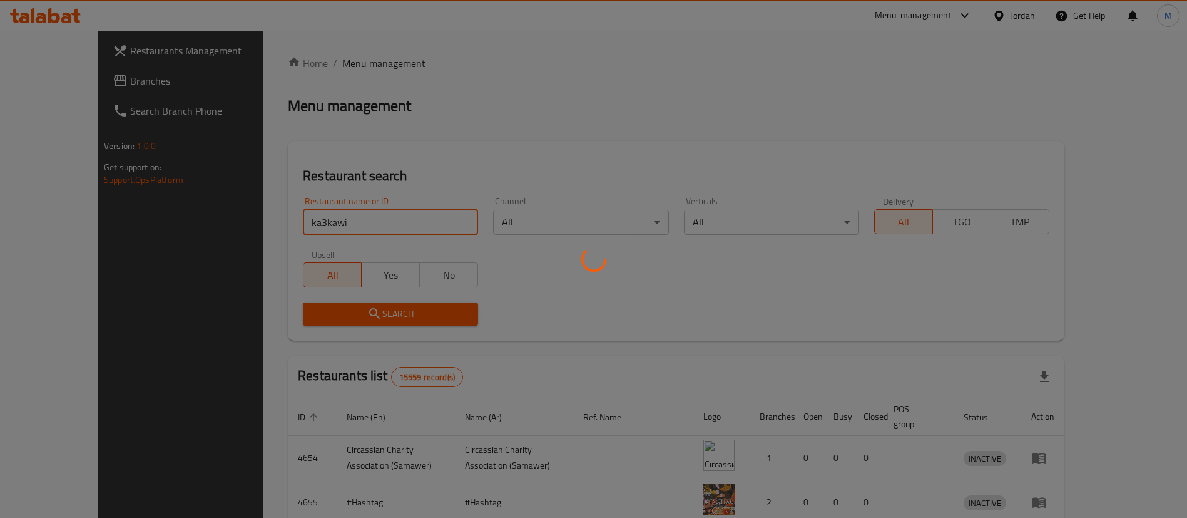
scroll to position [150, 0]
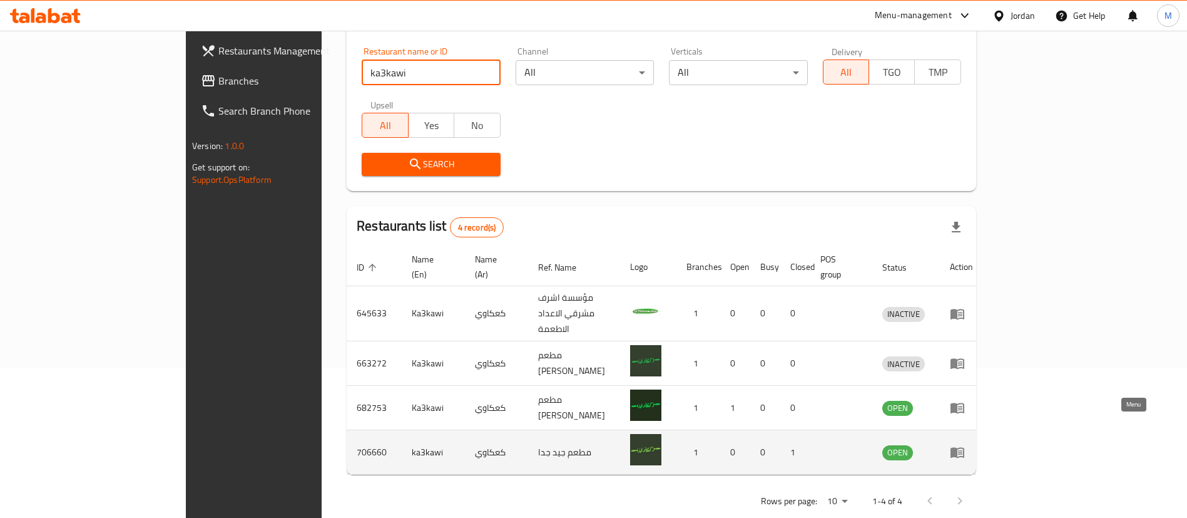
click at [965, 444] on icon "enhanced table" at bounding box center [957, 451] width 15 height 15
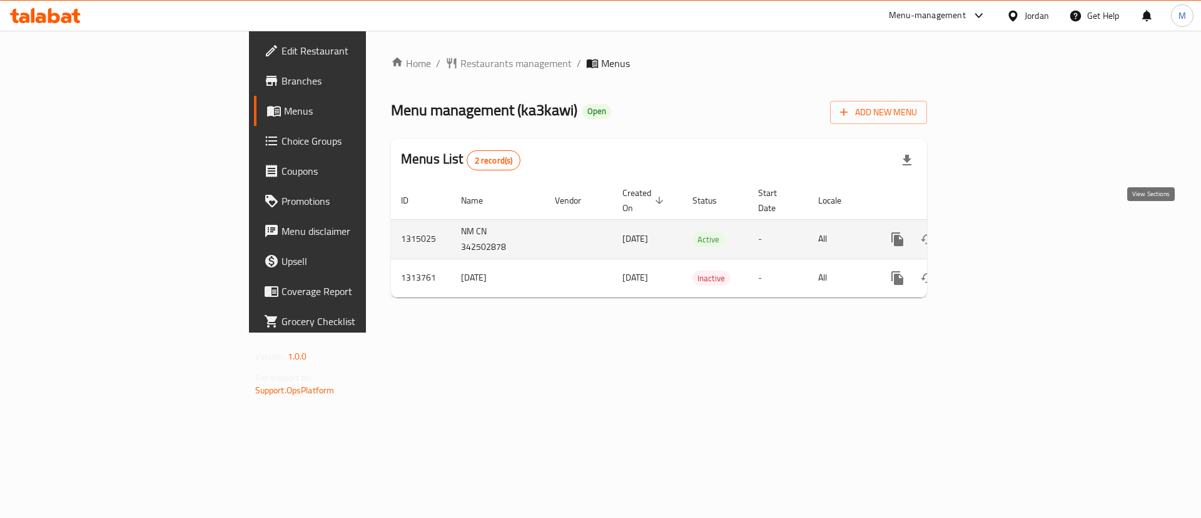
click at [996, 232] on icon "enhanced table" at bounding box center [988, 239] width 15 height 15
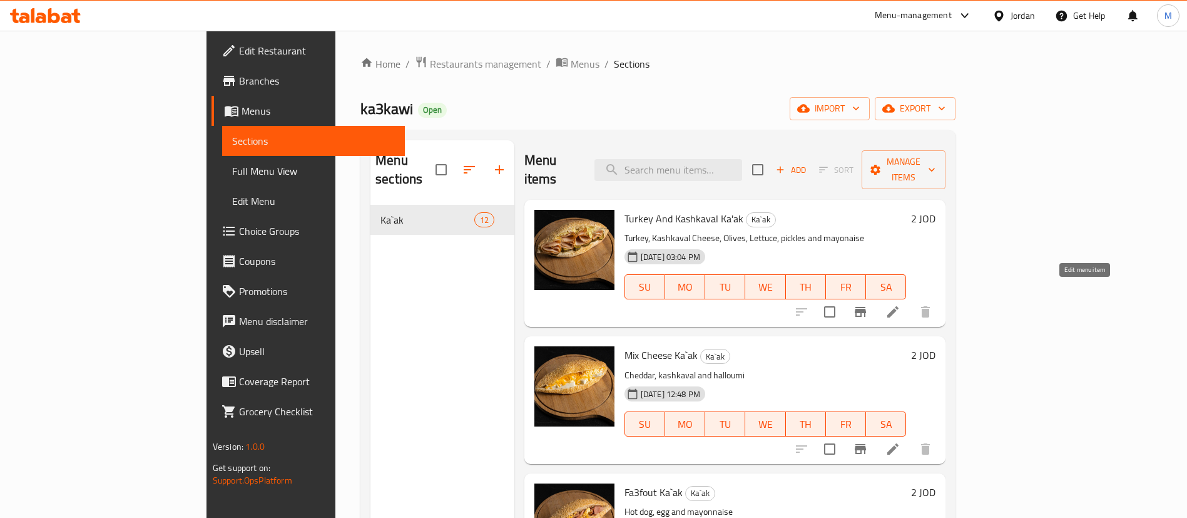
click at [900, 304] on icon at bounding box center [892, 311] width 15 height 15
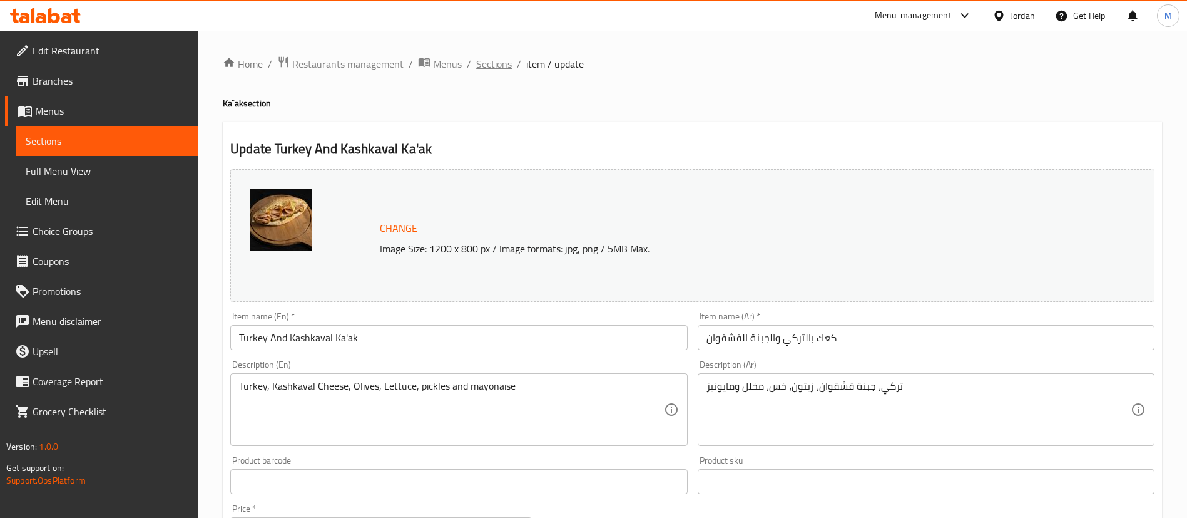
click at [491, 68] on span "Sections" at bounding box center [494, 63] width 36 height 15
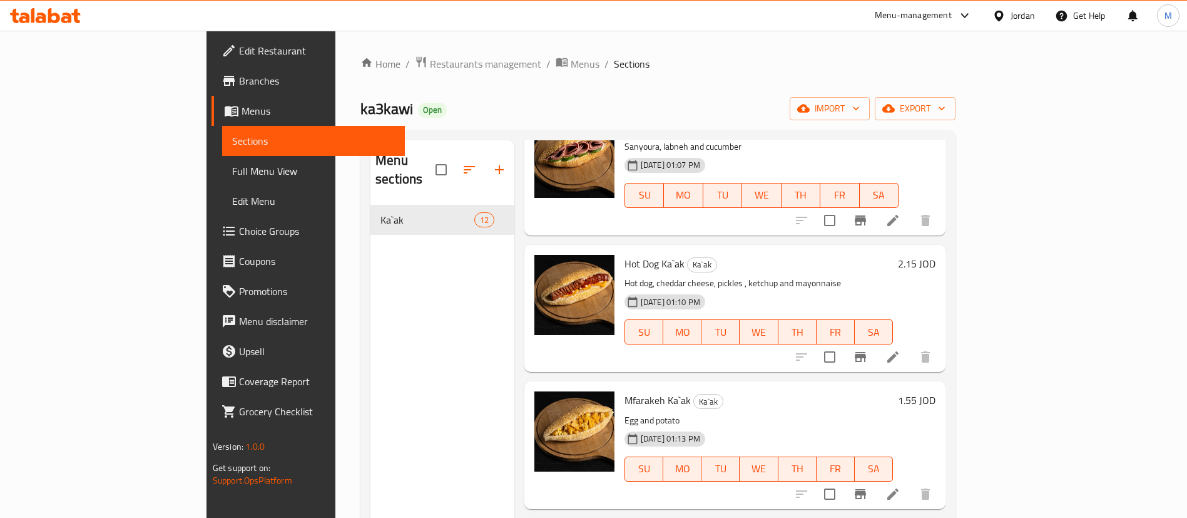
scroll to position [1060, 0]
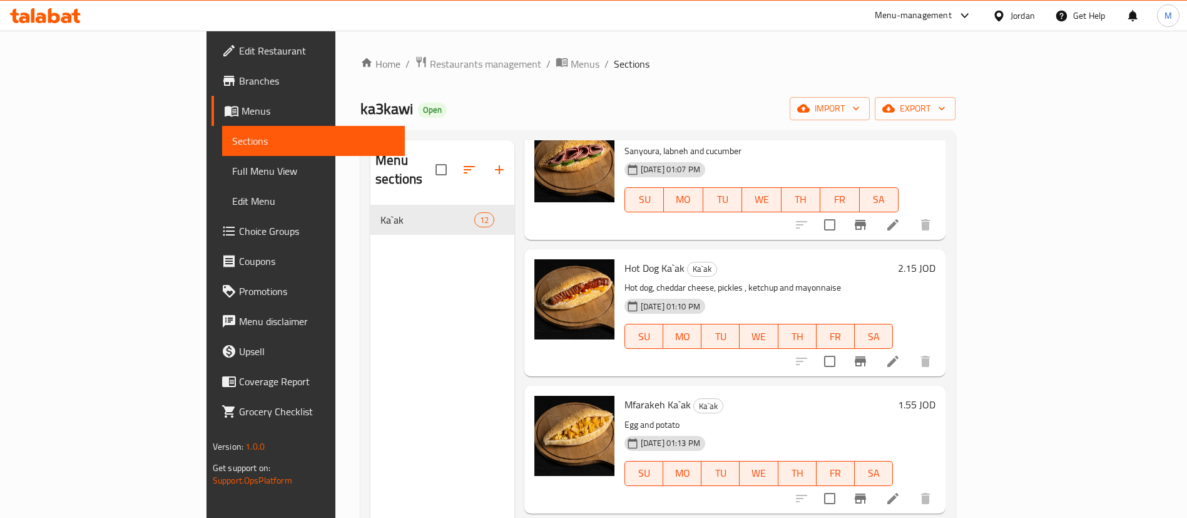
click at [239, 230] on span "Choice Groups" at bounding box center [317, 230] width 156 height 15
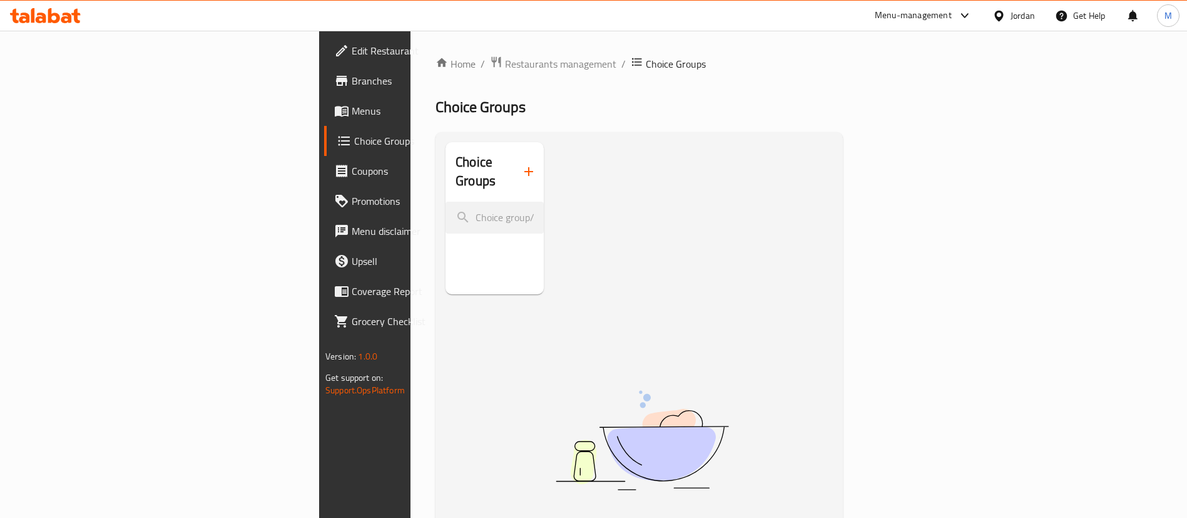
click at [352, 115] on span "Menus" at bounding box center [430, 110] width 156 height 15
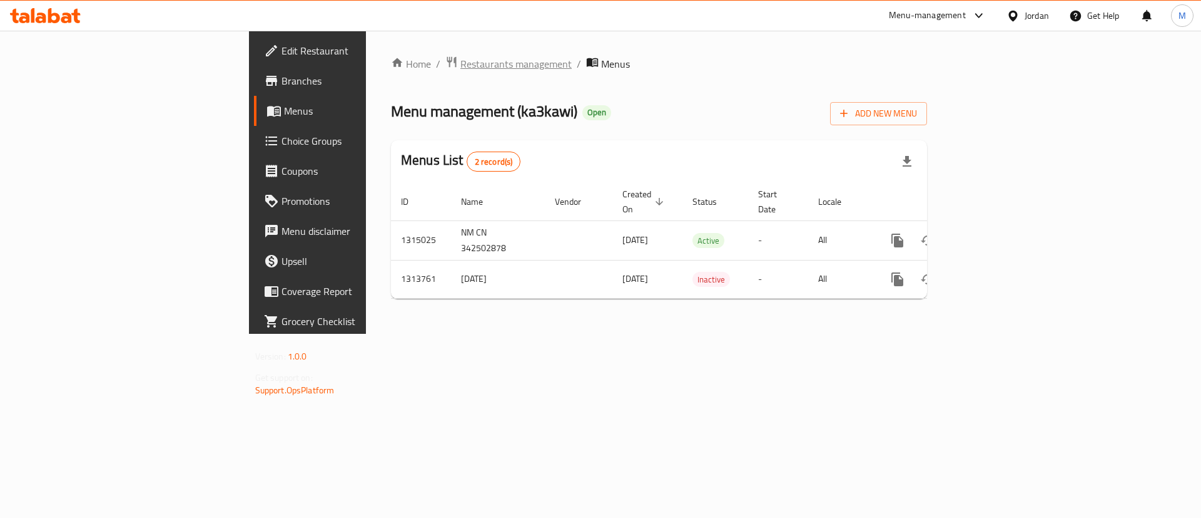
click at [461, 70] on span "Restaurants management" at bounding box center [516, 63] width 111 height 15
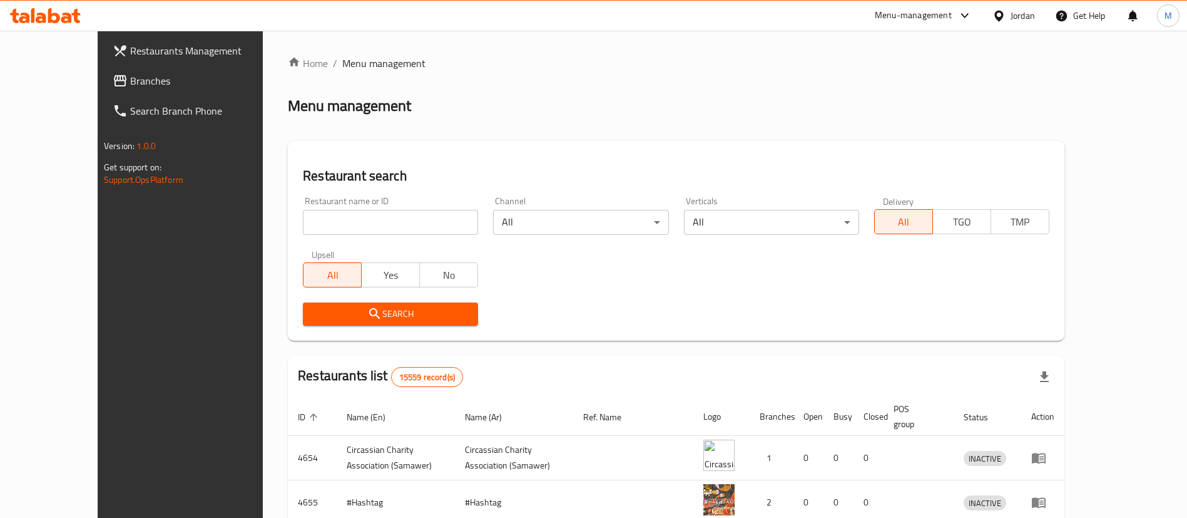
click at [414, 224] on input "search" at bounding box center [390, 222] width 175 height 25
